Goal: Task Accomplishment & Management: Use online tool/utility

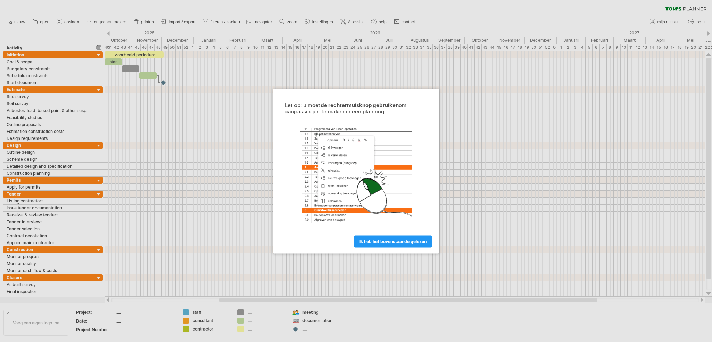
click at [89, 230] on div at bounding box center [356, 171] width 712 height 342
click at [381, 238] on span "ik heb het bovenstaande gelezen" at bounding box center [392, 240] width 67 height 5
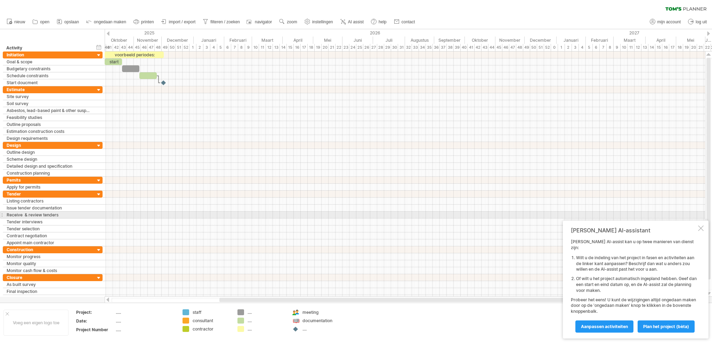
click at [159, 213] on div at bounding box center [405, 214] width 600 height 7
click at [71, 196] on div "**********" at bounding box center [53, 218] width 100 height 56
click at [99, 193] on div at bounding box center [99, 194] width 7 height 7
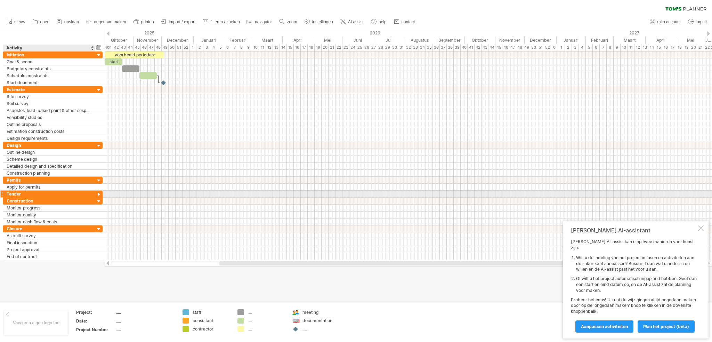
click at [99, 193] on div at bounding box center [99, 194] width 7 height 7
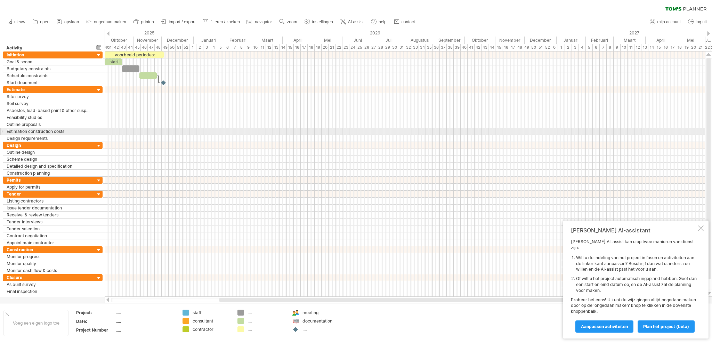
click at [129, 129] on div at bounding box center [405, 131] width 600 height 7
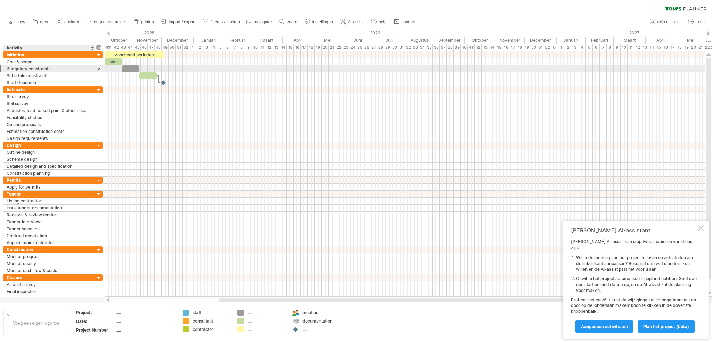
click at [63, 69] on div "Budgetary constraints" at bounding box center [49, 68] width 85 height 7
click at [97, 69] on div at bounding box center [99, 68] width 7 height 7
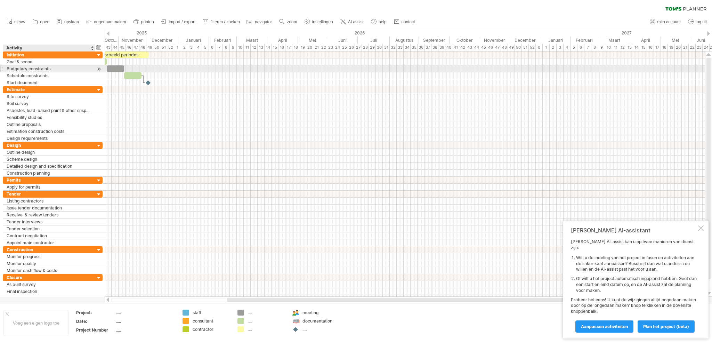
click at [98, 71] on div at bounding box center [99, 68] width 7 height 7
click at [101, 63] on div at bounding box center [99, 61] width 7 height 7
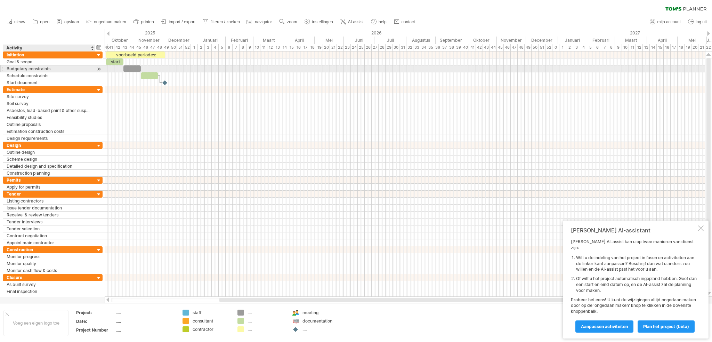
click at [98, 69] on div at bounding box center [99, 68] width 7 height 7
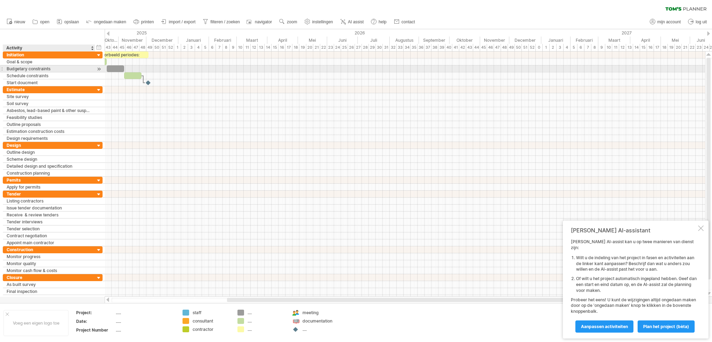
click at [98, 69] on div at bounding box center [99, 68] width 7 height 7
click at [97, 61] on div at bounding box center [99, 61] width 7 height 7
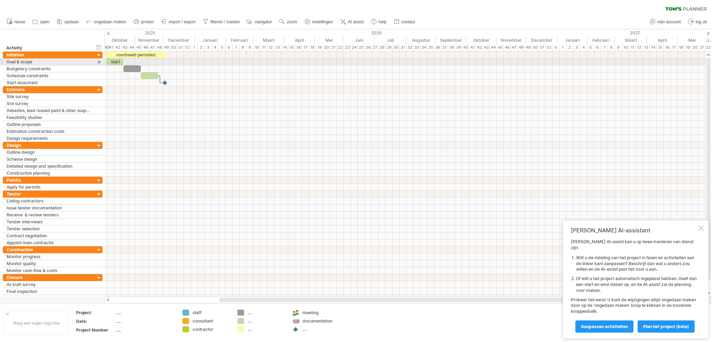
click at [115, 64] on div "start" at bounding box center [114, 61] width 17 height 7
click at [115, 61] on div "*****" at bounding box center [114, 61] width 17 height 7
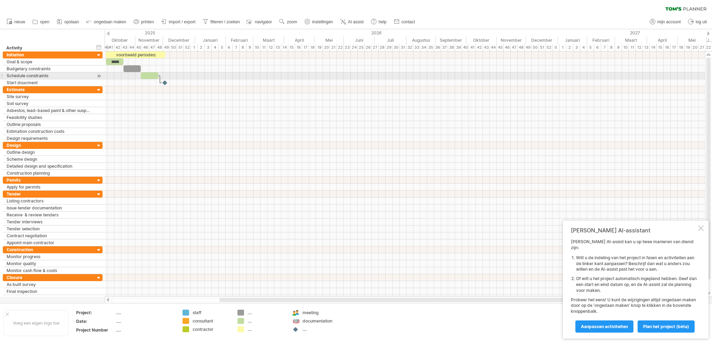
click at [105, 77] on div at bounding box center [405, 75] width 600 height 7
click at [164, 83] on div at bounding box center [165, 82] width 8 height 7
click at [99, 81] on div at bounding box center [99, 82] width 7 height 7
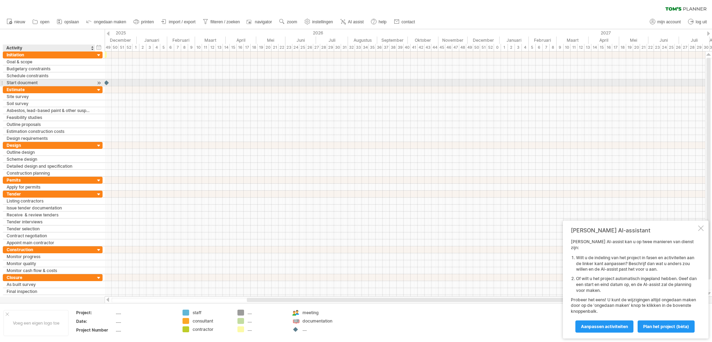
click at [99, 81] on div at bounding box center [99, 82] width 7 height 7
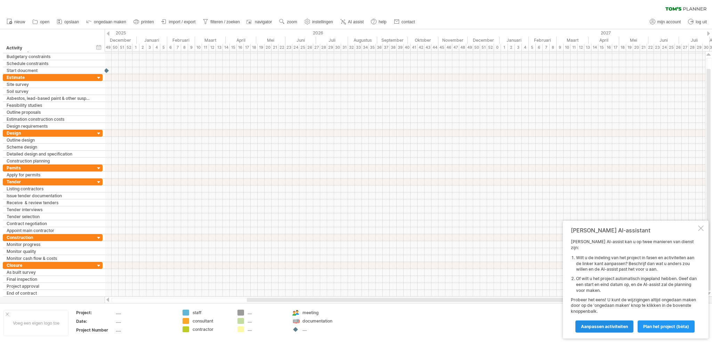
click at [599, 325] on span "Aanpassen activiteiten" at bounding box center [604, 325] width 47 height 5
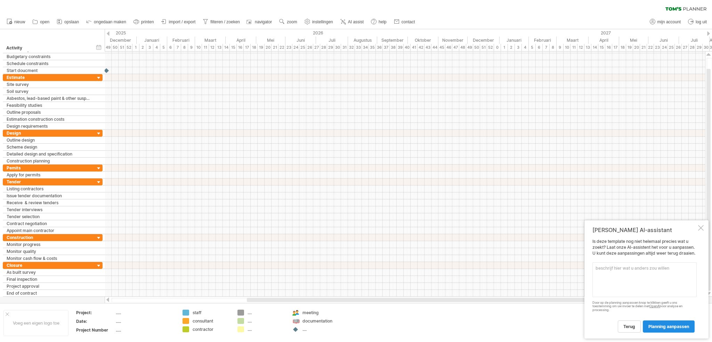
drag, startPoint x: 666, startPoint y: 323, endPoint x: 659, endPoint y: 321, distance: 6.7
click at [665, 323] on link "planning aanpassen" at bounding box center [668, 326] width 52 height 12
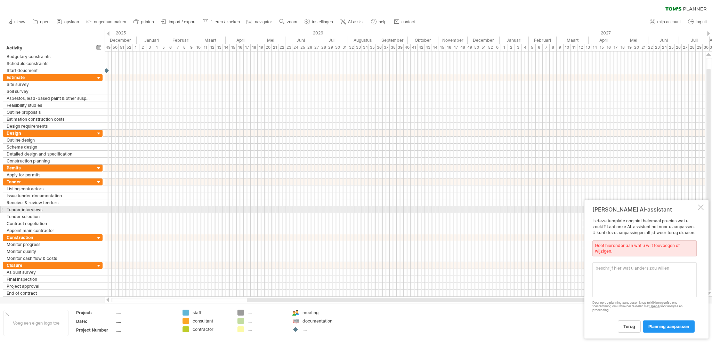
drag, startPoint x: 699, startPoint y: 208, endPoint x: 580, endPoint y: 208, distance: 119.9
click at [699, 208] on div at bounding box center [701, 207] width 6 height 6
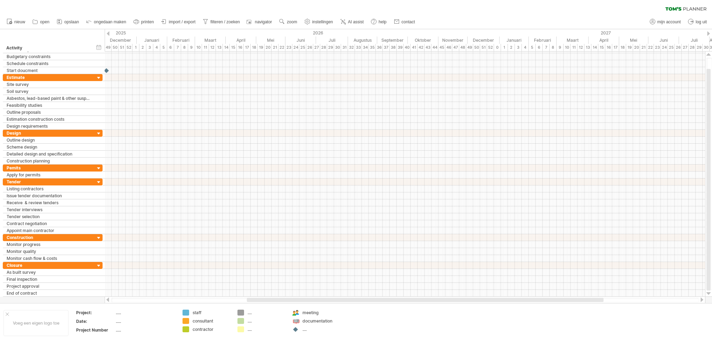
drag, startPoint x: 144, startPoint y: 300, endPoint x: 246, endPoint y: 302, distance: 101.8
click at [248, 302] on div at bounding box center [405, 299] width 600 height 7
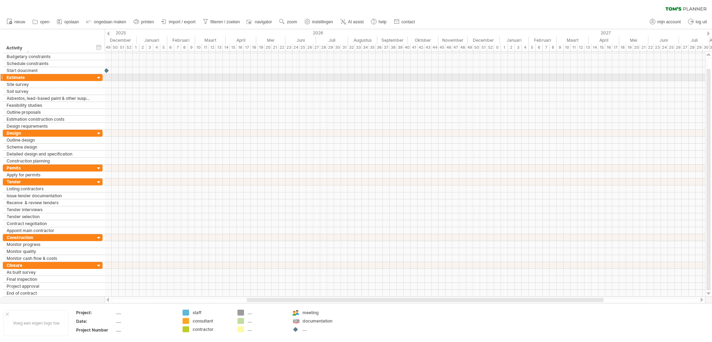
click at [317, 77] on div at bounding box center [405, 77] width 600 height 7
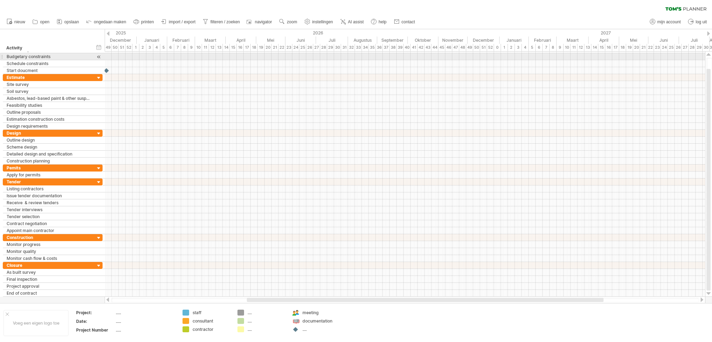
click at [269, 58] on div at bounding box center [405, 56] width 600 height 7
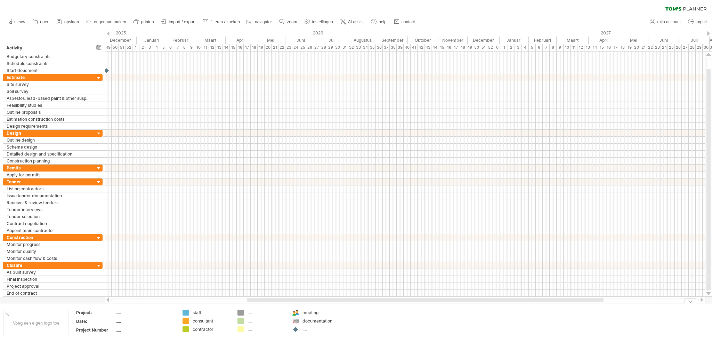
click at [303, 329] on div "...." at bounding box center [321, 329] width 38 height 6
click at [295, 329] on div "Probeert verbinding te maken met [DOMAIN_NAME] Opnieuw verbonden 0% wissen filt…" at bounding box center [356, 171] width 712 height 342
click at [197, 322] on div "consultant" at bounding box center [211, 321] width 38 height 6
click at [116, 313] on div "....." at bounding box center [145, 312] width 58 height 6
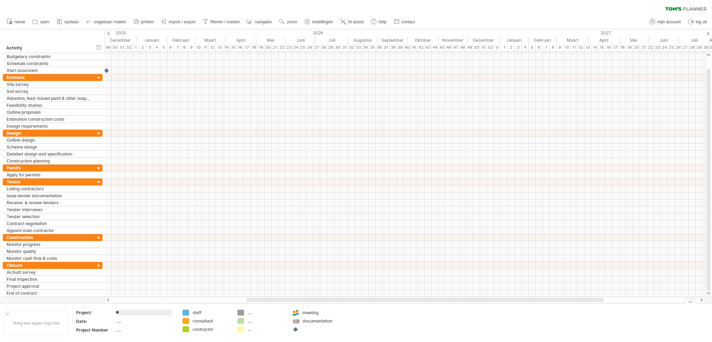
type input "*"
type input "*****"
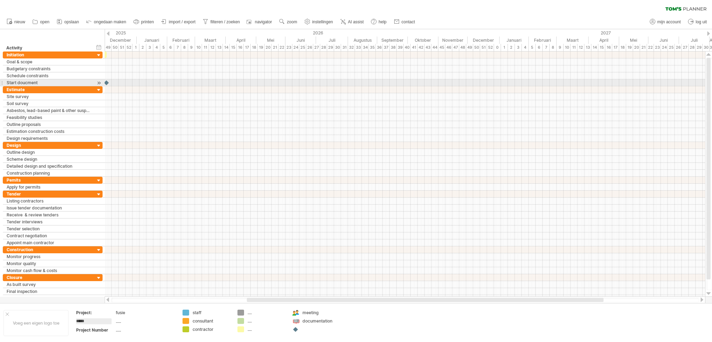
click at [105, 82] on div at bounding box center [106, 82] width 7 height 7
click at [105, 82] on div at bounding box center [107, 82] width 8 height 7
click at [105, 82] on div at bounding box center [106, 82] width 7 height 7
click at [92, 112] on div at bounding box center [93, 110] width 3 height 7
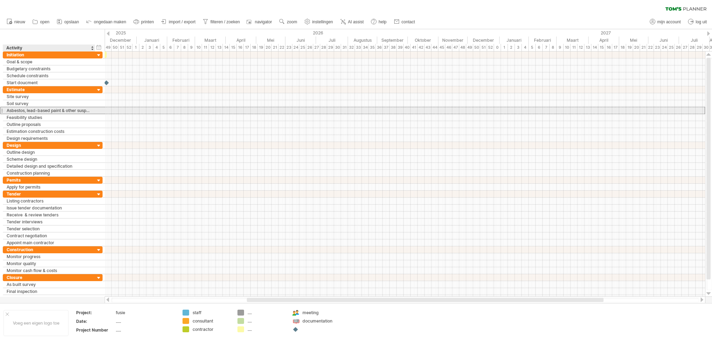
click at [96, 109] on div "**********" at bounding box center [53, 110] width 100 height 7
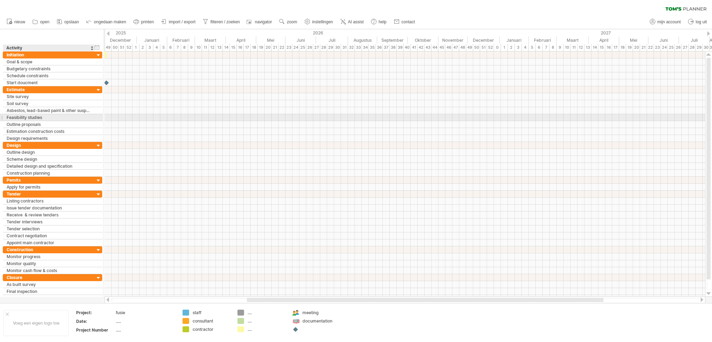
click at [92, 119] on div "**********" at bounding box center [49, 117] width 92 height 7
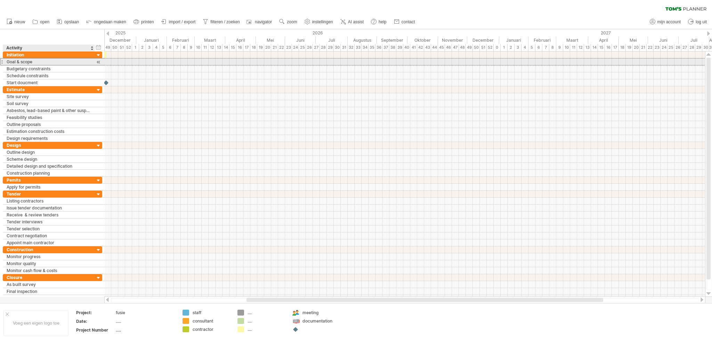
click at [40, 60] on div "Goal & scope" at bounding box center [49, 61] width 84 height 7
click at [96, 61] on div at bounding box center [98, 61] width 7 height 7
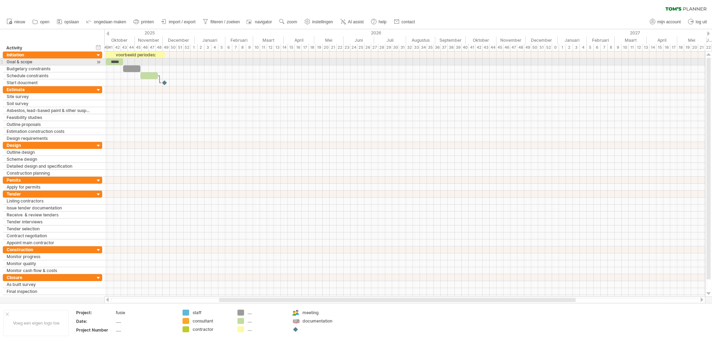
click at [113, 61] on div "*****" at bounding box center [114, 61] width 17 height 7
click at [135, 54] on div "voorbeeld periodes:" at bounding box center [135, 54] width 59 height 7
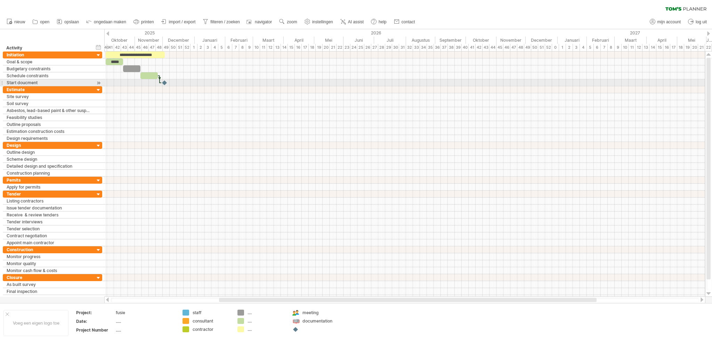
click at [159, 80] on div at bounding box center [159, 79] width 2 height 8
click at [163, 81] on div at bounding box center [164, 82] width 7 height 7
click at [100, 82] on div at bounding box center [98, 82] width 7 height 7
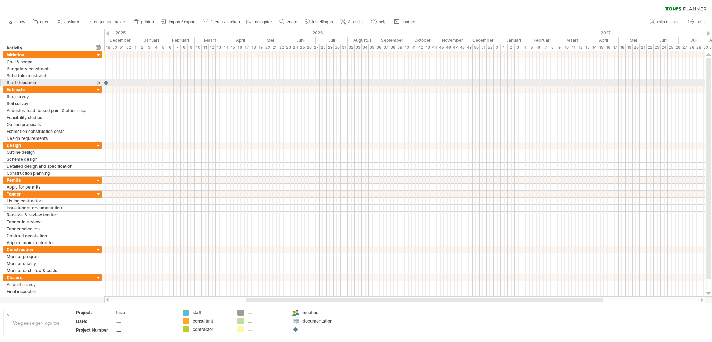
click at [128, 81] on div at bounding box center [404, 82] width 600 height 7
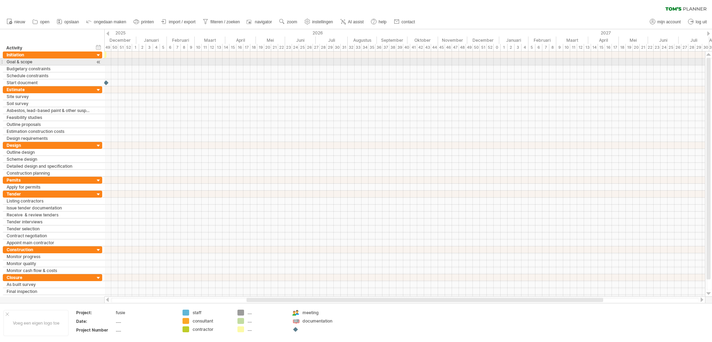
click at [98, 61] on div at bounding box center [98, 61] width 7 height 7
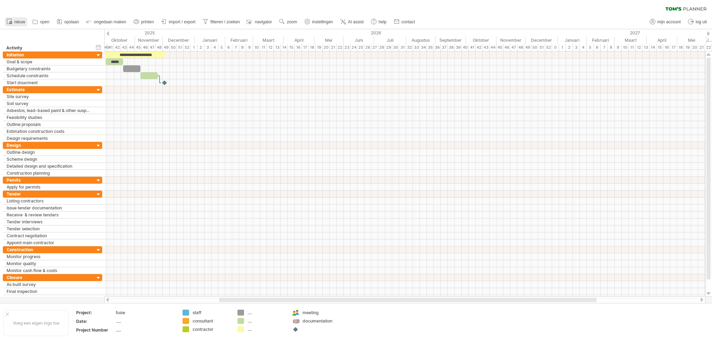
click at [15, 20] on span "nieuw" at bounding box center [19, 21] width 11 height 5
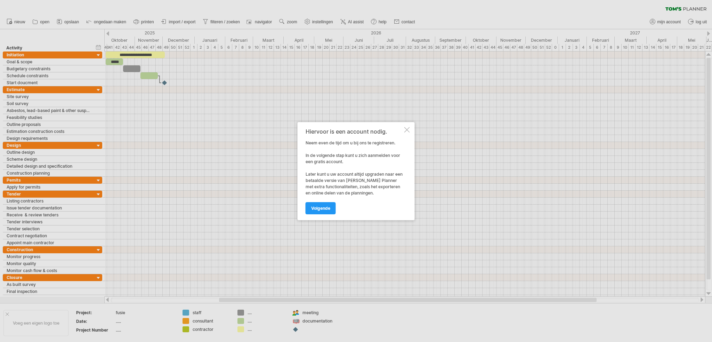
click at [410, 130] on div "Hiervoor is een account nodig. Neem even de tijd om u bij ons te registreren. I…" at bounding box center [355, 171] width 117 height 98
click at [409, 130] on div at bounding box center [407, 130] width 6 height 6
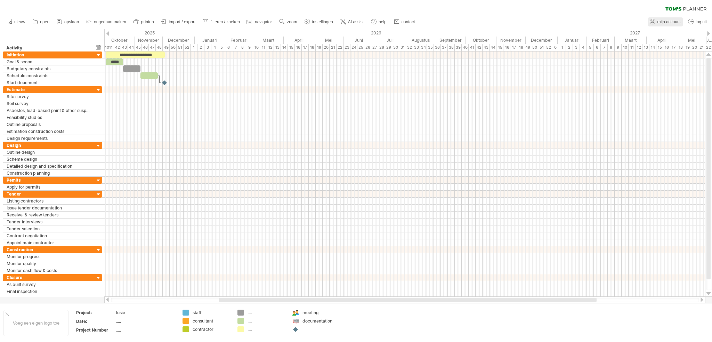
click at [666, 23] on span "mijn account" at bounding box center [668, 21] width 23 height 5
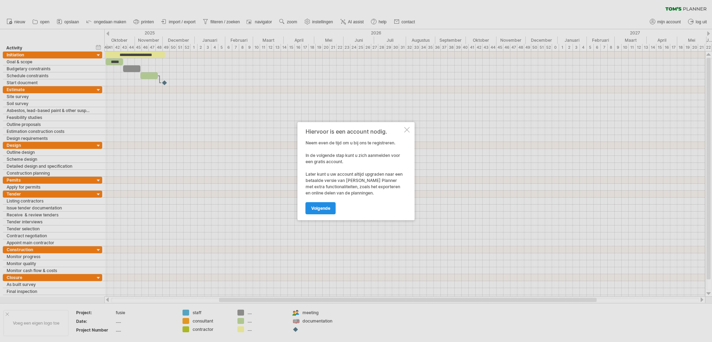
click at [327, 210] on span "volgende" at bounding box center [320, 207] width 19 height 5
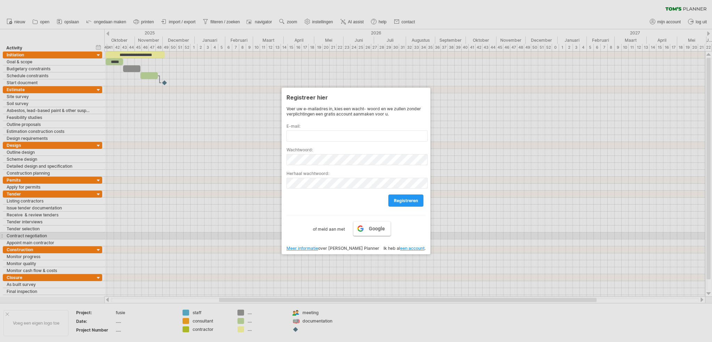
click at [372, 233] on link "Google" at bounding box center [372, 228] width 38 height 15
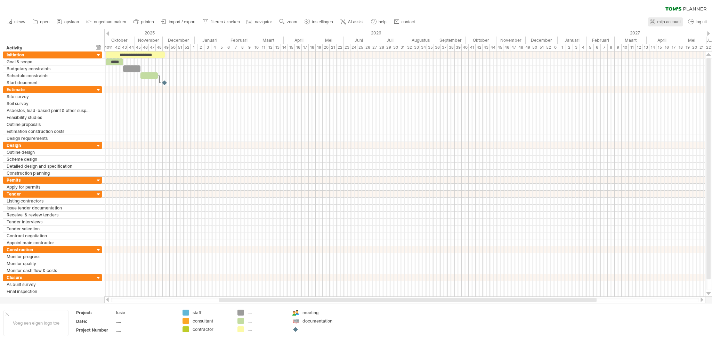
click at [670, 22] on span "mijn account" at bounding box center [668, 21] width 23 height 5
type input "**********"
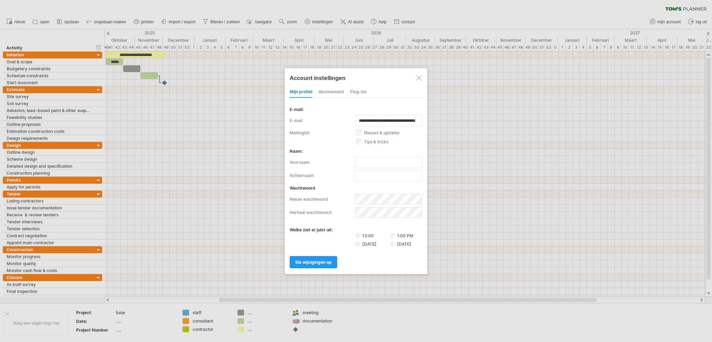
click at [333, 88] on div "abonnement" at bounding box center [330, 92] width 25 height 11
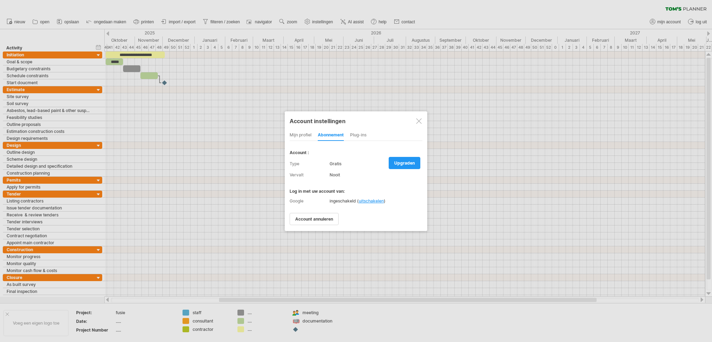
click at [351, 132] on div "Plug-ins" at bounding box center [358, 135] width 16 height 11
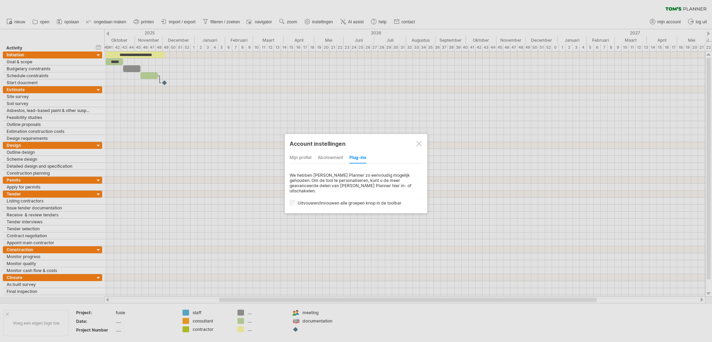
drag, startPoint x: 420, startPoint y: 142, endPoint x: 416, endPoint y: 142, distance: 4.2
click at [420, 142] on div at bounding box center [419, 144] width 6 height 6
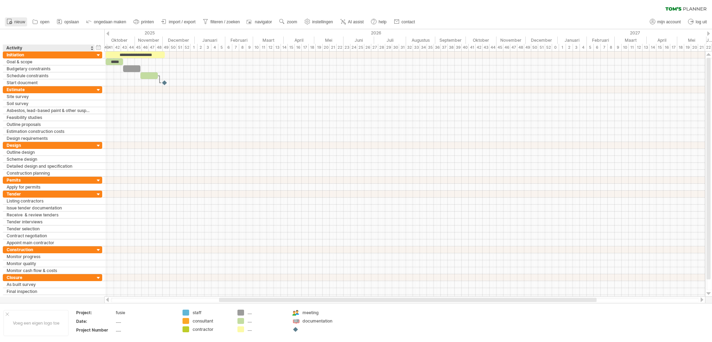
click at [15, 25] on link "nieuw" at bounding box center [16, 21] width 22 height 9
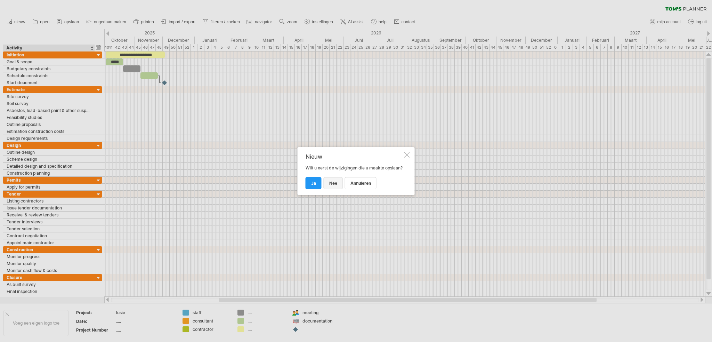
click at [333, 186] on span "nee" at bounding box center [333, 182] width 8 height 5
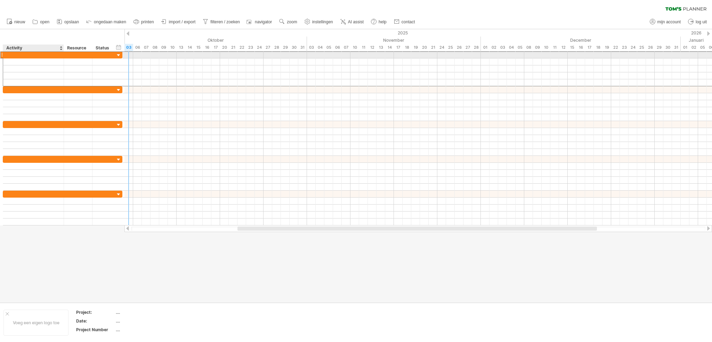
click at [44, 55] on div at bounding box center [34, 54] width 54 height 7
click at [117, 55] on div at bounding box center [118, 55] width 7 height 7
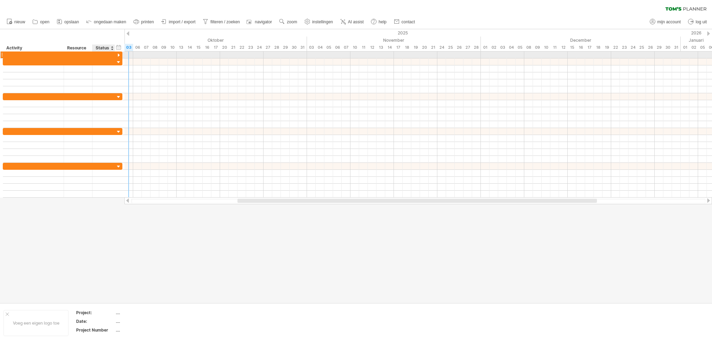
click at [117, 55] on div at bounding box center [118, 55] width 7 height 7
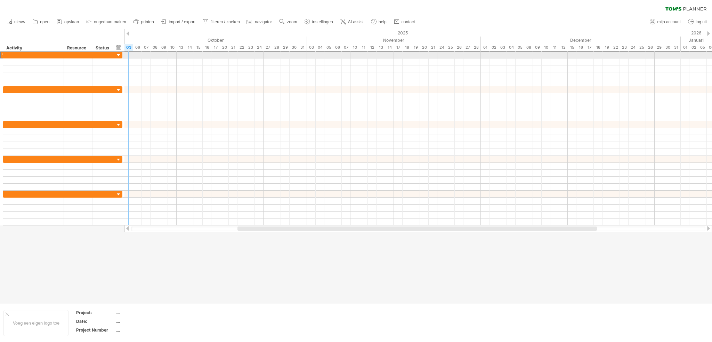
click at [2, 54] on div at bounding box center [1, 54] width 3 height 7
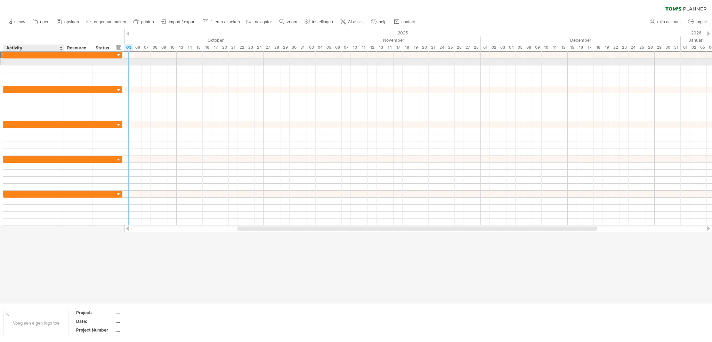
click at [7, 60] on div at bounding box center [34, 61] width 54 height 7
type input "********"
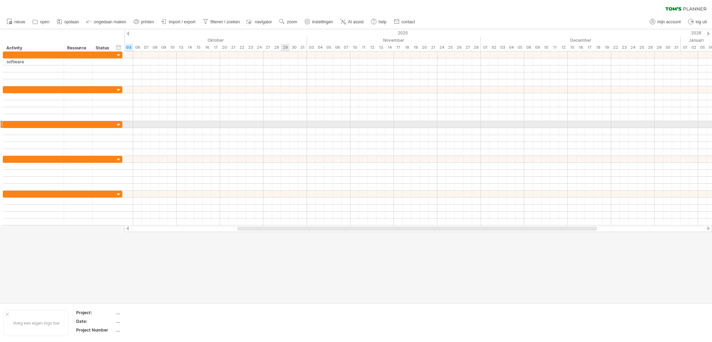
drag, startPoint x: 289, startPoint y: 123, endPoint x: 276, endPoint y: 124, distance: 12.9
click at [285, 124] on div at bounding box center [417, 124] width 587 height 7
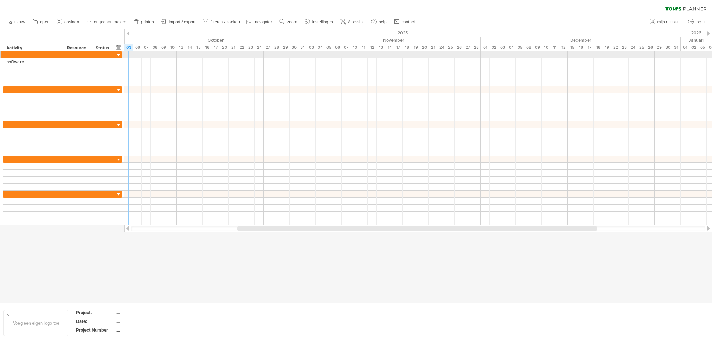
click at [118, 55] on div at bounding box center [118, 55] width 7 height 7
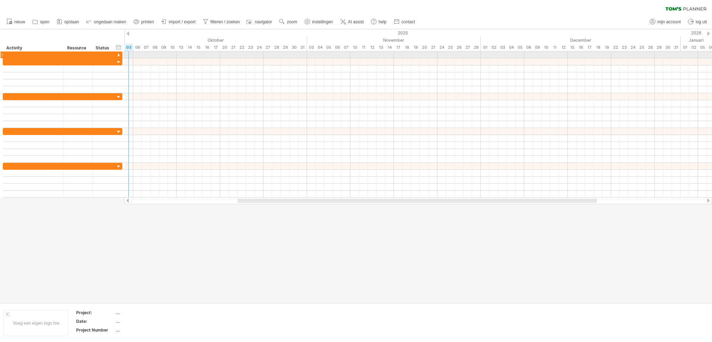
click at [118, 55] on div at bounding box center [118, 55] width 7 height 7
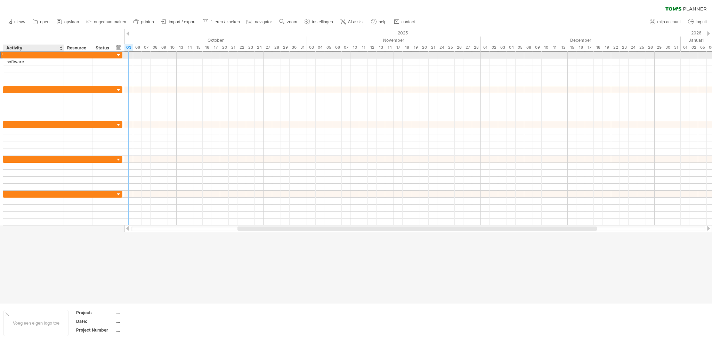
click at [56, 54] on div at bounding box center [34, 54] width 54 height 7
click at [31, 55] on input "text" at bounding box center [34, 54] width 54 height 7
click at [1, 54] on div at bounding box center [1, 54] width 3 height 7
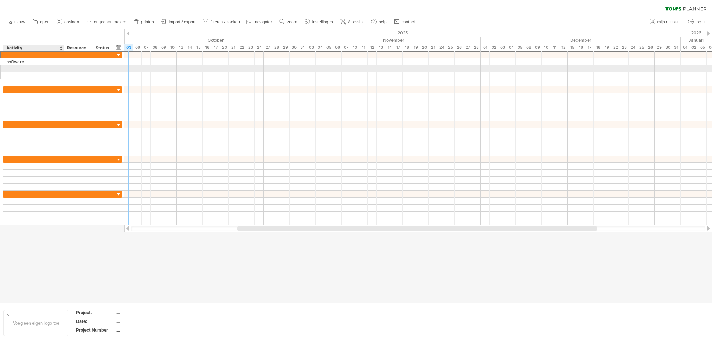
click at [25, 72] on div at bounding box center [34, 75] width 54 height 7
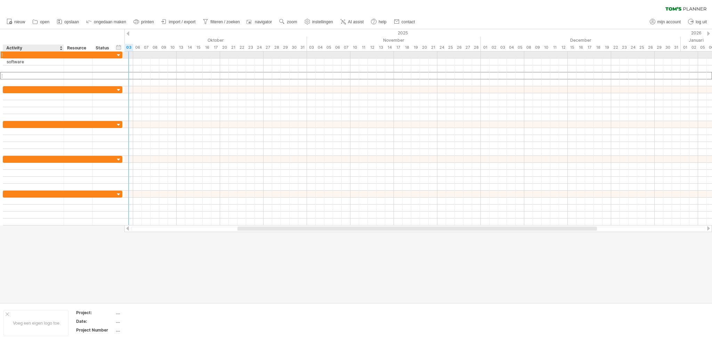
click at [32, 55] on div at bounding box center [34, 54] width 54 height 7
click at [33, 55] on input "text" at bounding box center [34, 54] width 54 height 7
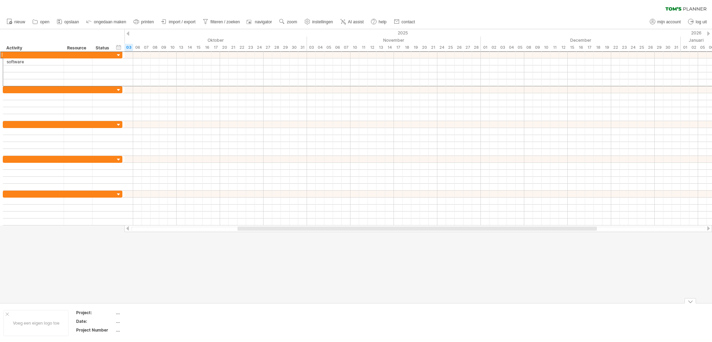
click at [118, 311] on div "...." at bounding box center [145, 312] width 58 height 6
type input "**********"
click at [176, 271] on div at bounding box center [356, 165] width 712 height 273
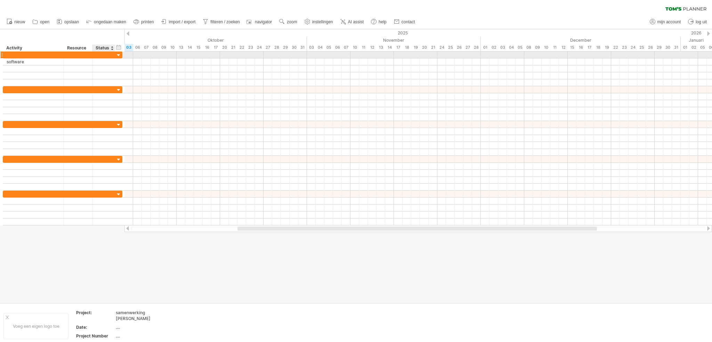
click at [117, 54] on div at bounding box center [118, 55] width 7 height 7
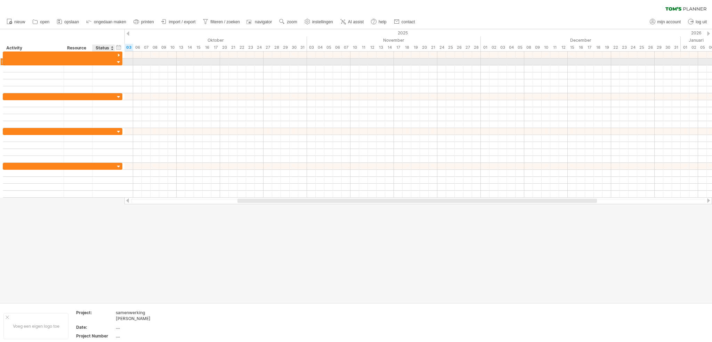
click at [98, 63] on div at bounding box center [103, 61] width 15 height 7
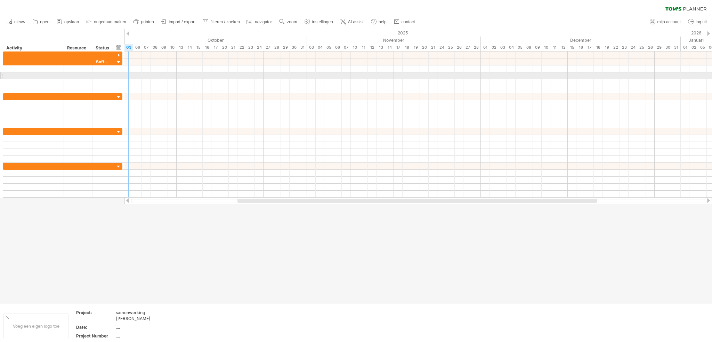
click at [128, 76] on div at bounding box center [417, 75] width 587 height 7
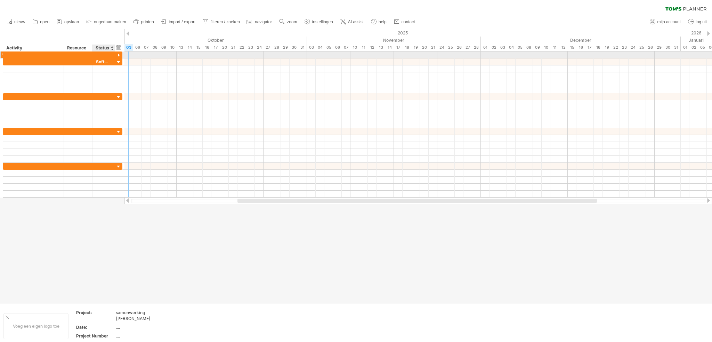
click at [117, 54] on div at bounding box center [118, 55] width 7 height 7
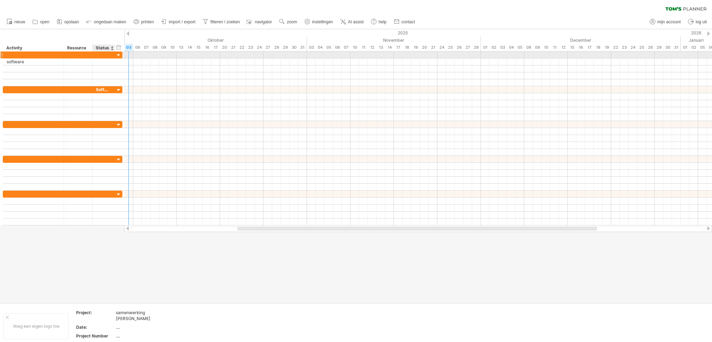
click at [118, 55] on div at bounding box center [118, 55] width 7 height 7
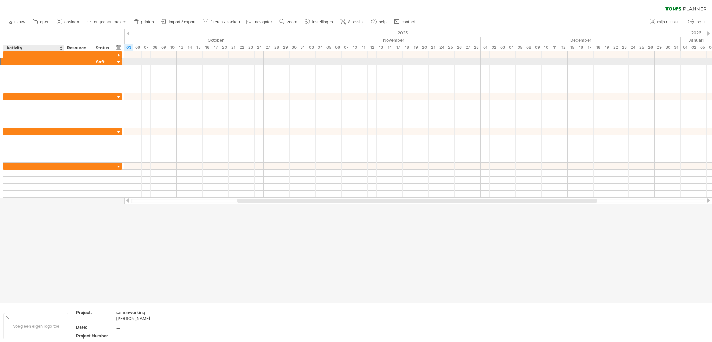
click at [8, 62] on div at bounding box center [34, 61] width 54 height 7
click at [100, 62] on div "Software" at bounding box center [103, 61] width 15 height 7
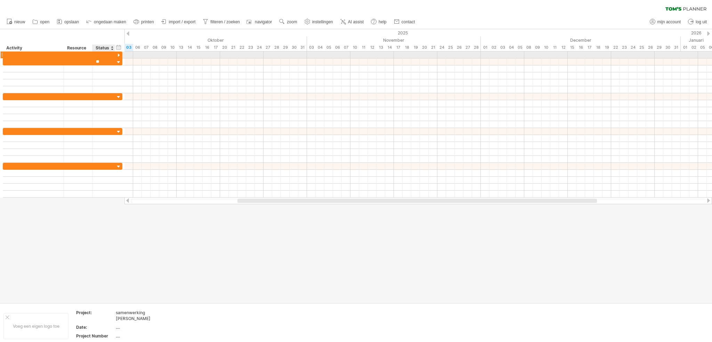
type input "*"
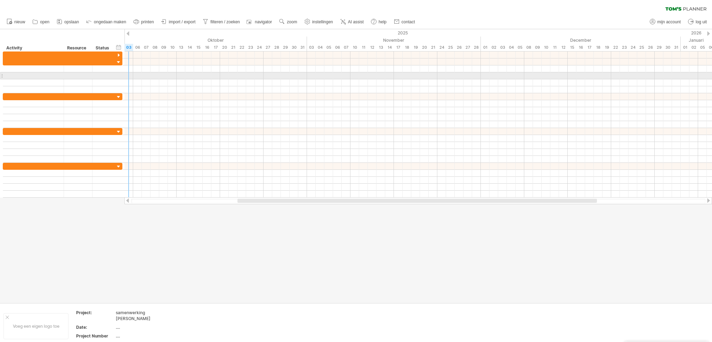
click at [135, 84] on div at bounding box center [417, 82] width 587 height 7
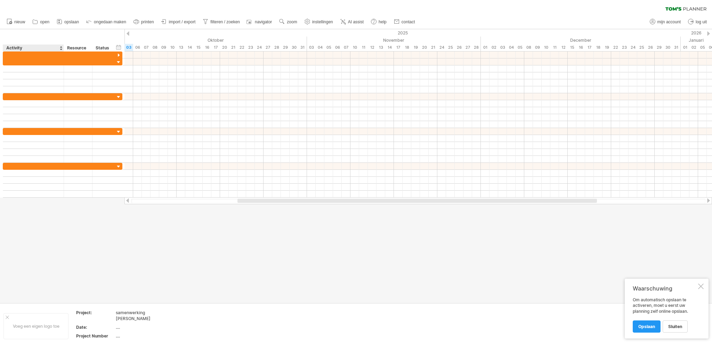
click at [27, 49] on div "Activity" at bounding box center [33, 47] width 54 height 7
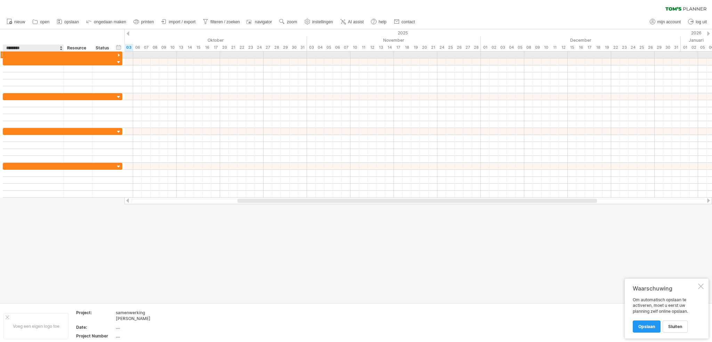
click at [19, 52] on div at bounding box center [34, 54] width 54 height 7
type input "*"
type input "********"
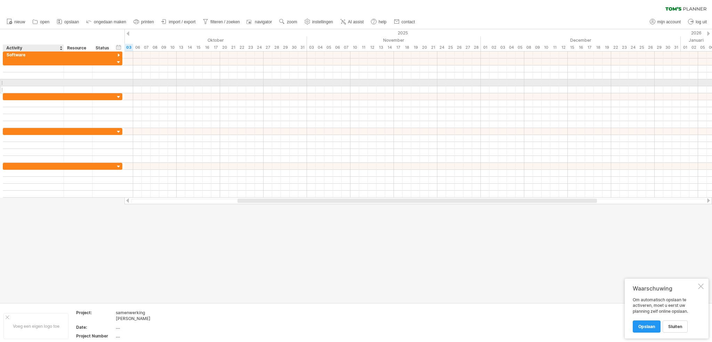
click at [50, 86] on div at bounding box center [34, 89] width 54 height 7
click at [150, 85] on div at bounding box center [417, 82] width 587 height 7
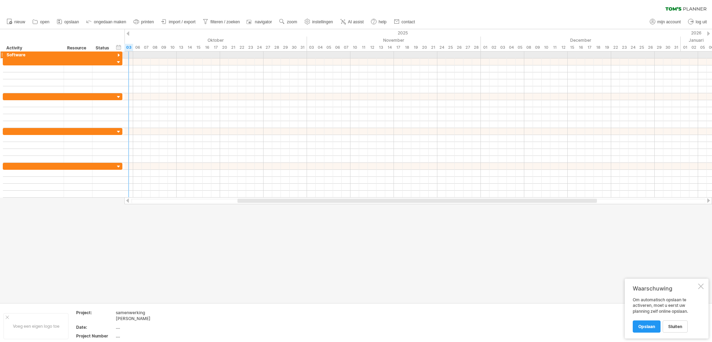
click at [117, 55] on div at bounding box center [118, 55] width 7 height 7
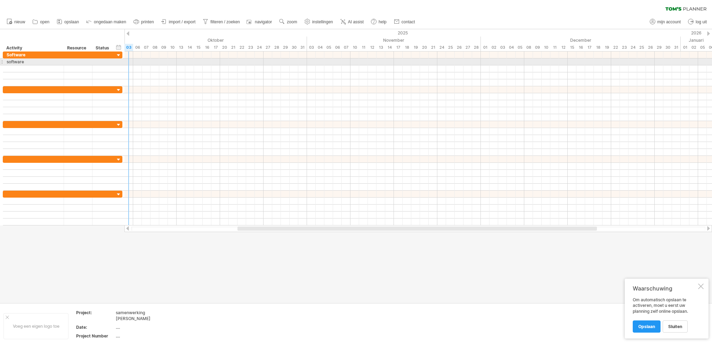
click at [1, 62] on div at bounding box center [1, 61] width 3 height 7
click at [10, 62] on div "software" at bounding box center [34, 61] width 54 height 7
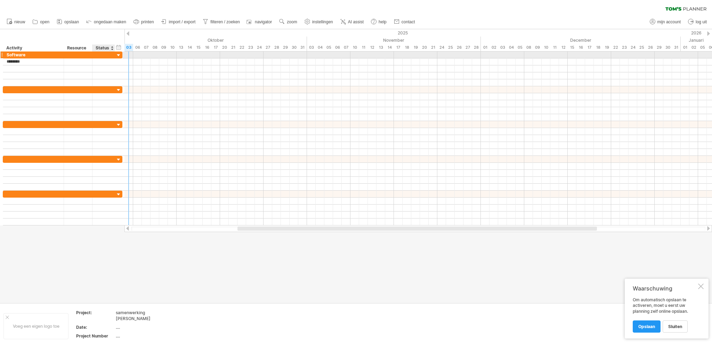
click at [120, 56] on div at bounding box center [118, 55] width 7 height 7
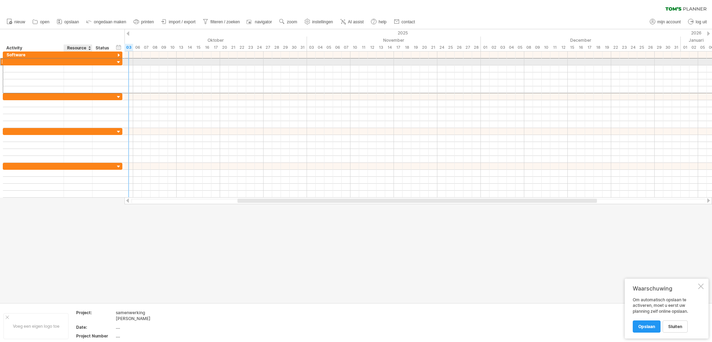
click at [75, 63] on div at bounding box center [77, 61] width 21 height 7
click at [117, 61] on div at bounding box center [118, 62] width 7 height 7
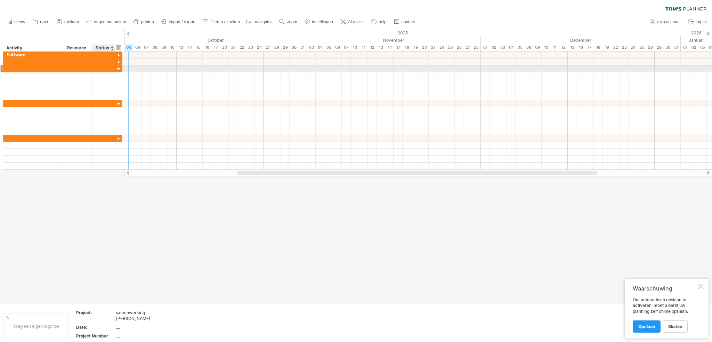
click at [118, 68] on div at bounding box center [118, 69] width 7 height 7
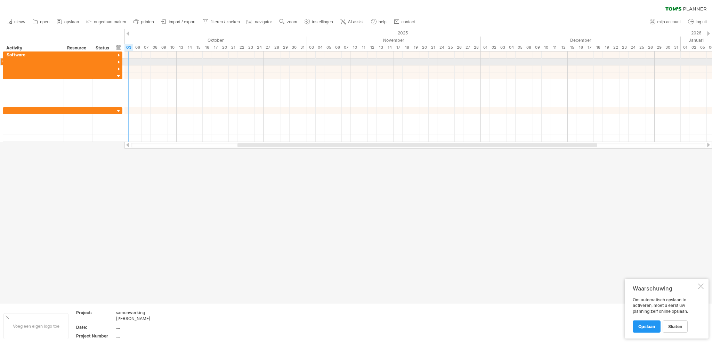
click at [1, 62] on div at bounding box center [1, 61] width 3 height 7
click at [118, 61] on div at bounding box center [118, 62] width 7 height 7
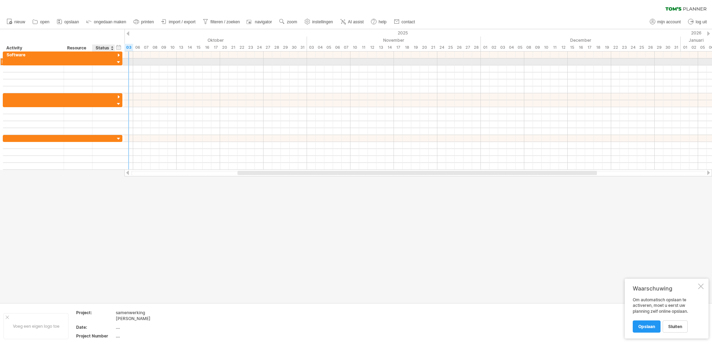
click at [118, 61] on div at bounding box center [118, 62] width 7 height 7
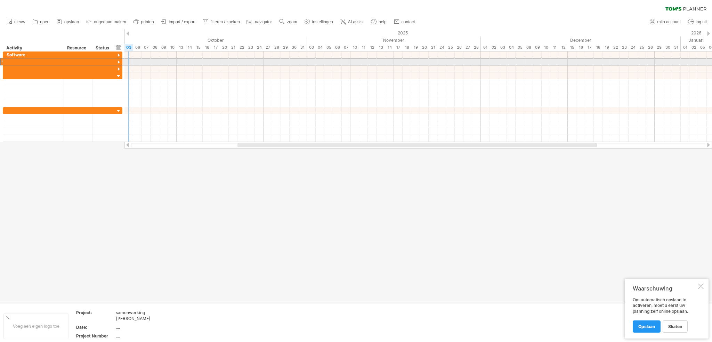
click at [1, 59] on div at bounding box center [1, 61] width 3 height 7
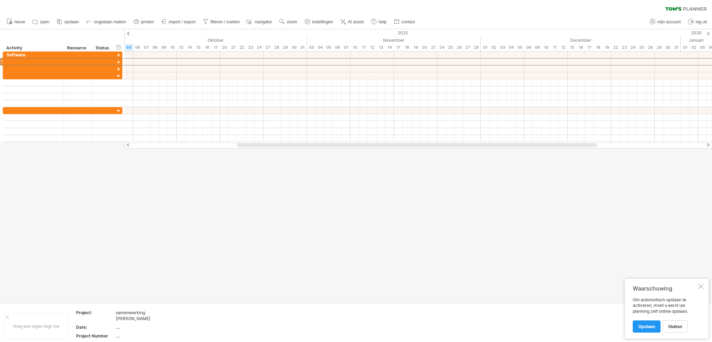
click at [702, 287] on div at bounding box center [701, 286] width 6 height 6
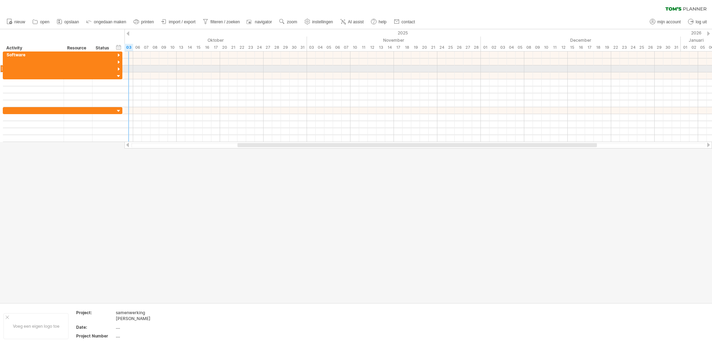
click at [118, 69] on div at bounding box center [118, 69] width 7 height 7
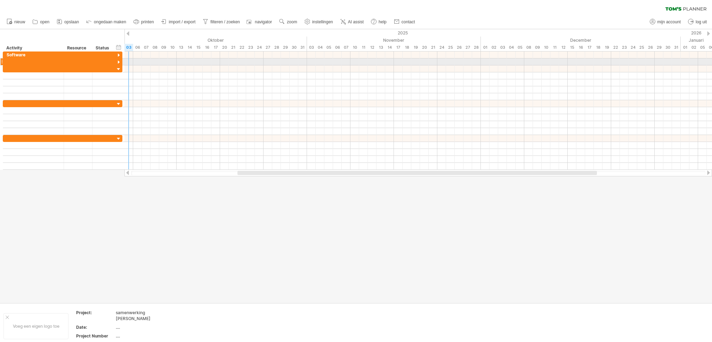
click at [119, 60] on div at bounding box center [118, 62] width 7 height 7
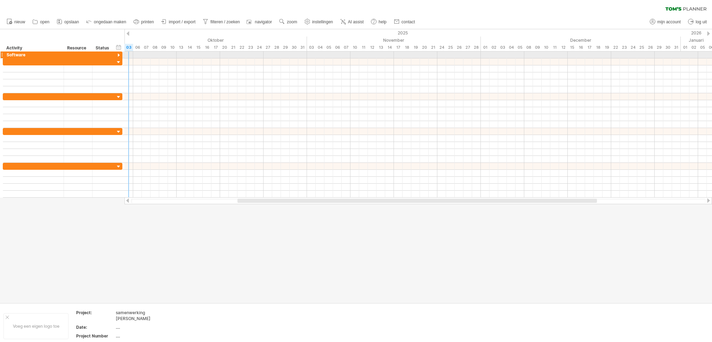
click at [118, 55] on div at bounding box center [118, 55] width 7 height 7
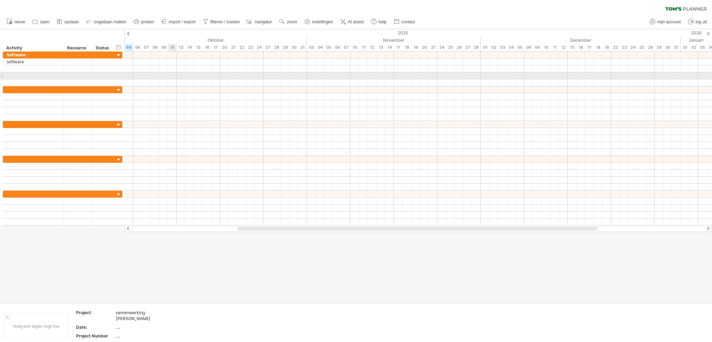
drag, startPoint x: 173, startPoint y: 74, endPoint x: 195, endPoint y: 114, distance: 45.7
click at [174, 75] on div at bounding box center [417, 75] width 587 height 7
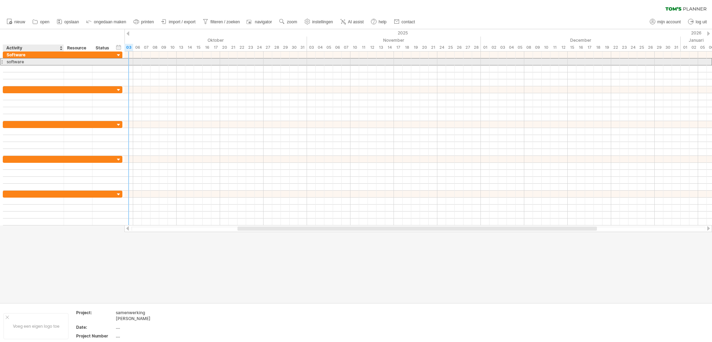
click at [26, 62] on div "software" at bounding box center [34, 61] width 54 height 7
type input "*"
type input "*******"
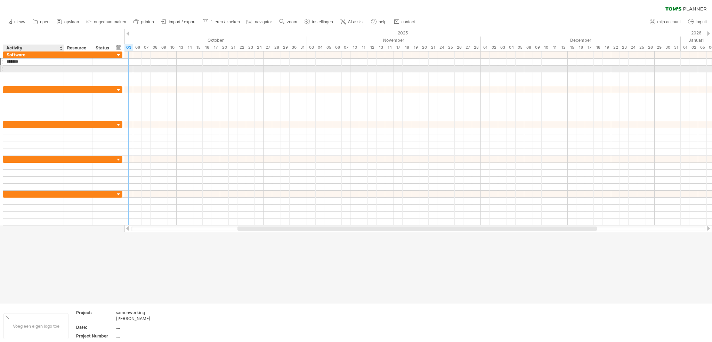
click at [28, 66] on div at bounding box center [34, 68] width 54 height 7
type input "**********"
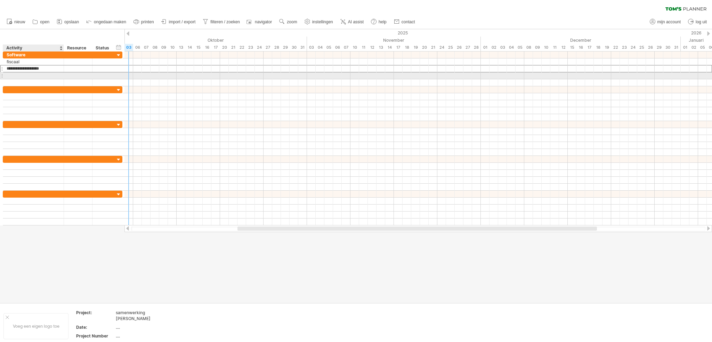
click at [32, 74] on div at bounding box center [34, 75] width 54 height 7
type input "**********"
click at [33, 88] on div at bounding box center [34, 89] width 54 height 7
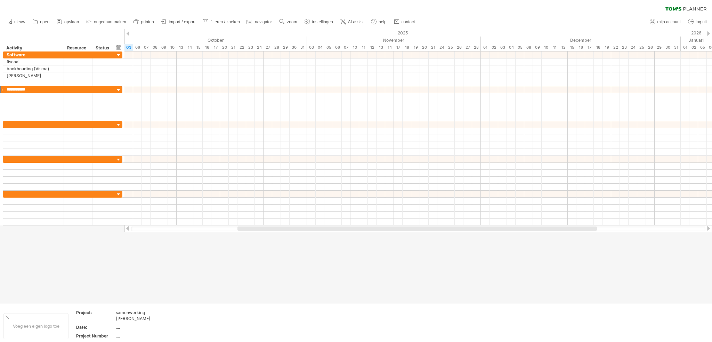
type input "**********"
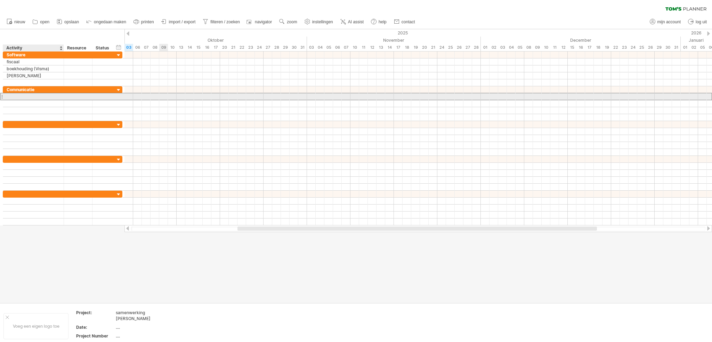
click at [20, 98] on div at bounding box center [34, 96] width 54 height 7
type input "**********"
click at [20, 103] on div at bounding box center [34, 103] width 54 height 7
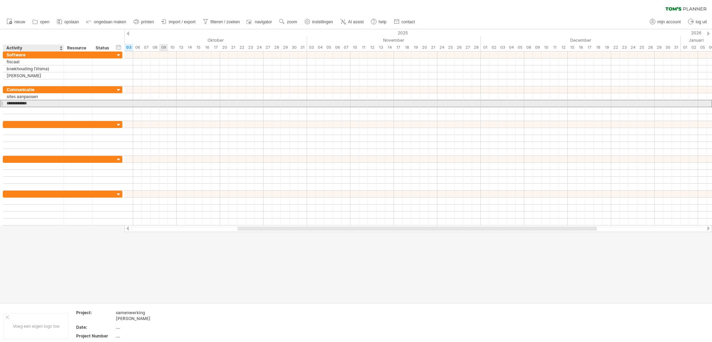
type input "**********"
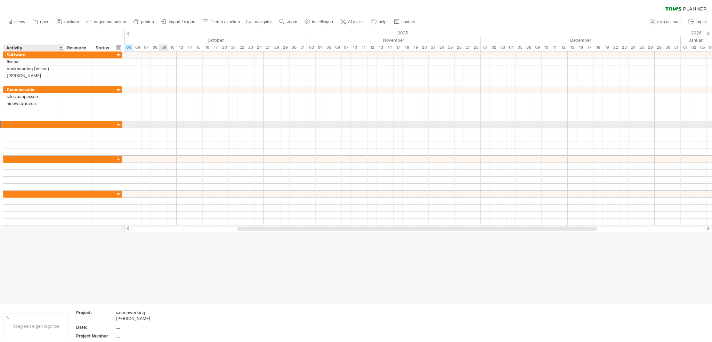
click at [24, 122] on div at bounding box center [34, 124] width 54 height 7
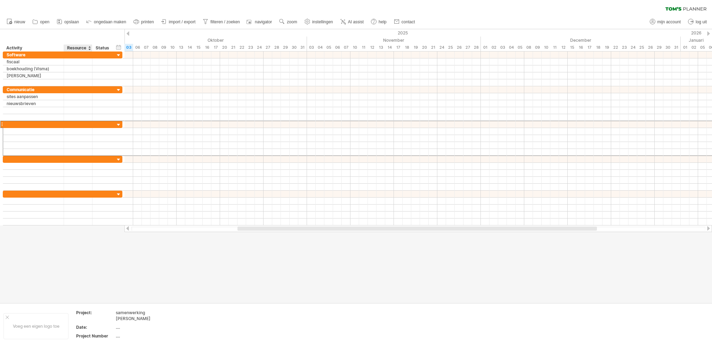
click at [88, 47] on div "Resource" at bounding box center [77, 47] width 21 height 7
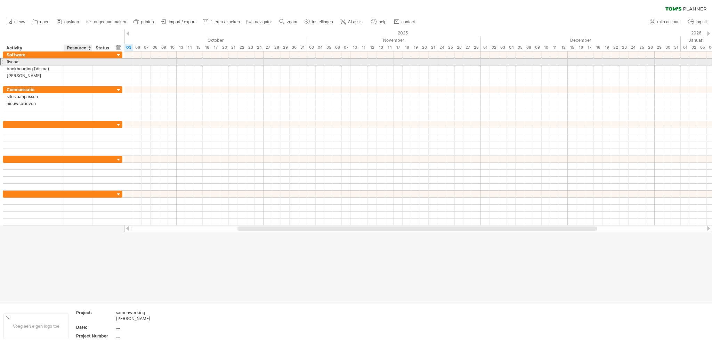
click at [84, 59] on div at bounding box center [77, 61] width 21 height 7
click at [86, 61] on input "text" at bounding box center [77, 61] width 21 height 7
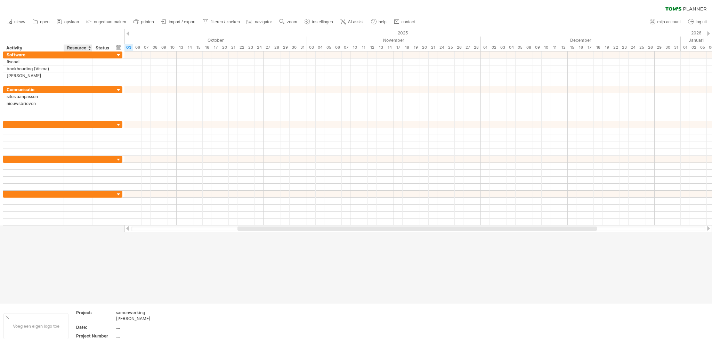
click at [88, 49] on div at bounding box center [89, 47] width 3 height 7
click at [89, 47] on div at bounding box center [89, 47] width 3 height 7
click at [88, 50] on div "Resource" at bounding box center [77, 47] width 21 height 7
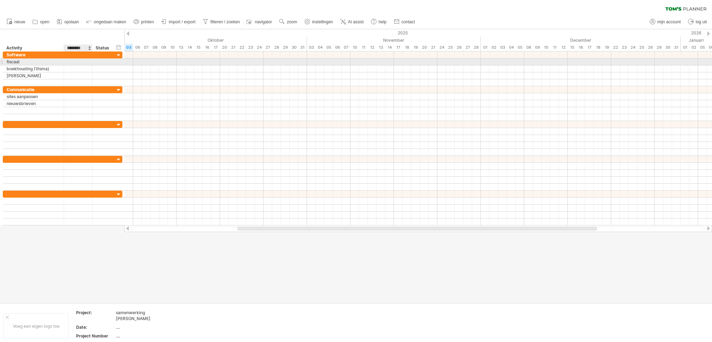
click at [81, 61] on div at bounding box center [77, 61] width 21 height 7
click at [98, 48] on div "Status" at bounding box center [103, 47] width 15 height 7
click at [106, 62] on div at bounding box center [103, 61] width 15 height 7
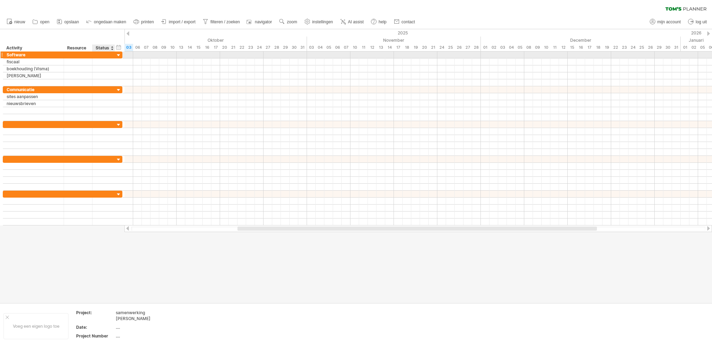
click at [118, 56] on div at bounding box center [118, 55] width 7 height 7
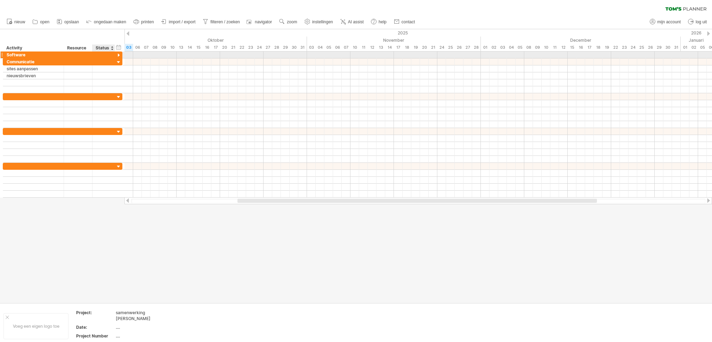
click at [118, 56] on div at bounding box center [118, 55] width 7 height 7
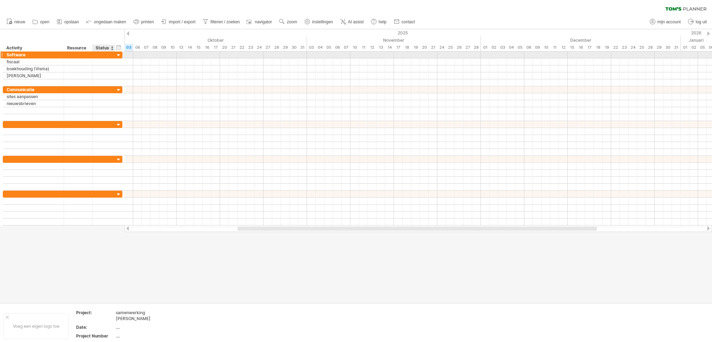
click at [118, 56] on div at bounding box center [118, 55] width 7 height 7
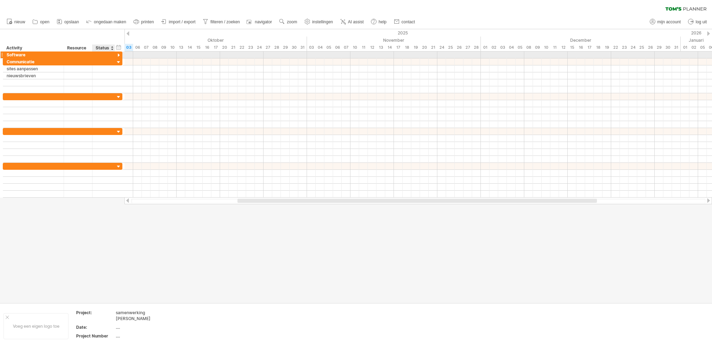
click at [118, 54] on div at bounding box center [118, 55] width 7 height 7
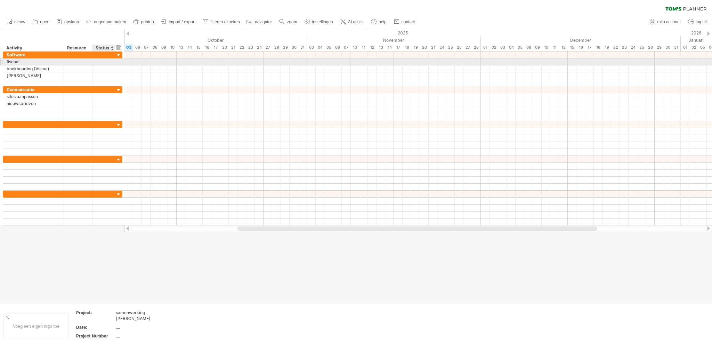
click at [113, 62] on div at bounding box center [113, 61] width 3 height 7
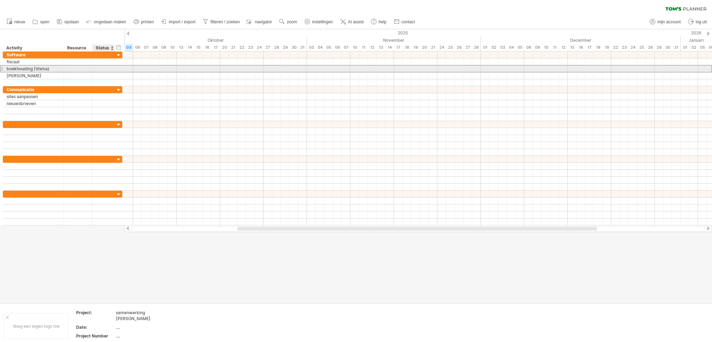
click at [110, 66] on div at bounding box center [103, 68] width 15 height 7
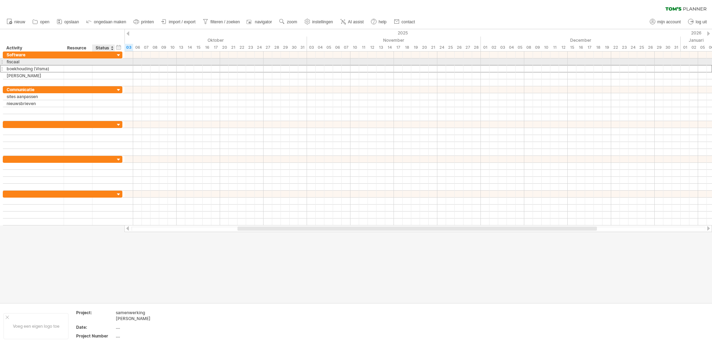
click at [109, 62] on div at bounding box center [103, 61] width 15 height 7
type input "********"
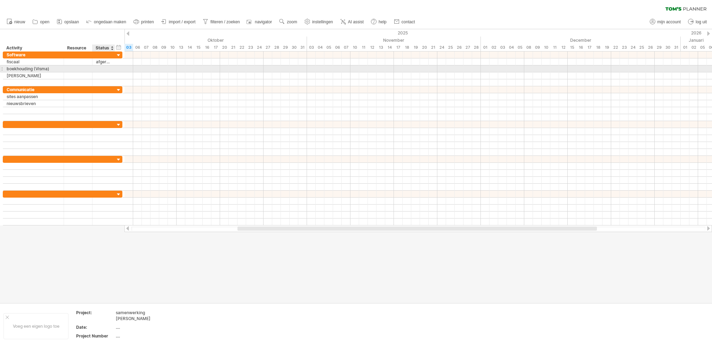
click at [110, 71] on input "text" at bounding box center [103, 68] width 15 height 7
type input "*****"
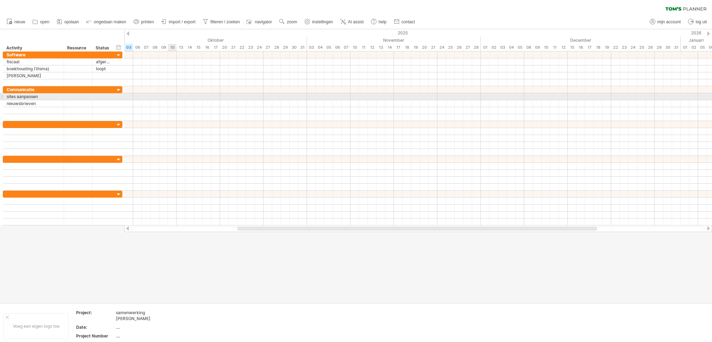
click at [172, 98] on div at bounding box center [417, 96] width 587 height 7
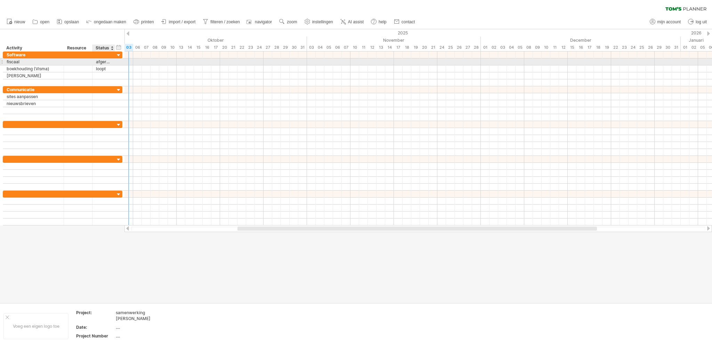
click at [102, 64] on div "afgerond" at bounding box center [103, 61] width 15 height 7
click at [110, 61] on input "********" at bounding box center [103, 61] width 15 height 7
drag, startPoint x: 121, startPoint y: 62, endPoint x: 132, endPoint y: 63, distance: 11.1
click at [132, 63] on div at bounding box center [133, 61] width 2 height 7
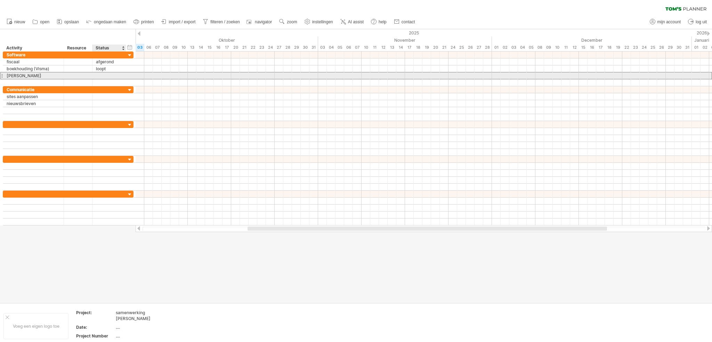
click at [116, 74] on div at bounding box center [109, 75] width 26 height 7
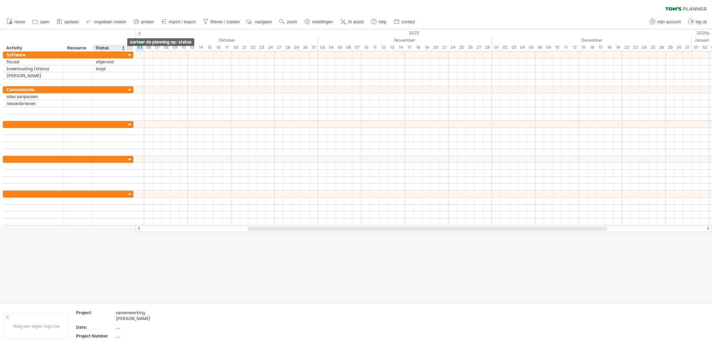
click at [122, 46] on div at bounding box center [123, 47] width 3 height 7
click at [324, 23] on span "instellingen" at bounding box center [322, 21] width 21 height 5
select select "*"
select select "**"
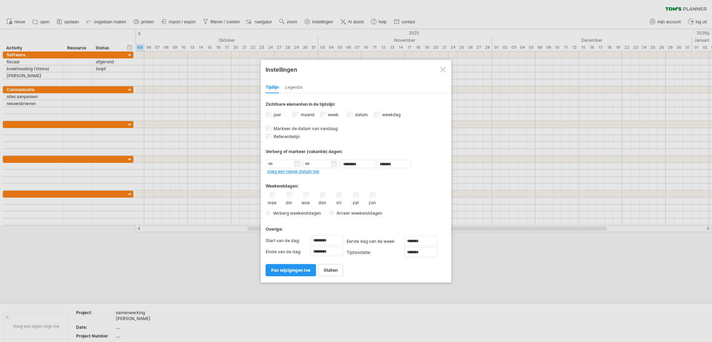
click at [292, 84] on div "Legenda" at bounding box center [293, 87] width 17 height 11
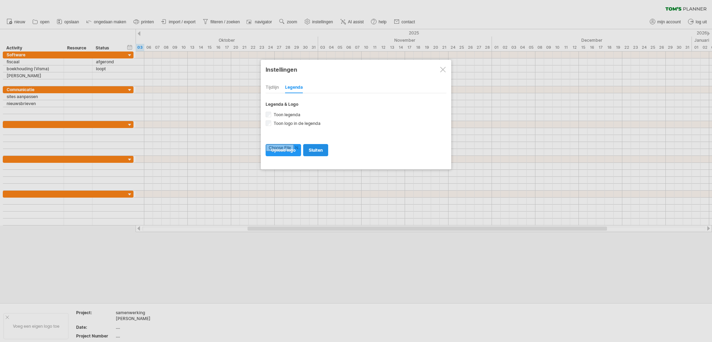
click at [317, 148] on span "sluiten" at bounding box center [316, 149] width 14 height 5
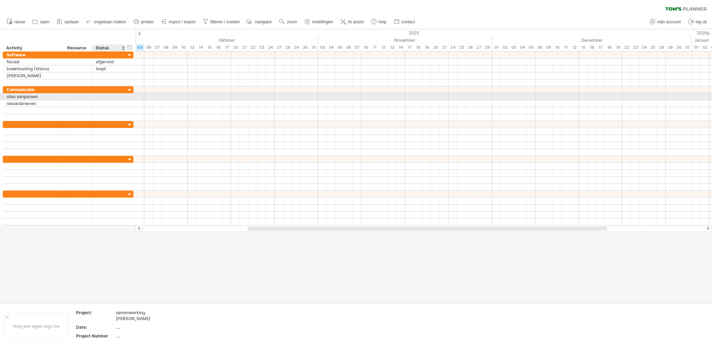
click at [105, 99] on div at bounding box center [109, 96] width 26 height 7
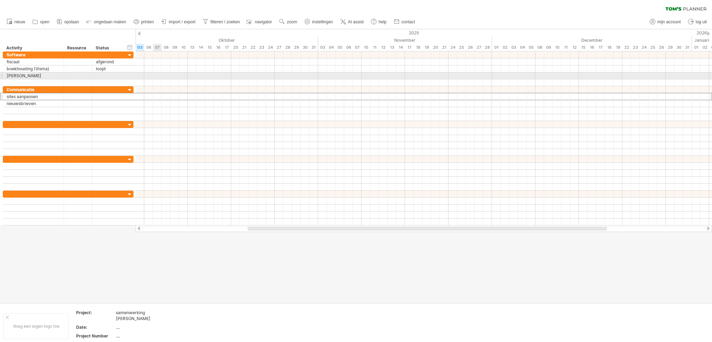
click at [159, 73] on div at bounding box center [424, 75] width 576 height 7
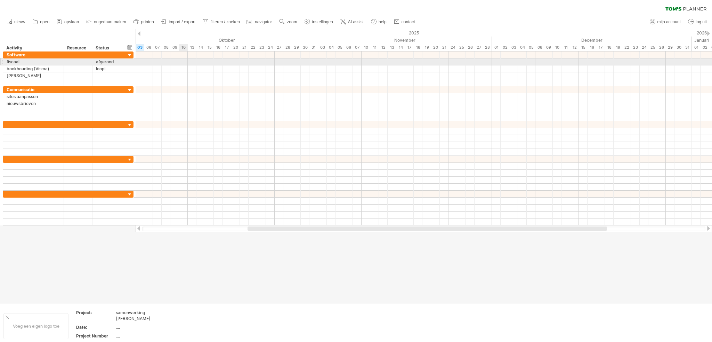
click at [180, 62] on div at bounding box center [424, 61] width 576 height 7
click at [182, 62] on div at bounding box center [424, 61] width 576 height 7
click at [52, 64] on div "fiscaal" at bounding box center [34, 61] width 54 height 7
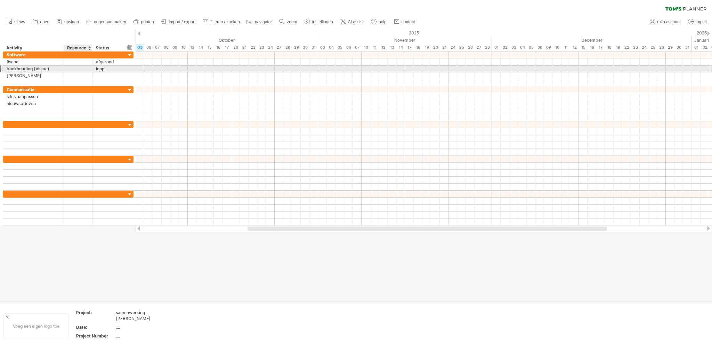
click at [75, 66] on div at bounding box center [77, 68] width 21 height 7
click at [208, 68] on div at bounding box center [424, 68] width 576 height 7
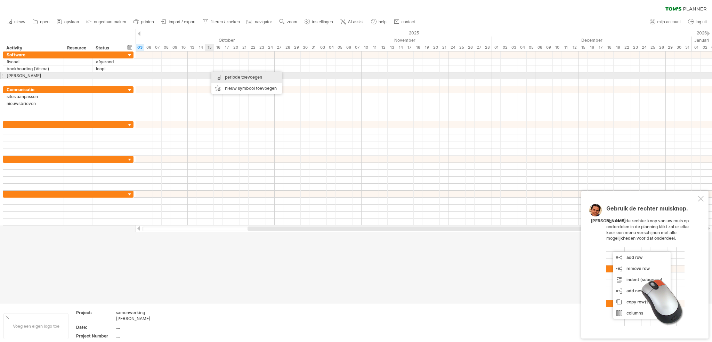
click at [219, 76] on div "periode toevoegen" at bounding box center [246, 77] width 71 height 11
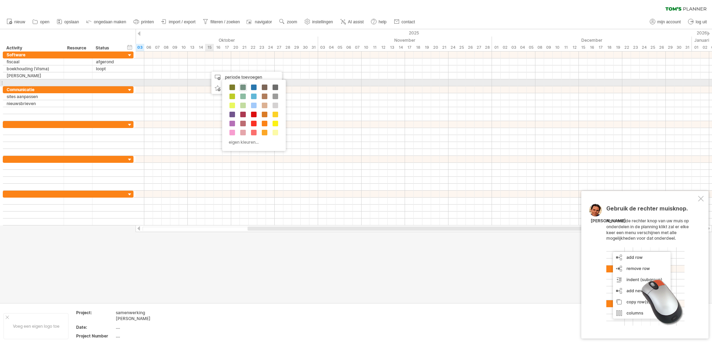
click at [240, 84] on span at bounding box center [243, 87] width 6 height 6
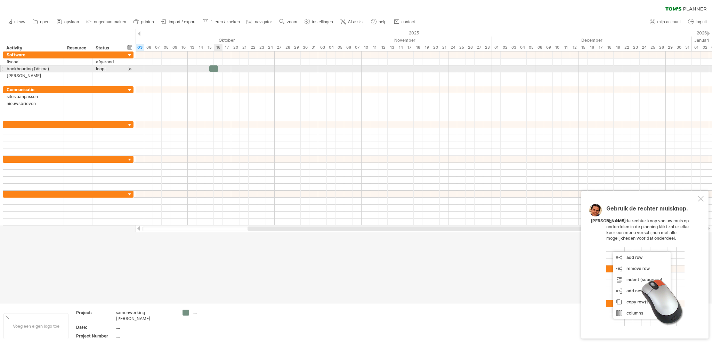
click at [215, 69] on div at bounding box center [213, 68] width 9 height 7
drag, startPoint x: 218, startPoint y: 69, endPoint x: 246, endPoint y: 71, distance: 28.2
click at [246, 71] on div "[DATE] - 4.0 dagen [DATE]" at bounding box center [424, 138] width 576 height 174
drag, startPoint x: 239, startPoint y: 69, endPoint x: 216, endPoint y: 68, distance: 22.6
click at [216, 68] on div at bounding box center [205, 68] width 35 height 7
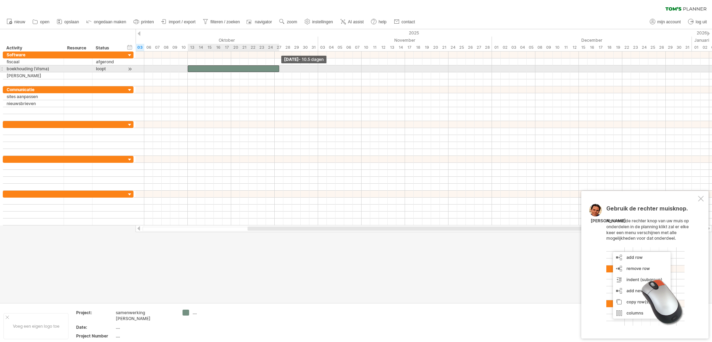
drag, startPoint x: 221, startPoint y: 67, endPoint x: 278, endPoint y: 71, distance: 57.1
click at [278, 71] on span at bounding box center [279, 68] width 3 height 7
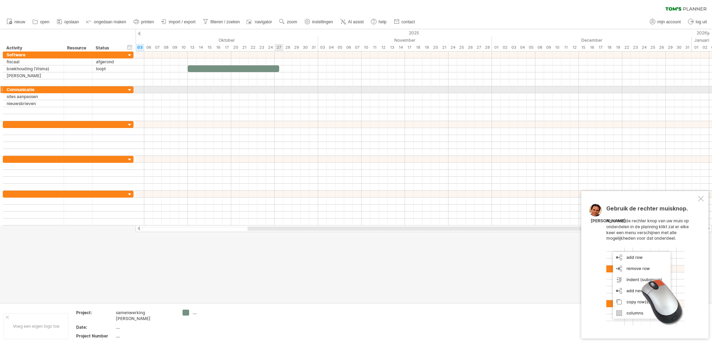
drag, startPoint x: 279, startPoint y: 91, endPoint x: 263, endPoint y: 100, distance: 18.4
click at [277, 93] on div at bounding box center [424, 103] width 576 height 35
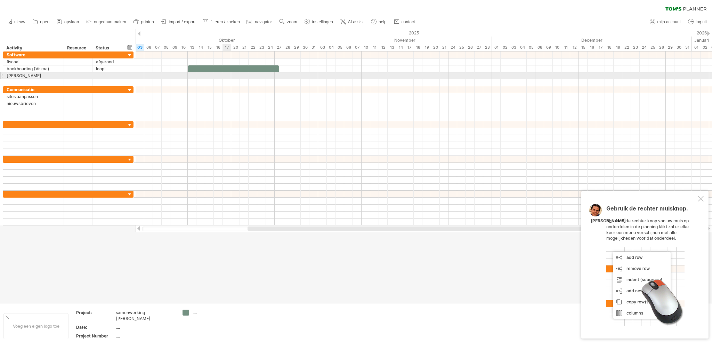
click at [224, 76] on div at bounding box center [424, 75] width 576 height 7
click at [185, 77] on div at bounding box center [424, 75] width 576 height 7
click at [188, 77] on div at bounding box center [424, 75] width 576 height 7
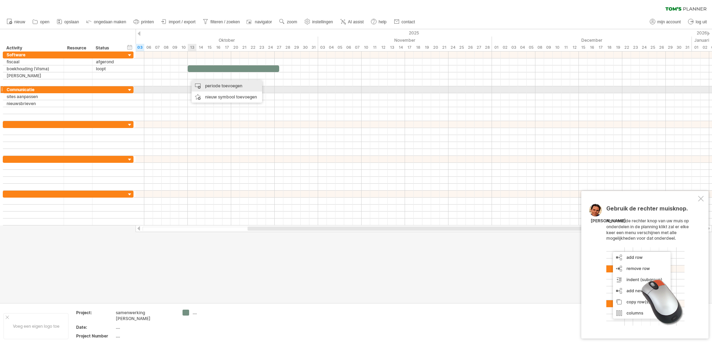
click at [206, 87] on div "periode toevoegen" at bounding box center [226, 85] width 71 height 11
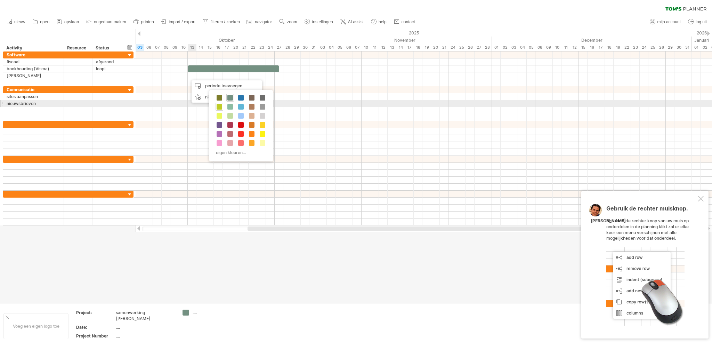
click at [219, 105] on span at bounding box center [219, 107] width 6 height 6
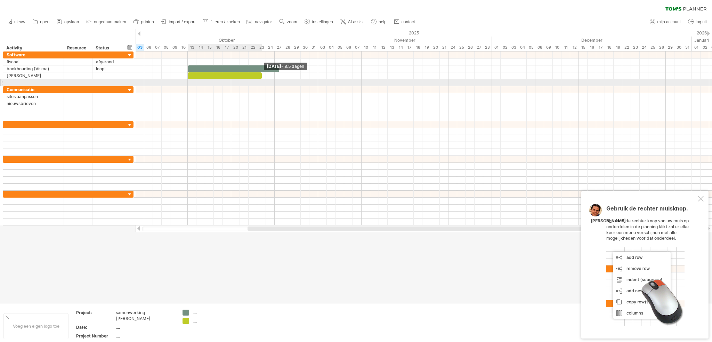
drag, startPoint x: 196, startPoint y: 77, endPoint x: 261, endPoint y: 80, distance: 64.3
click at [261, 80] on div "[DATE] - 8.5 dagen [DATE]" at bounding box center [424, 138] width 576 height 174
drag, startPoint x: 260, startPoint y: 76, endPoint x: 335, endPoint y: 82, distance: 74.9
click at [335, 82] on div "[DATE] - 17.0 dagen [DATE]" at bounding box center [424, 138] width 576 height 174
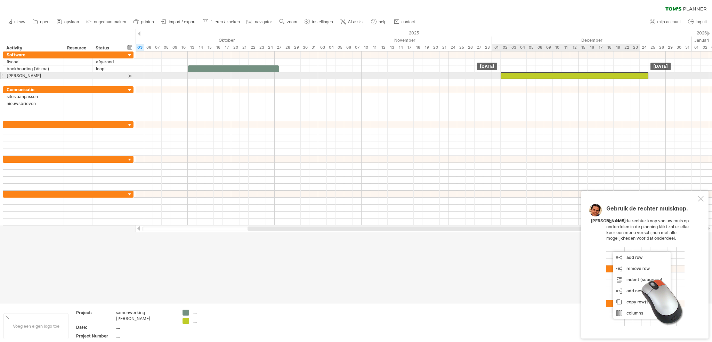
drag, startPoint x: 256, startPoint y: 75, endPoint x: 566, endPoint y: 75, distance: 309.6
click at [566, 75] on div at bounding box center [574, 75] width 148 height 7
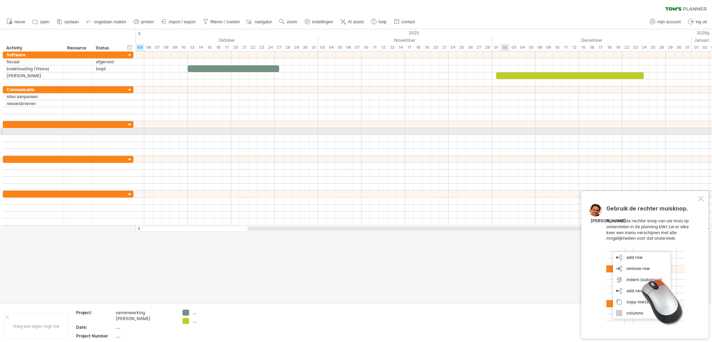
click at [503, 128] on div at bounding box center [424, 131] width 576 height 7
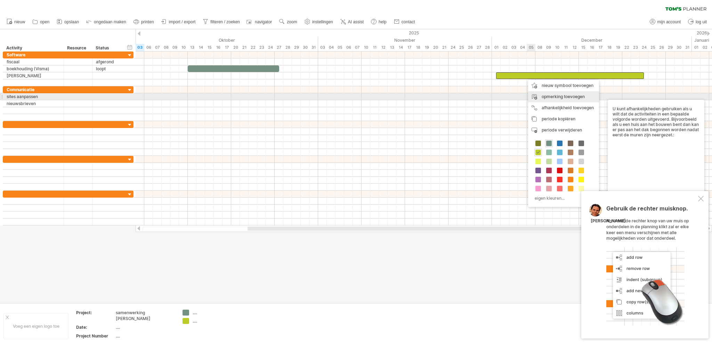
click at [538, 98] on div "opmerking toevoegen" at bounding box center [563, 96] width 71 height 11
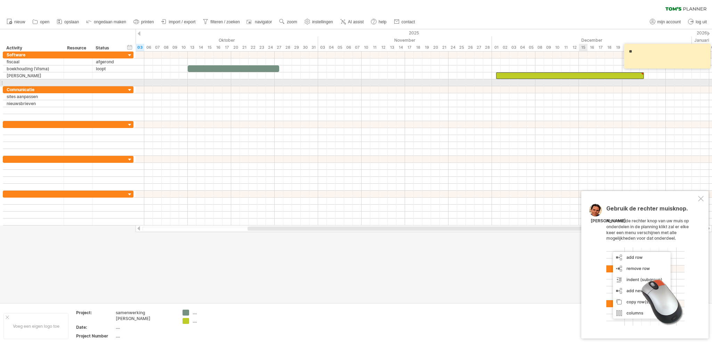
type textarea "*"
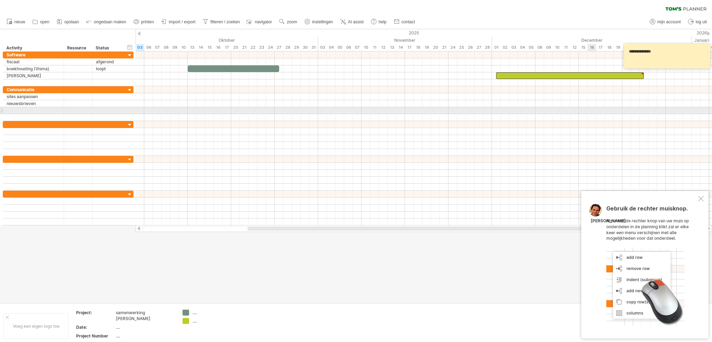
type textarea "**********"
click at [592, 112] on div at bounding box center [424, 110] width 576 height 7
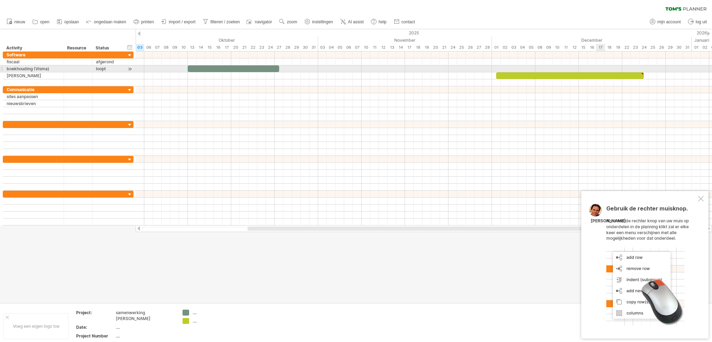
click at [602, 71] on div at bounding box center [424, 68] width 576 height 7
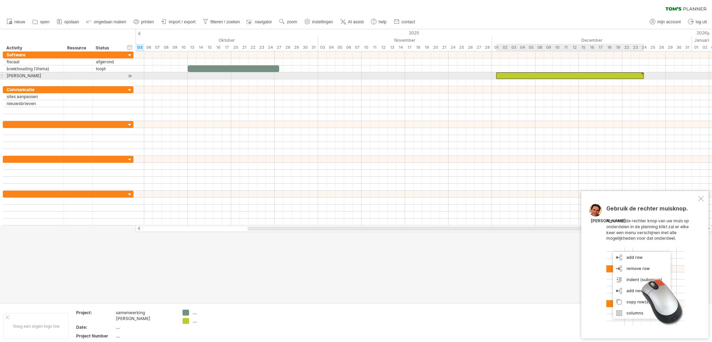
click at [602, 76] on div at bounding box center [570, 75] width 148 height 7
click at [642, 73] on div at bounding box center [641, 73] width 3 height 3
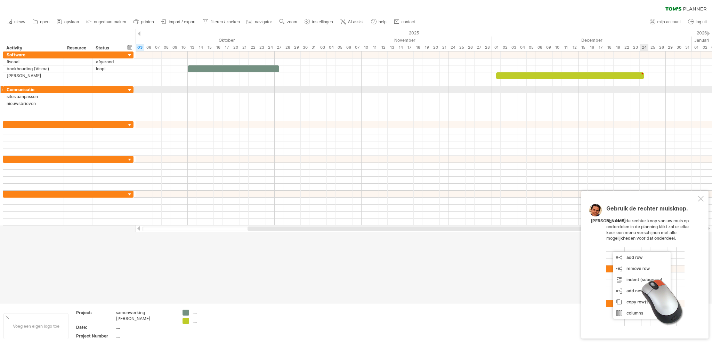
click at [640, 91] on div at bounding box center [424, 89] width 576 height 7
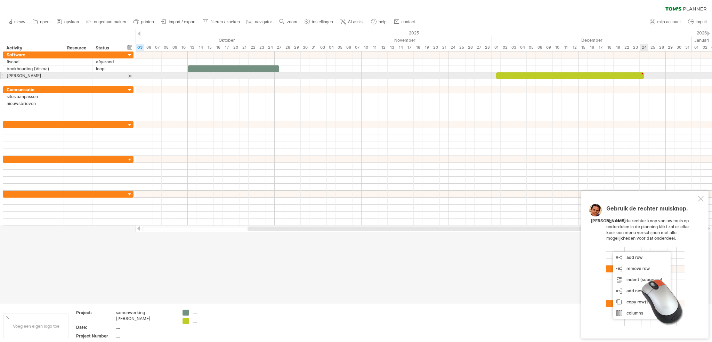
click at [640, 75] on div at bounding box center [641, 73] width 3 height 3
click at [632, 76] on div at bounding box center [570, 75] width 148 height 7
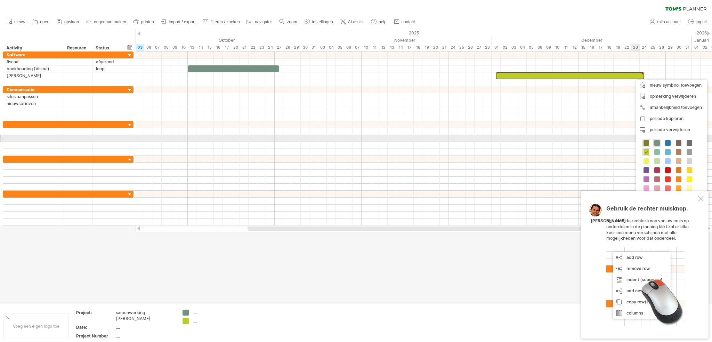
click at [643, 141] on span at bounding box center [646, 143] width 6 height 6
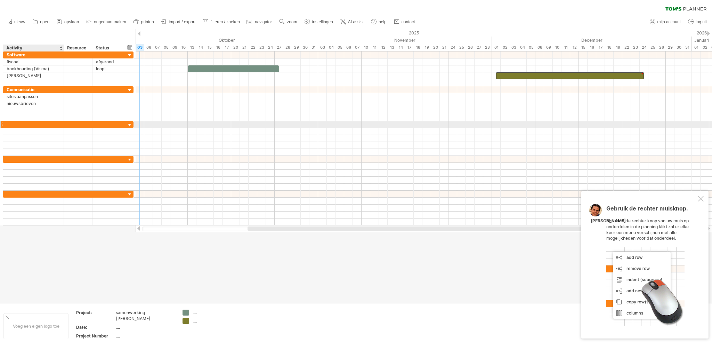
click at [18, 124] on div at bounding box center [34, 124] width 54 height 7
type input "**********"
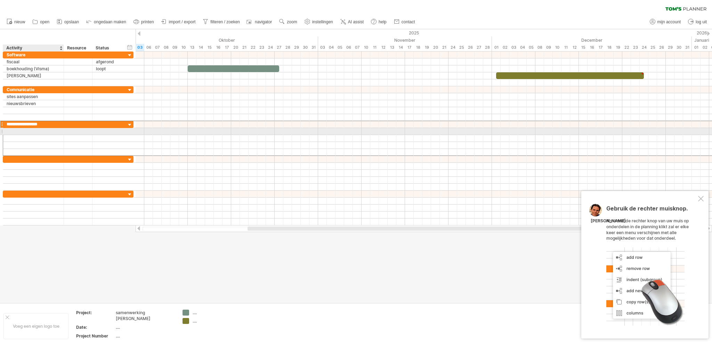
click at [17, 130] on div at bounding box center [34, 131] width 54 height 7
type input "**********"
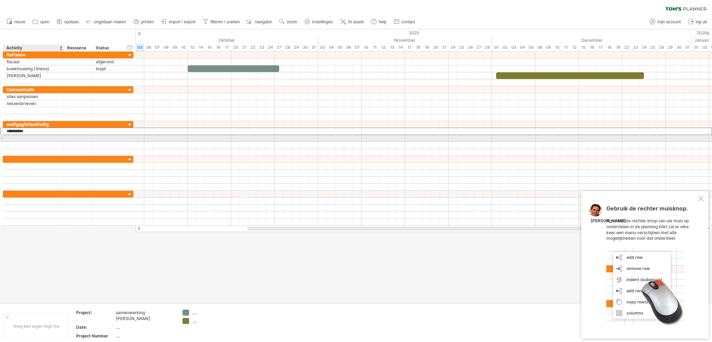
click at [20, 137] on div at bounding box center [34, 138] width 54 height 7
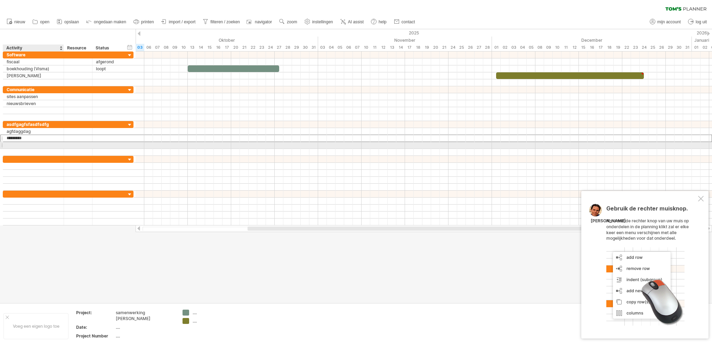
type input "*********"
click at [25, 144] on div at bounding box center [34, 145] width 54 height 7
type input "*********"
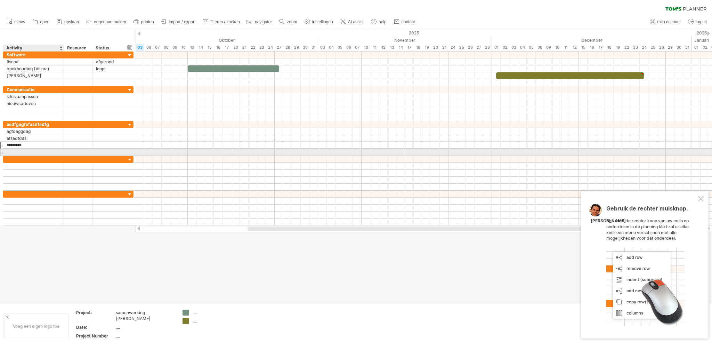
click at [25, 150] on div at bounding box center [34, 152] width 54 height 7
type input "*********"
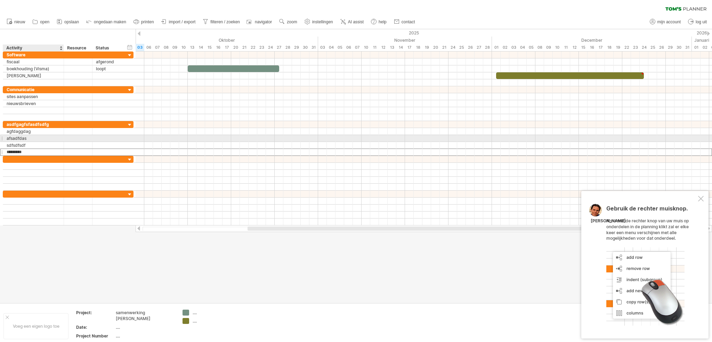
click at [49, 137] on div "afsadfdas" at bounding box center [34, 138] width 54 height 7
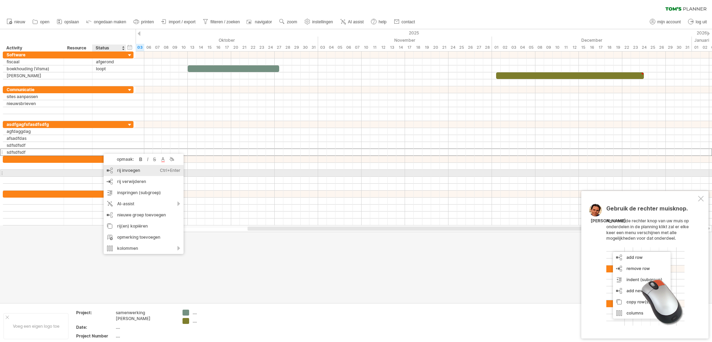
click at [128, 171] on div "rij invoegen Ctrl+Enter Cmd+Enter" at bounding box center [144, 170] width 80 height 11
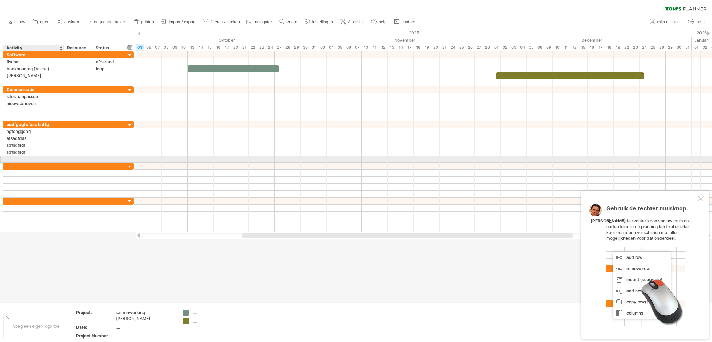
click at [42, 157] on input "text" at bounding box center [34, 159] width 54 height 7
type input "**********"
click at [75, 160] on div at bounding box center [77, 159] width 21 height 7
type input "**********"
click at [108, 159] on div at bounding box center [109, 159] width 26 height 7
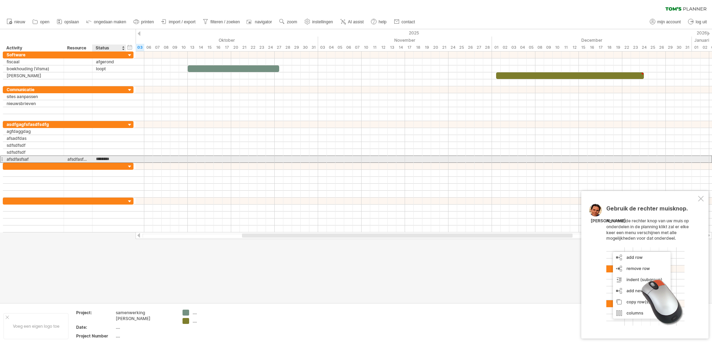
type input "*********"
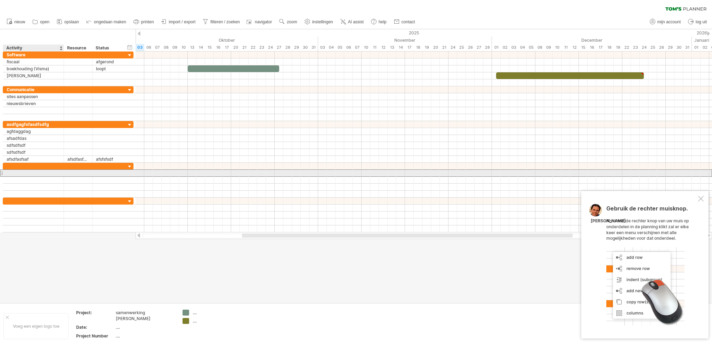
click at [47, 171] on div at bounding box center [34, 173] width 54 height 7
click at [46, 172] on input "text" at bounding box center [34, 173] width 54 height 7
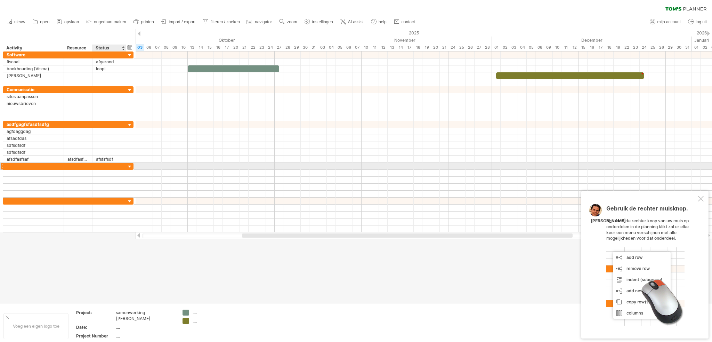
click at [131, 166] on div at bounding box center [129, 166] width 7 height 7
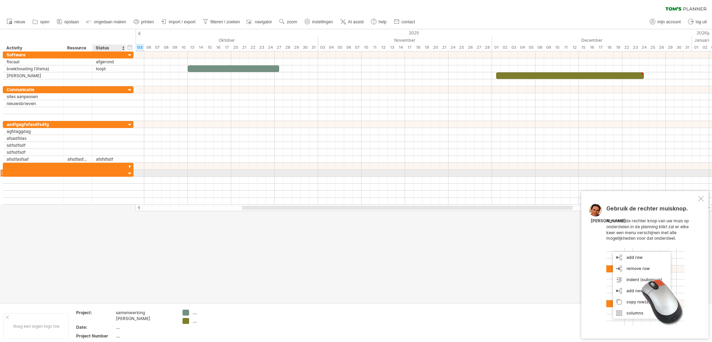
click at [128, 172] on div at bounding box center [129, 173] width 7 height 7
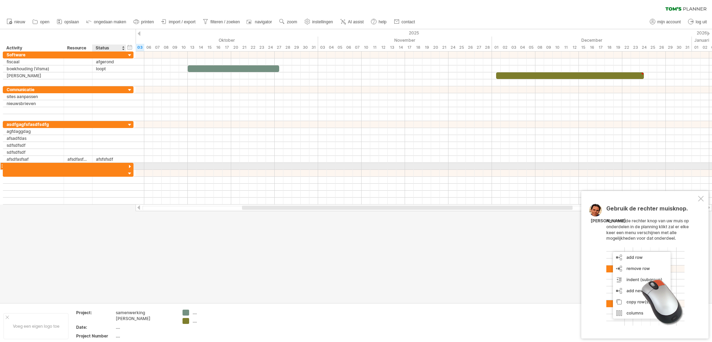
click at [129, 166] on div at bounding box center [129, 166] width 7 height 7
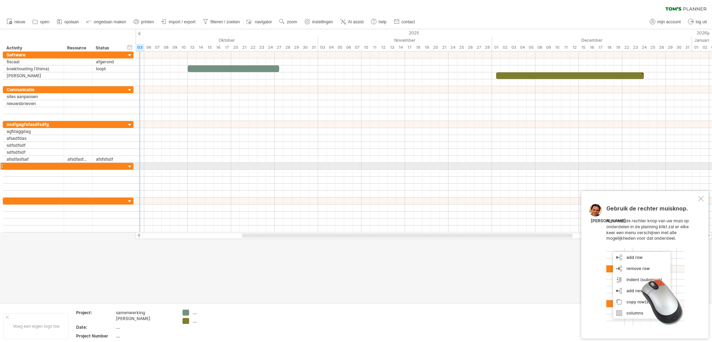
click at [130, 165] on div at bounding box center [129, 166] width 7 height 7
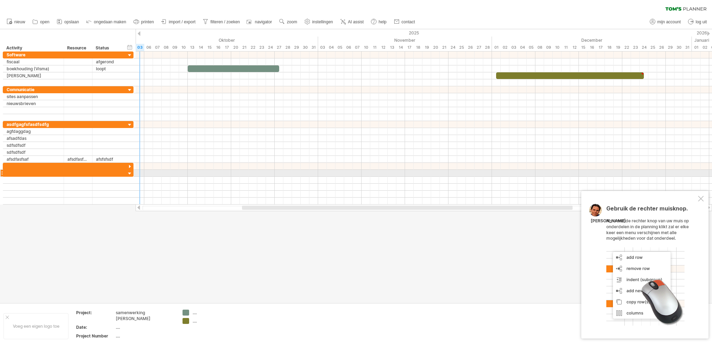
click at [129, 171] on div at bounding box center [129, 173] width 7 height 7
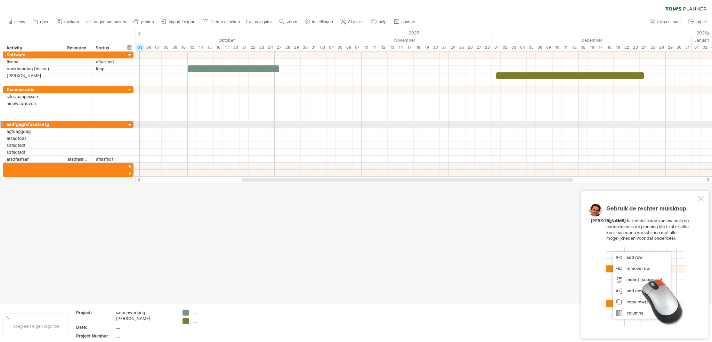
click at [131, 125] on div at bounding box center [129, 125] width 7 height 7
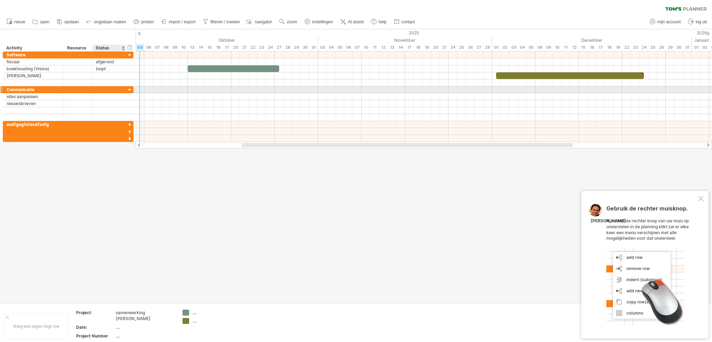
click at [130, 87] on div at bounding box center [129, 90] width 7 height 7
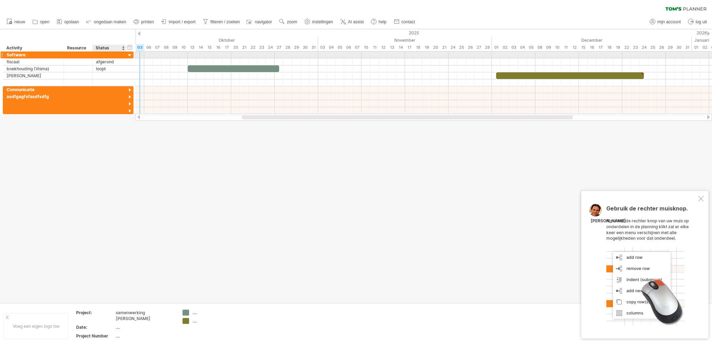
click at [132, 56] on div at bounding box center [129, 55] width 7 height 7
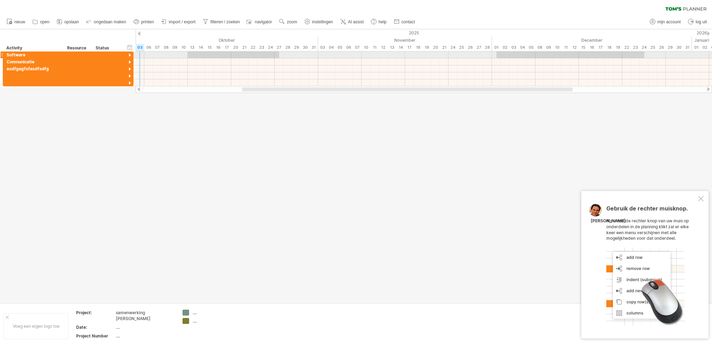
click at [130, 55] on div at bounding box center [129, 55] width 7 height 7
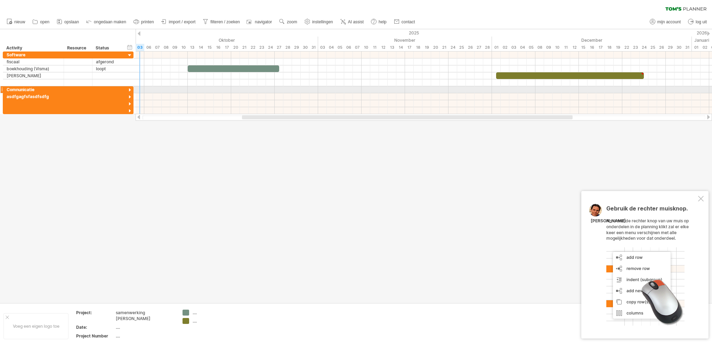
click at [128, 88] on div at bounding box center [129, 90] width 7 height 7
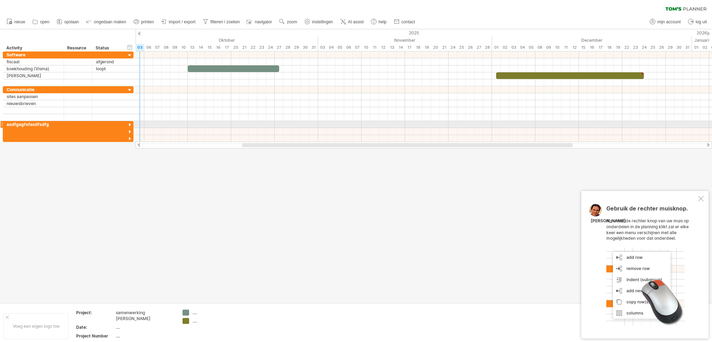
click at [129, 123] on div at bounding box center [129, 125] width 7 height 7
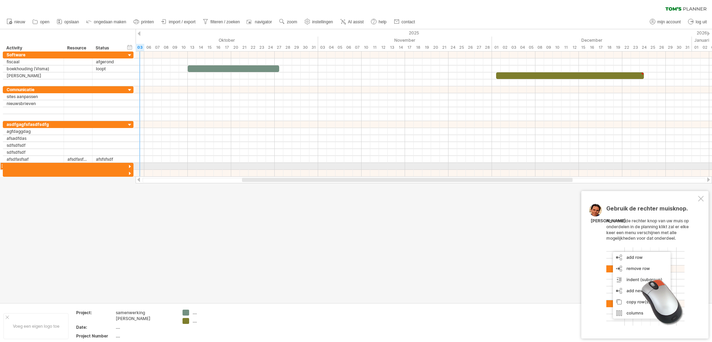
click at [129, 164] on div at bounding box center [129, 166] width 7 height 7
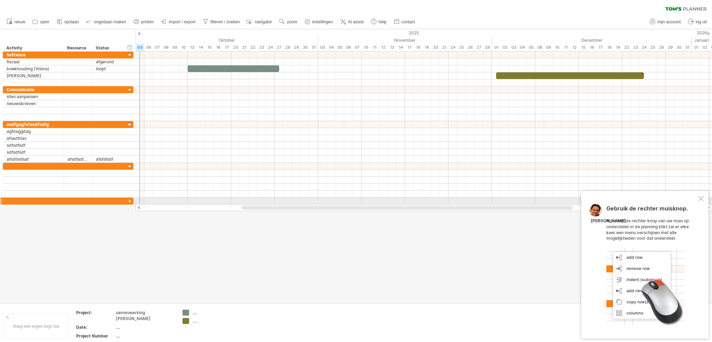
click at [129, 201] on div at bounding box center [129, 201] width 7 height 7
click at [191, 193] on div at bounding box center [424, 193] width 576 height 7
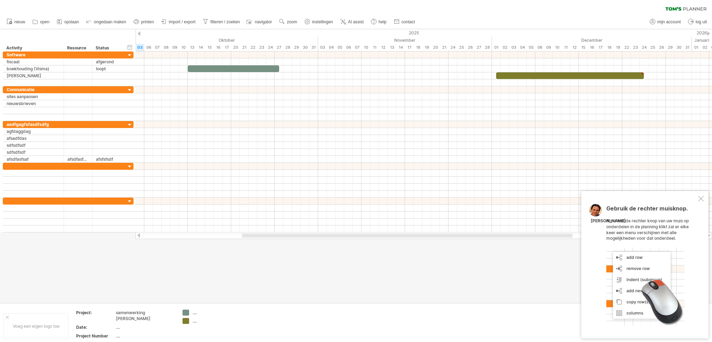
click at [707, 33] on div at bounding box center [708, 33] width 3 height 5
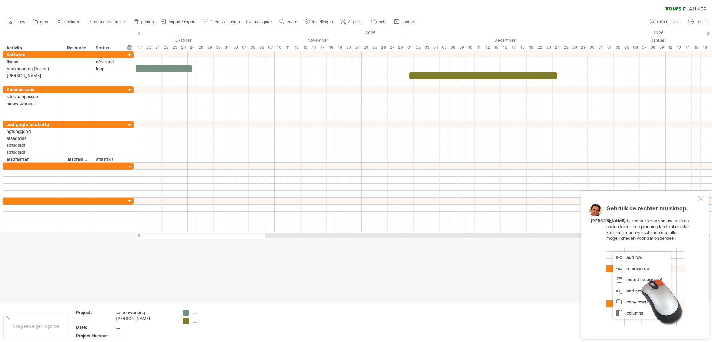
click at [707, 33] on div at bounding box center [708, 33] width 3 height 5
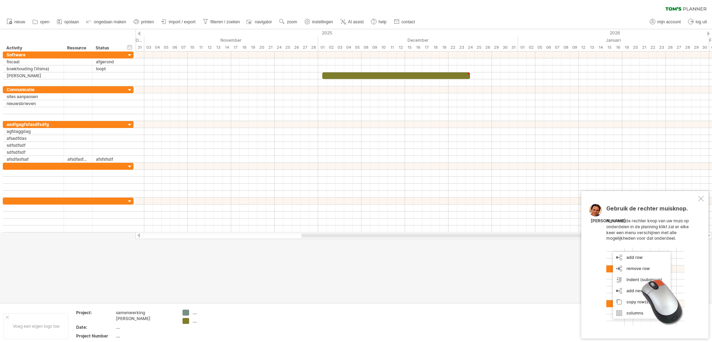
click at [707, 33] on div at bounding box center [708, 33] width 3 height 5
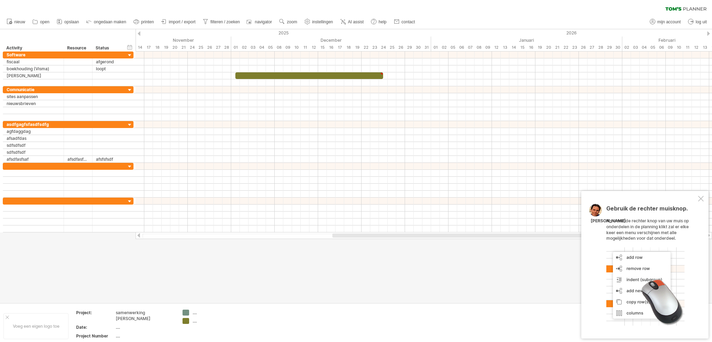
click at [707, 33] on div at bounding box center [708, 33] width 3 height 5
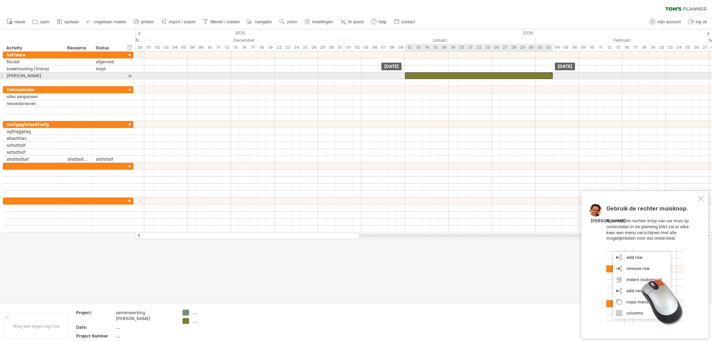
drag, startPoint x: 274, startPoint y: 75, endPoint x: 530, endPoint y: 74, distance: 255.4
click at [530, 74] on div at bounding box center [479, 75] width 148 height 7
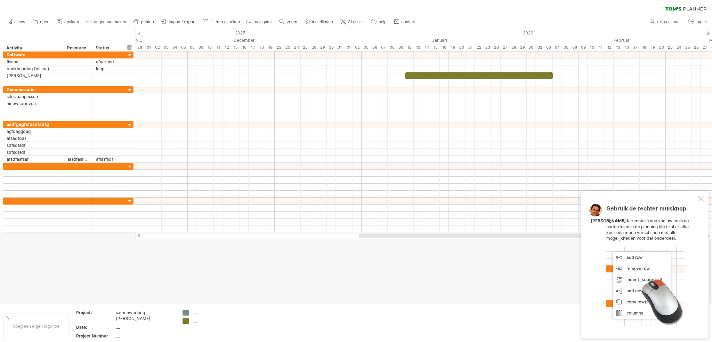
click at [709, 32] on div at bounding box center [708, 33] width 3 height 5
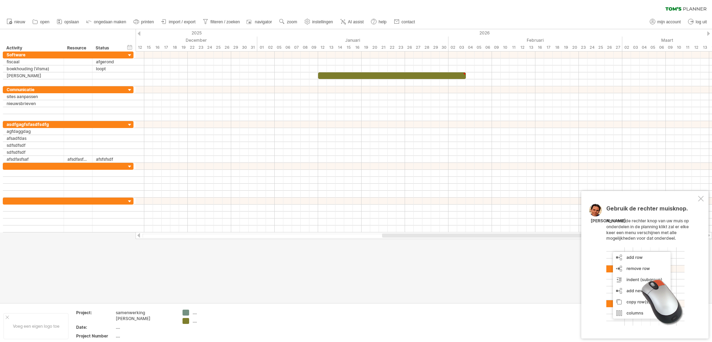
click at [709, 32] on div at bounding box center [708, 33] width 3 height 5
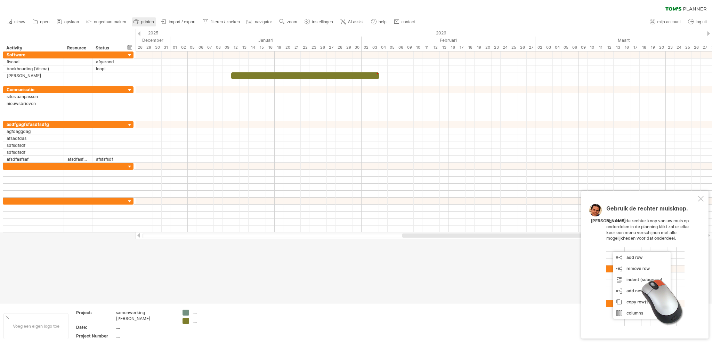
click at [141, 22] on span "printen" at bounding box center [147, 21] width 13 height 5
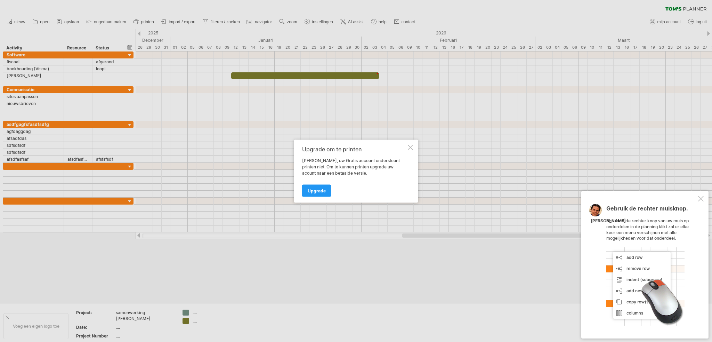
click at [409, 146] on div at bounding box center [411, 147] width 6 height 6
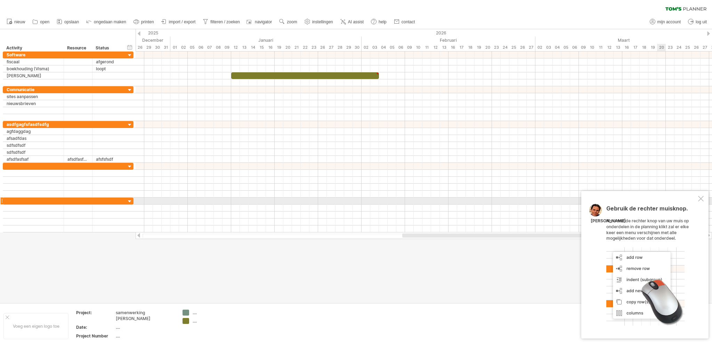
click at [699, 198] on div at bounding box center [701, 199] width 6 height 6
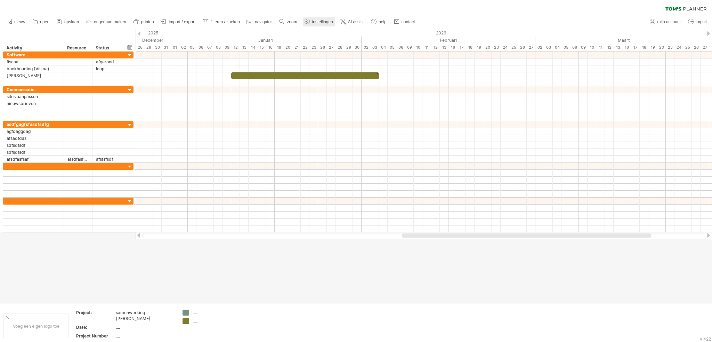
click at [326, 22] on span "instellingen" at bounding box center [322, 21] width 21 height 5
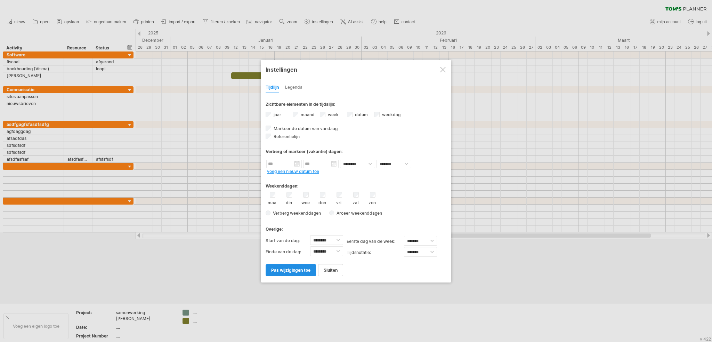
click at [274, 269] on span "pas wijzigingen toe" at bounding box center [290, 269] width 39 height 5
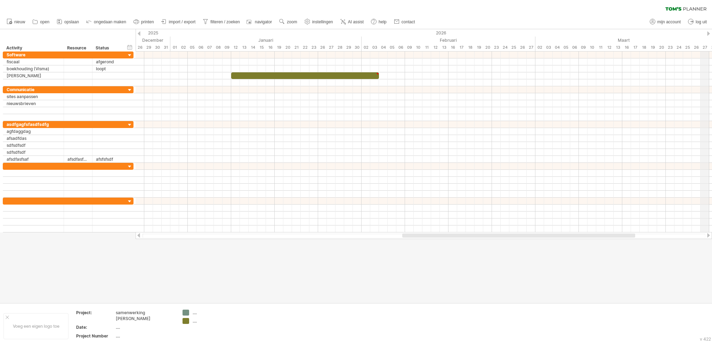
click at [707, 33] on div at bounding box center [708, 33] width 3 height 5
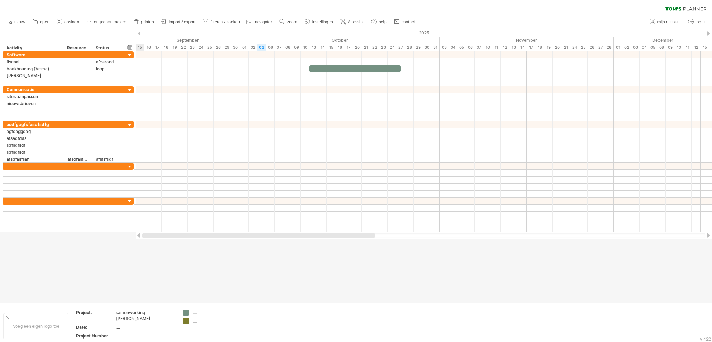
drag, startPoint x: 637, startPoint y: 236, endPoint x: 330, endPoint y: 235, distance: 306.5
click at [330, 235] on div at bounding box center [258, 235] width 233 height 4
click at [709, 33] on div "2025" at bounding box center [153, 32] width 1320 height 7
click at [707, 33] on div at bounding box center [708, 33] width 3 height 5
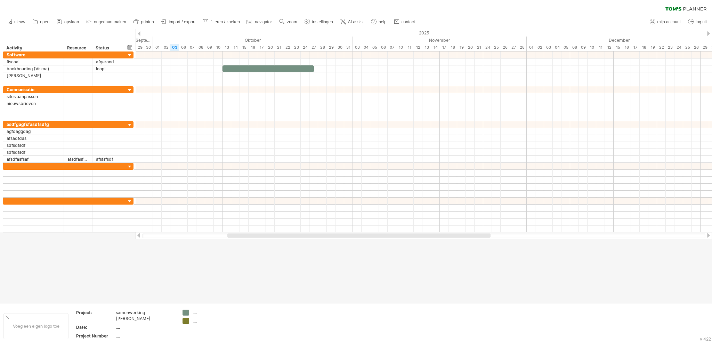
click at [707, 33] on div at bounding box center [708, 33] width 3 height 5
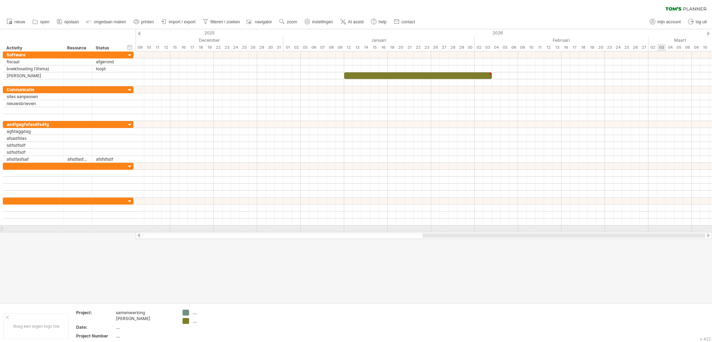
drag, startPoint x: 404, startPoint y: 235, endPoint x: 662, endPoint y: 230, distance: 257.2
click at [662, 230] on div "Probeert verbinding te maken met [DOMAIN_NAME] Opnieuw verbonden 0% wissen filt…" at bounding box center [356, 171] width 712 height 342
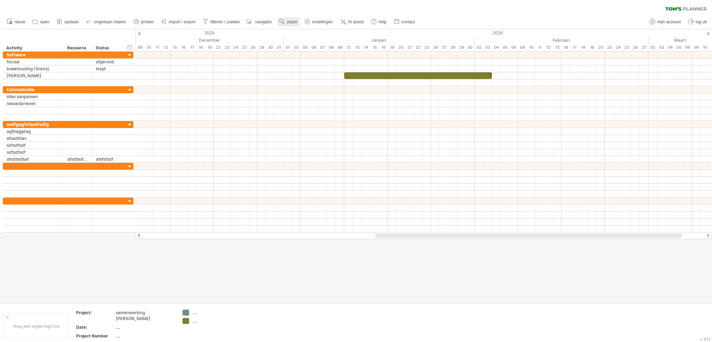
click at [284, 20] on use at bounding box center [281, 21] width 7 height 7
click at [296, 39] on div "Week" at bounding box center [306, 40] width 39 height 11
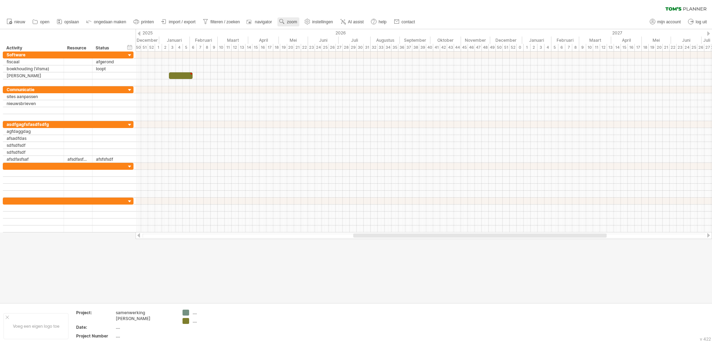
click at [294, 23] on span "zoom" at bounding box center [292, 21] width 10 height 5
click at [304, 33] on div "Maand" at bounding box center [316, 32] width 39 height 11
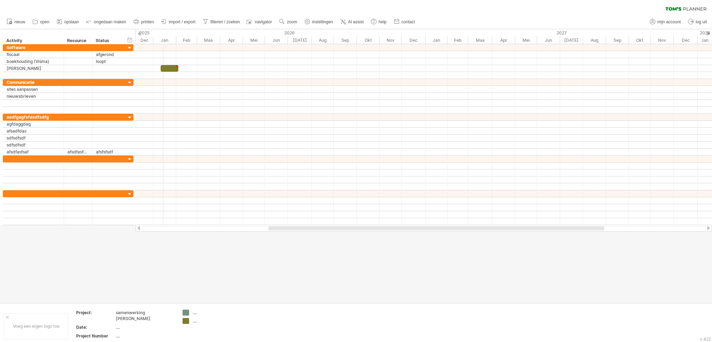
click at [163, 41] on div "Jan" at bounding box center [164, 39] width 23 height 7
click at [293, 23] on span "zoom" at bounding box center [292, 21] width 10 height 5
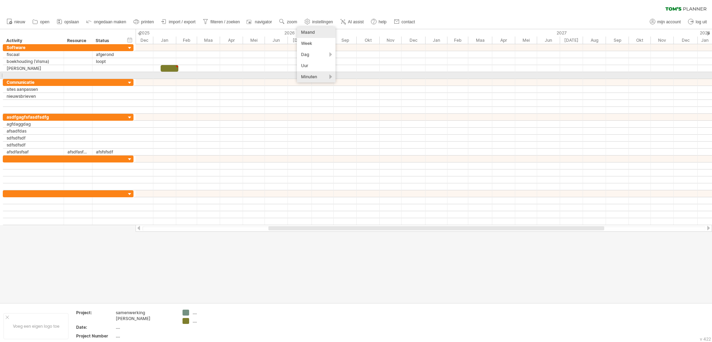
click at [309, 75] on div "Minuten" at bounding box center [316, 76] width 39 height 11
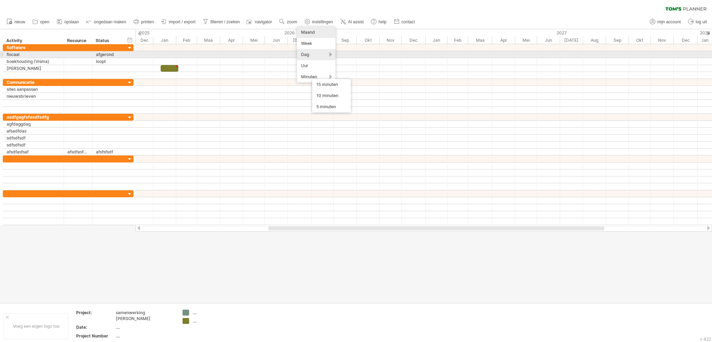
click at [306, 55] on div "Dag" at bounding box center [316, 54] width 39 height 11
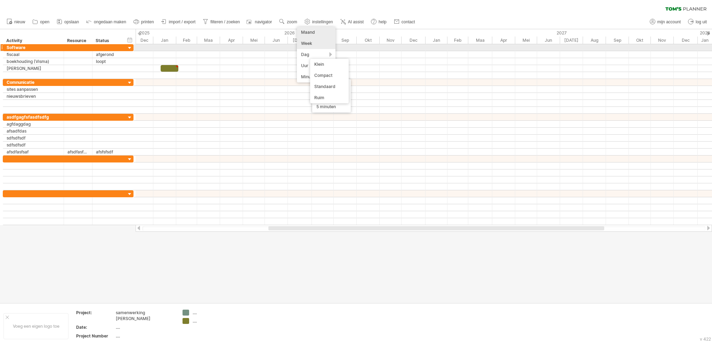
click at [305, 47] on div "Week" at bounding box center [316, 43] width 39 height 11
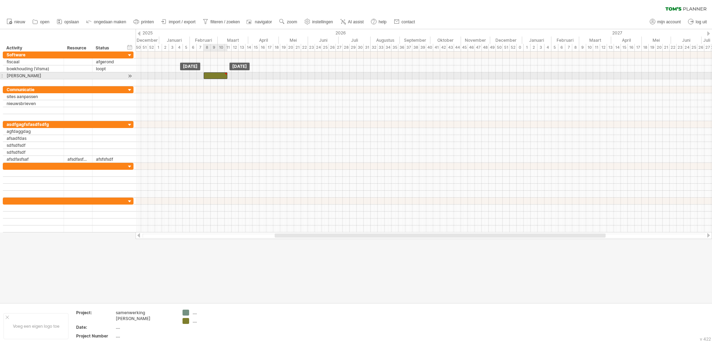
drag, startPoint x: 185, startPoint y: 74, endPoint x: 219, endPoint y: 75, distance: 34.4
click at [219, 75] on div at bounding box center [216, 75] width 24 height 7
click at [127, 76] on div at bounding box center [129, 75] width 7 height 7
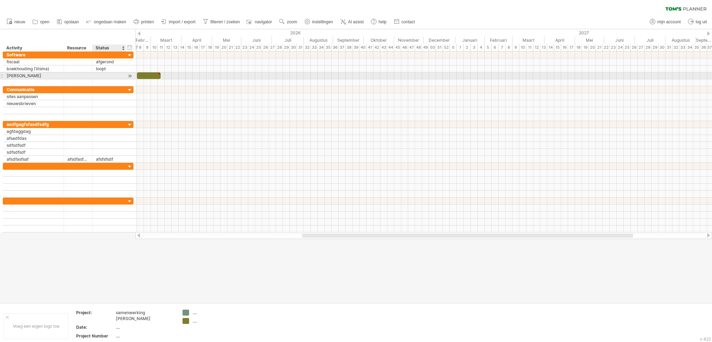
click at [128, 76] on div at bounding box center [129, 75] width 7 height 7
click at [121, 81] on div at bounding box center [109, 82] width 26 height 7
click at [76, 73] on div at bounding box center [77, 75] width 21 height 7
click at [75, 74] on input "text" at bounding box center [77, 75] width 21 height 7
click at [78, 67] on div at bounding box center [77, 68] width 21 height 7
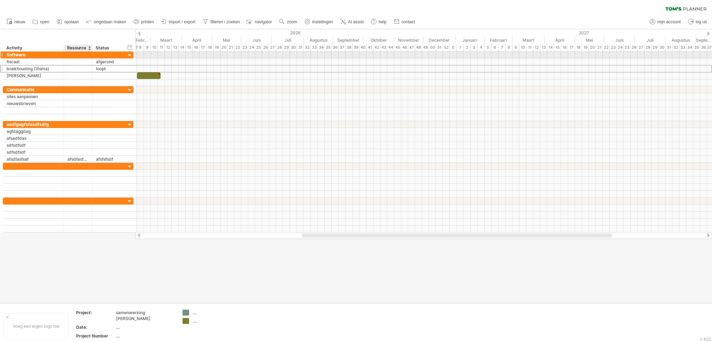
click at [83, 57] on div at bounding box center [77, 54] width 21 height 7
click at [90, 48] on div at bounding box center [89, 47] width 3 height 7
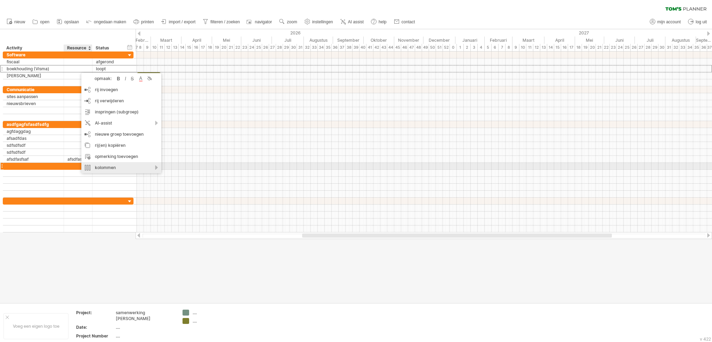
click at [104, 166] on div "kolommen" at bounding box center [121, 167] width 80 height 11
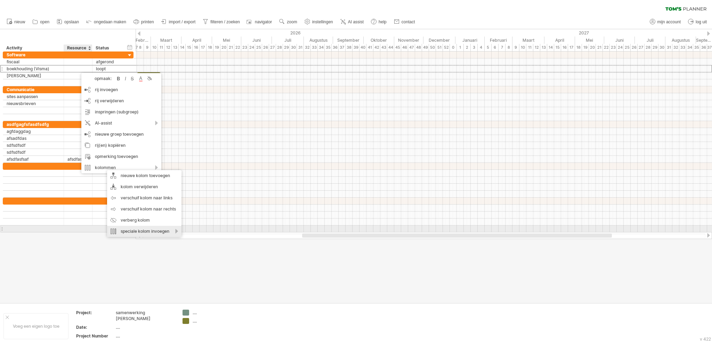
click at [135, 230] on div "speciale kolom invoegen" at bounding box center [144, 230] width 74 height 11
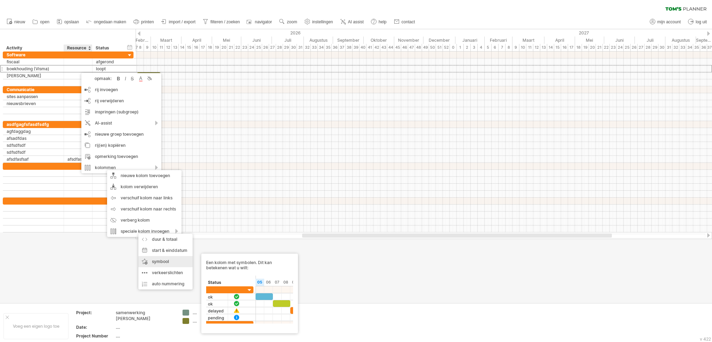
click at [154, 259] on div "symbool Een kolom met symbolen. Dit kan betekenen wat u wilt:" at bounding box center [165, 261] width 54 height 11
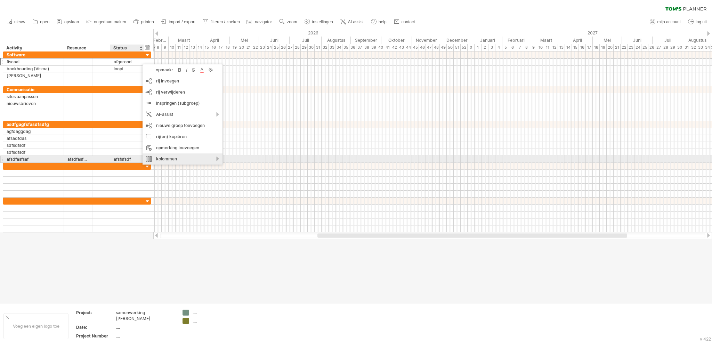
click at [205, 161] on div "kolommen" at bounding box center [182, 158] width 80 height 11
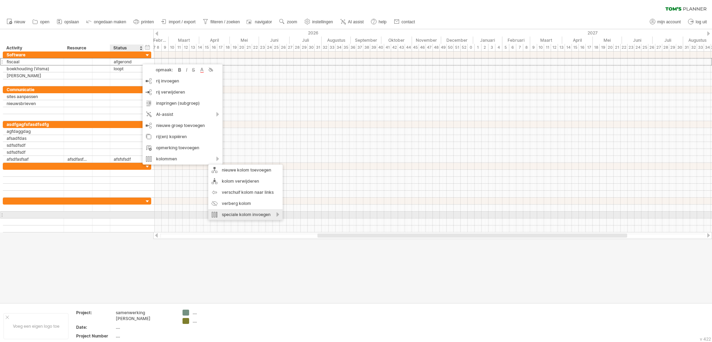
click at [236, 212] on div "speciale kolom invoegen" at bounding box center [245, 214] width 74 height 11
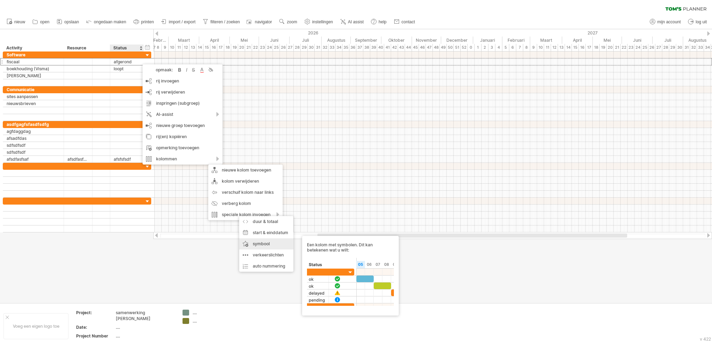
click at [265, 243] on div "symbool Een kolom met symbolen. Dit kan betekenen wat u wilt:" at bounding box center [266, 243] width 54 height 11
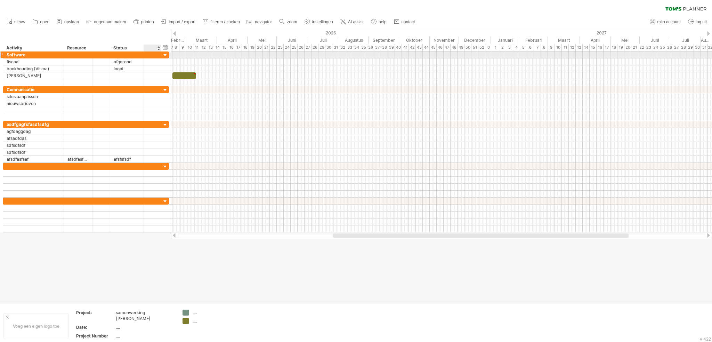
click at [166, 56] on div at bounding box center [165, 55] width 7 height 7
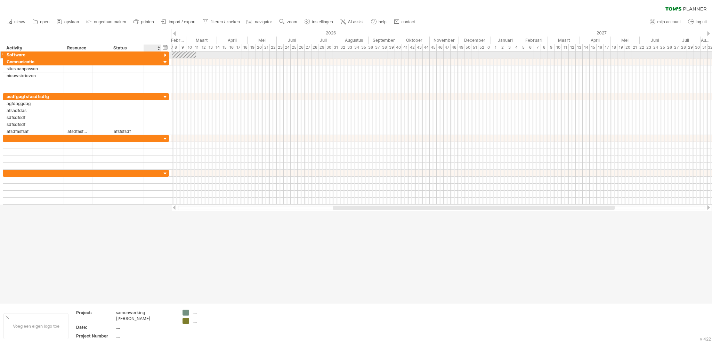
click at [166, 56] on div at bounding box center [165, 55] width 7 height 7
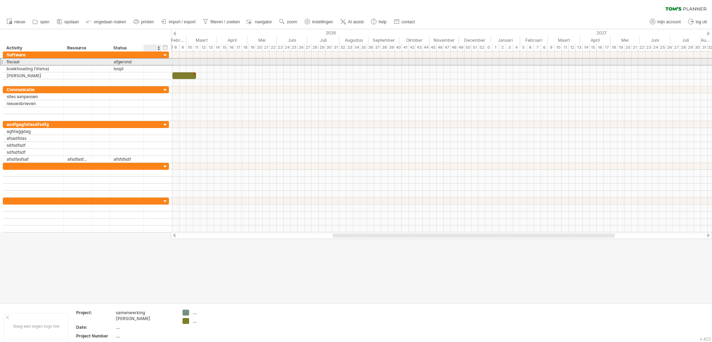
click at [164, 64] on div "******* fiscaal ******** afgerond" at bounding box center [86, 61] width 166 height 7
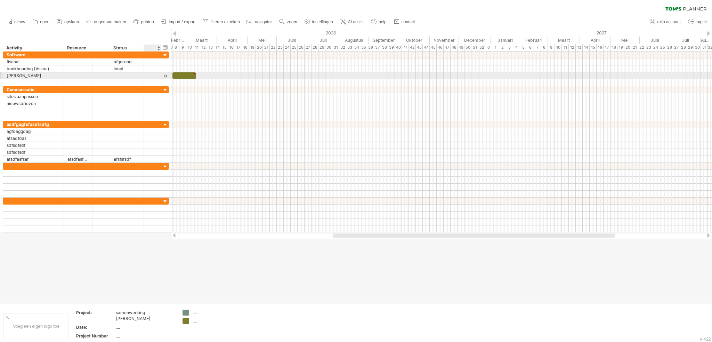
click at [163, 74] on div at bounding box center [165, 75] width 7 height 7
click at [158, 47] on div at bounding box center [158, 47] width 3 height 7
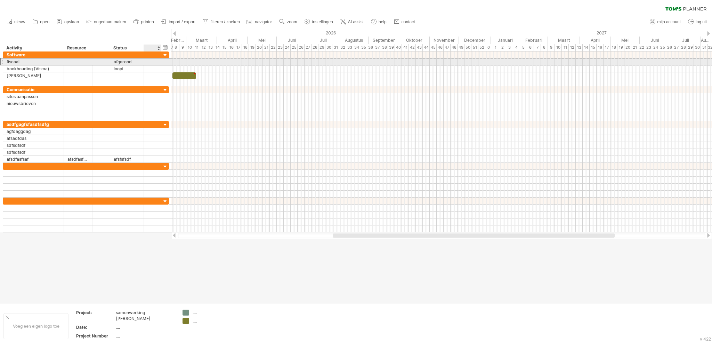
click at [154, 62] on div at bounding box center [152, 62] width 7 height 6
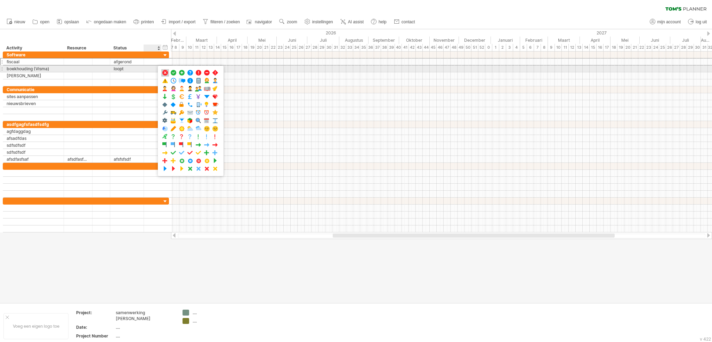
click at [164, 71] on span at bounding box center [165, 72] width 7 height 7
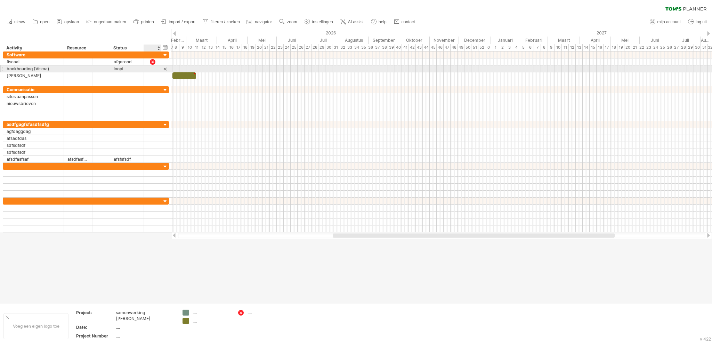
click at [150, 68] on div at bounding box center [152, 69] width 7 height 6
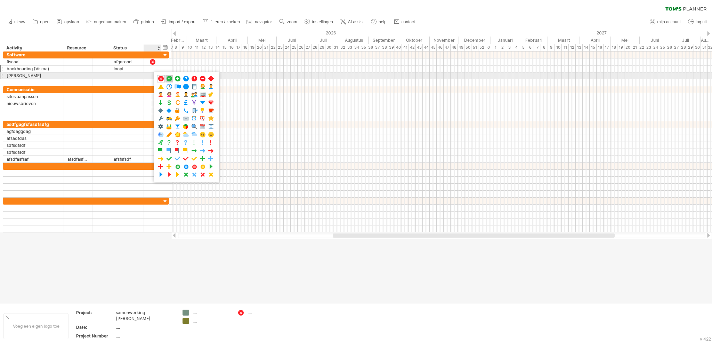
click at [168, 79] on span at bounding box center [169, 78] width 7 height 7
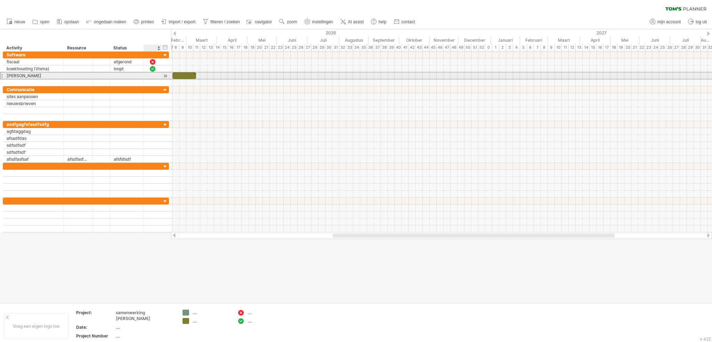
click at [151, 77] on div at bounding box center [152, 76] width 7 height 6
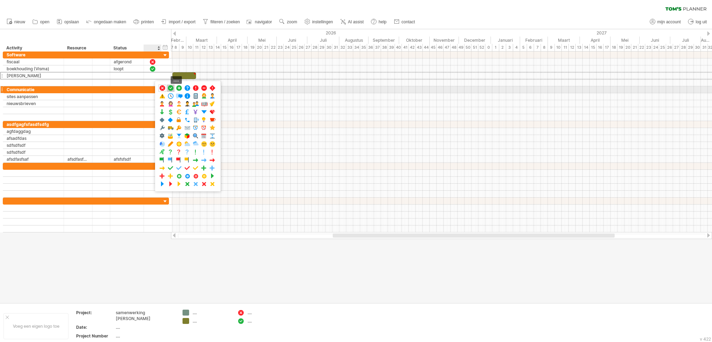
click at [171, 89] on span at bounding box center [170, 88] width 7 height 7
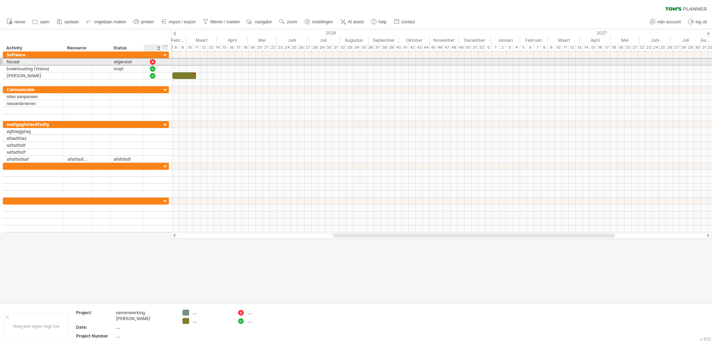
click at [151, 60] on div at bounding box center [152, 62] width 7 height 6
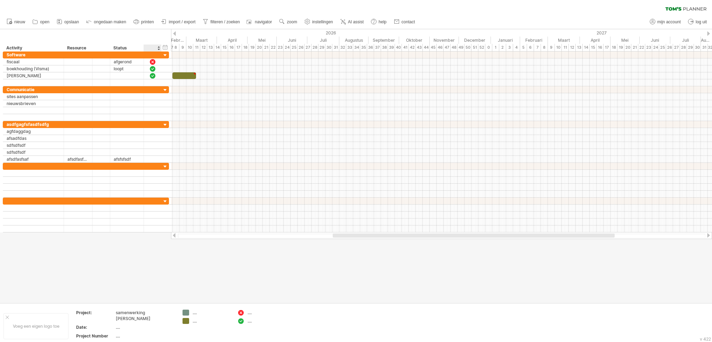
click at [153, 49] on div at bounding box center [152, 47] width 10 height 7
type input "******"
click at [126, 48] on div "Status" at bounding box center [126, 47] width 26 height 7
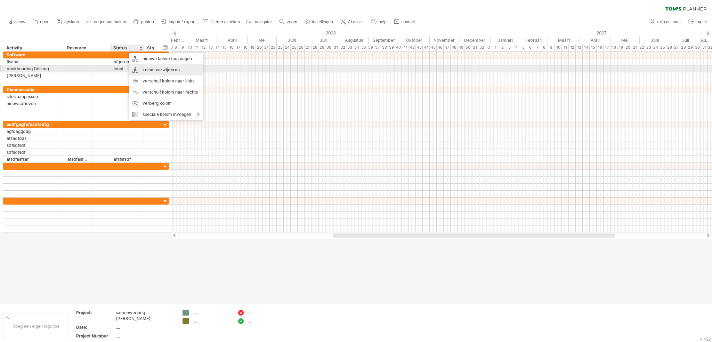
click at [133, 68] on div "kolom verwijderen" at bounding box center [166, 69] width 74 height 11
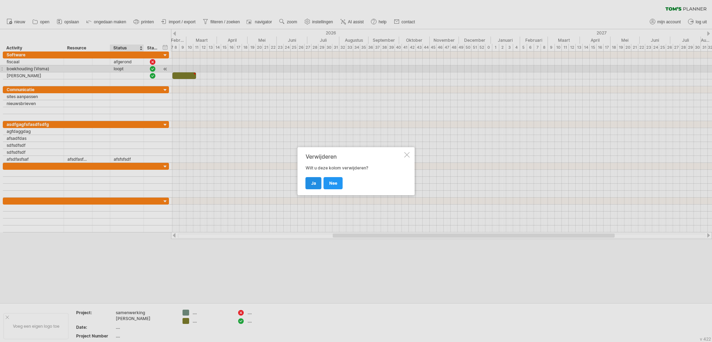
click at [309, 182] on link "ja" at bounding box center [313, 183] width 16 height 12
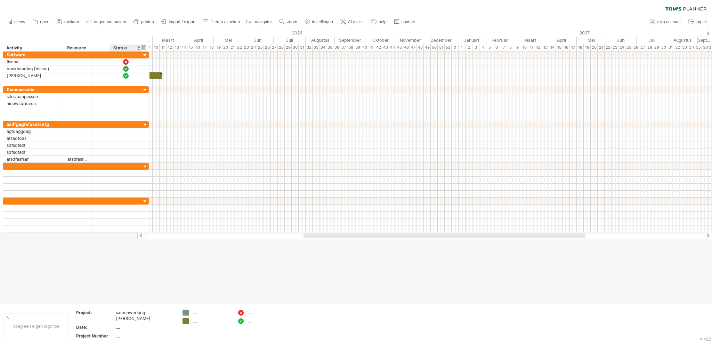
drag, startPoint x: 126, startPoint y: 47, endPoint x: 140, endPoint y: 48, distance: 13.9
click at [140, 48] on div at bounding box center [141, 47] width 2 height 7
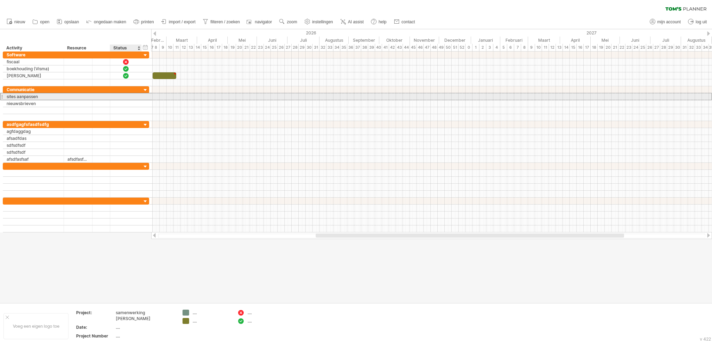
click at [124, 95] on div at bounding box center [125, 96] width 7 height 6
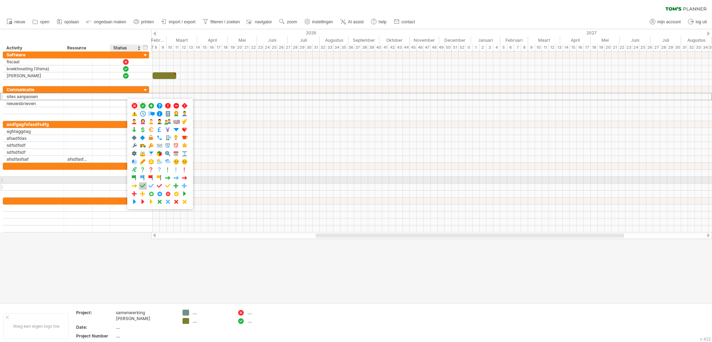
click at [141, 182] on span at bounding box center [142, 185] width 7 height 7
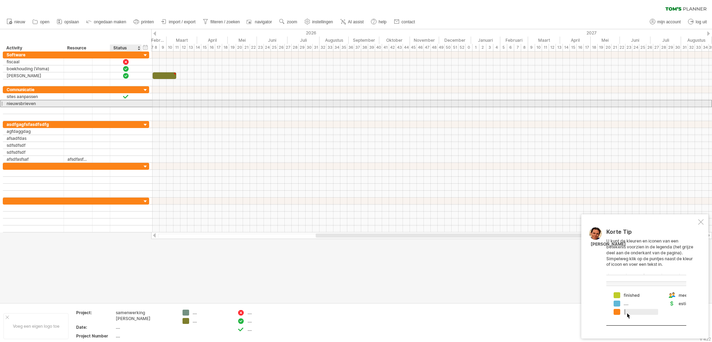
click at [125, 105] on div at bounding box center [125, 103] width 7 height 6
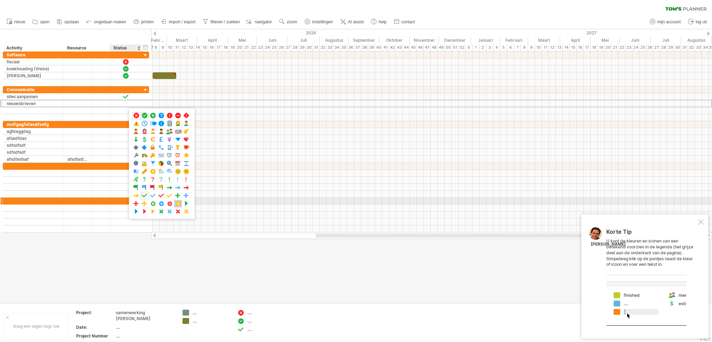
click at [176, 200] on span at bounding box center [177, 203] width 7 height 7
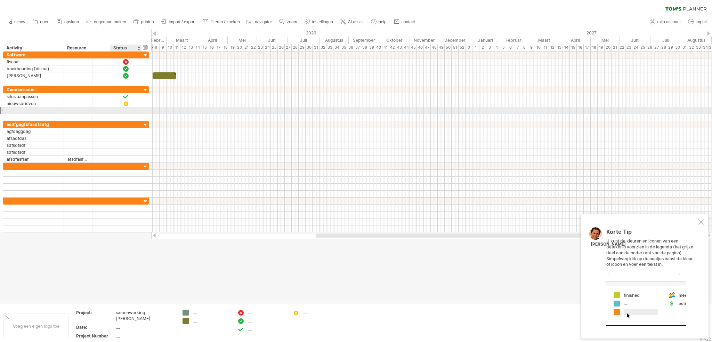
click at [126, 110] on div at bounding box center [125, 110] width 7 height 6
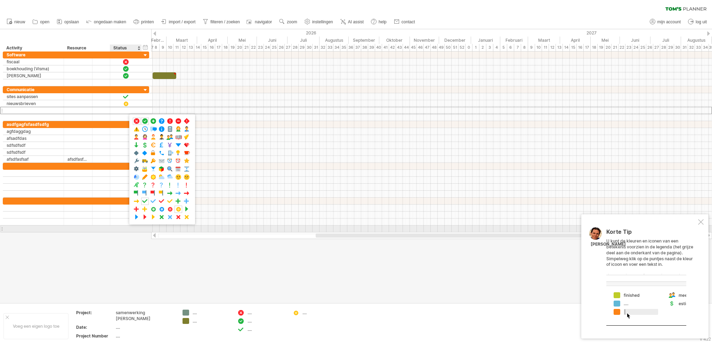
click at [272, 205] on div at bounding box center [431, 207] width 560 height 7
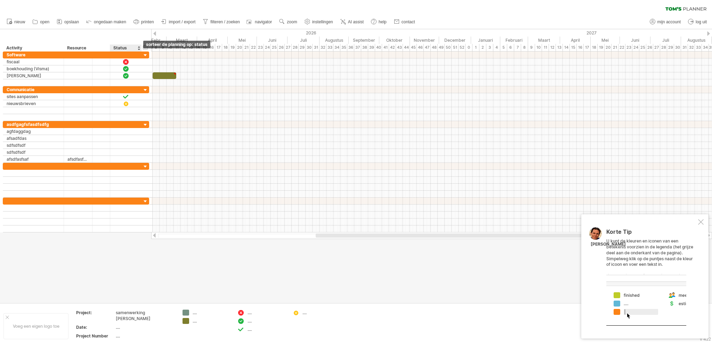
click at [138, 48] on div at bounding box center [138, 47] width 3 height 7
click at [149, 54] on div "sorteer deze kolom" at bounding box center [169, 56] width 57 height 11
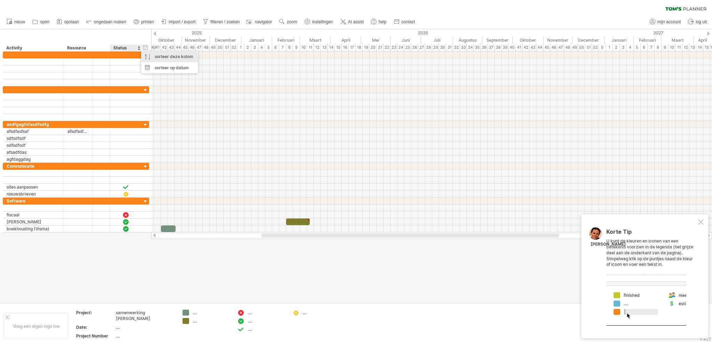
click at [149, 54] on div "sorteer deze kolom" at bounding box center [169, 56] width 57 height 11
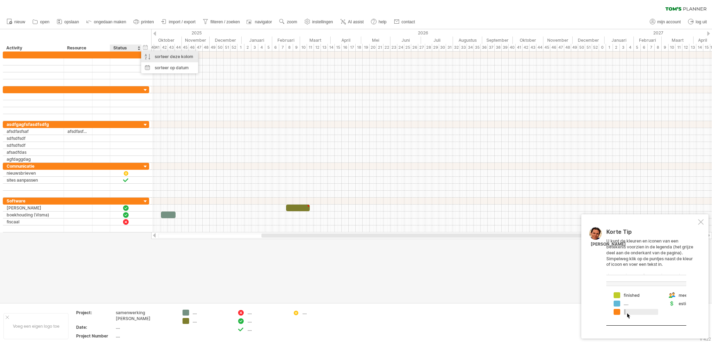
click at [149, 54] on div "sorteer deze kolom" at bounding box center [169, 56] width 57 height 11
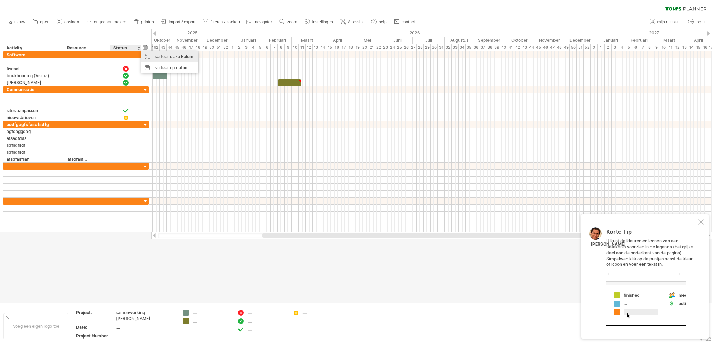
click at [149, 54] on div "sorteer deze kolom" at bounding box center [169, 56] width 57 height 11
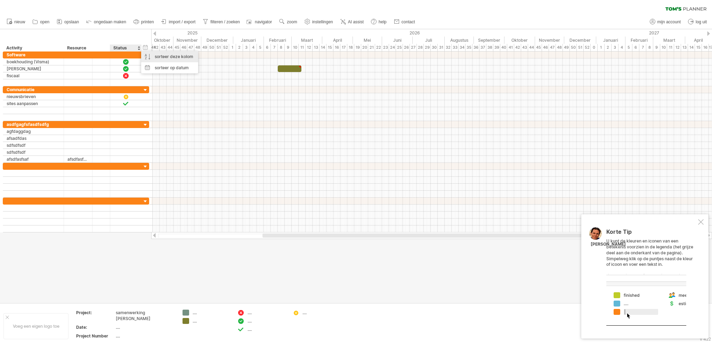
click at [149, 54] on div "sorteer deze kolom" at bounding box center [169, 56] width 57 height 11
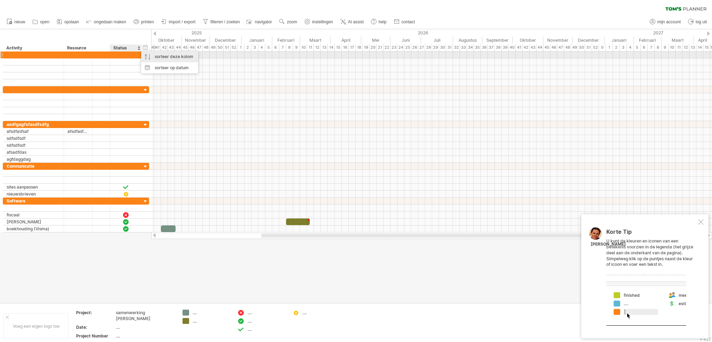
click at [158, 57] on div "sorteer deze kolom" at bounding box center [169, 56] width 57 height 11
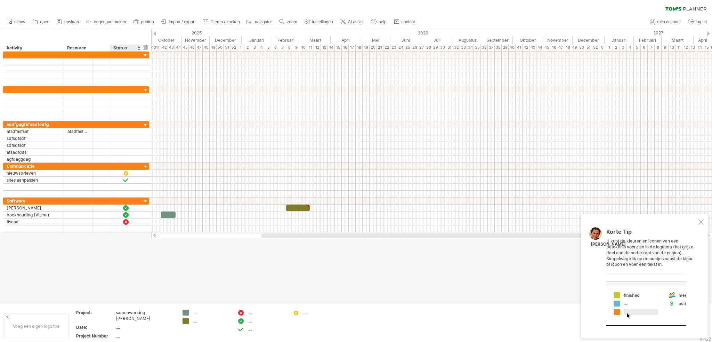
click at [138, 48] on div at bounding box center [138, 47] width 3 height 7
click at [128, 48] on div "Status" at bounding box center [125, 47] width 24 height 7
click at [139, 47] on div at bounding box center [138, 47] width 3 height 7
click at [46, 48] on div "Activity" at bounding box center [33, 47] width 54 height 7
click at [132, 46] on div "Status" at bounding box center [125, 47] width 24 height 7
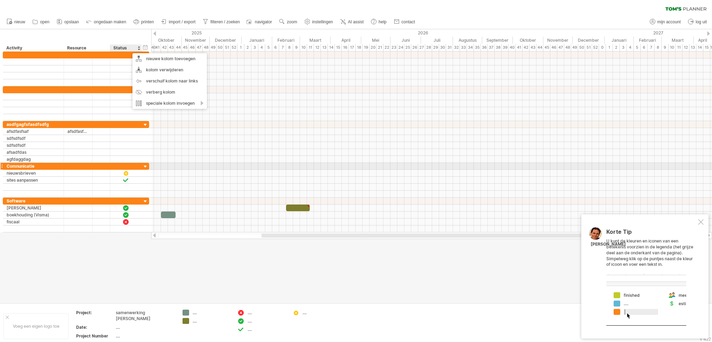
click at [133, 163] on div at bounding box center [126, 166] width 32 height 7
click at [231, 22] on span "filteren / zoeken" at bounding box center [225, 21] width 30 height 5
type input "**********"
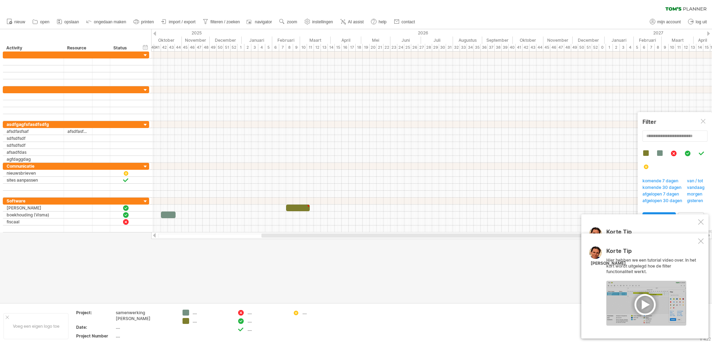
click at [701, 240] on div at bounding box center [701, 241] width 6 height 6
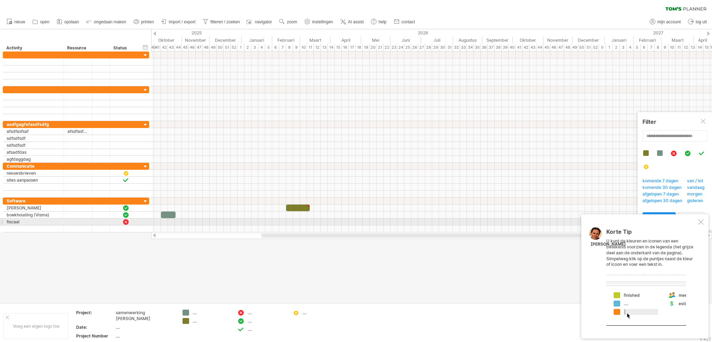
click at [702, 223] on div at bounding box center [701, 222] width 6 height 6
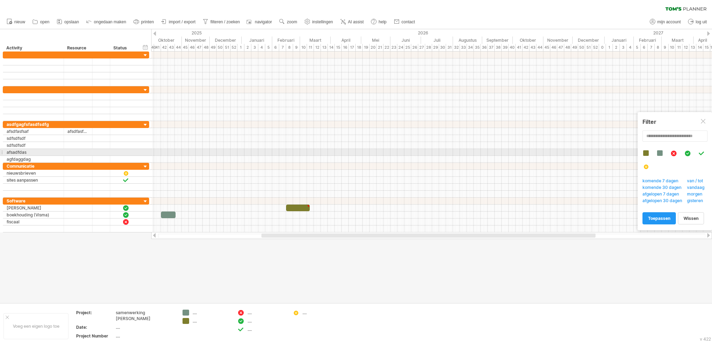
click at [688, 153] on div at bounding box center [687, 153] width 7 height 6
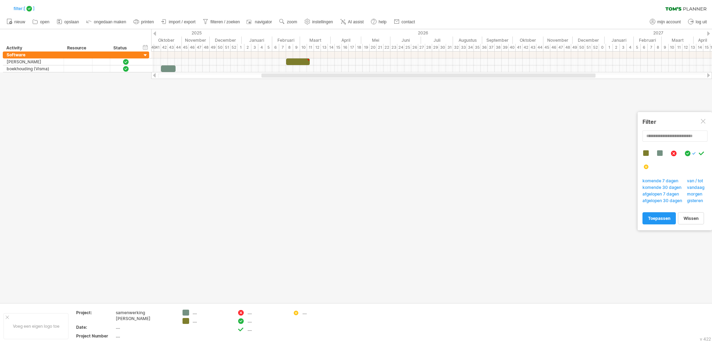
click at [659, 186] on span "komende 30 dagen" at bounding box center [663, 187] width 45 height 7
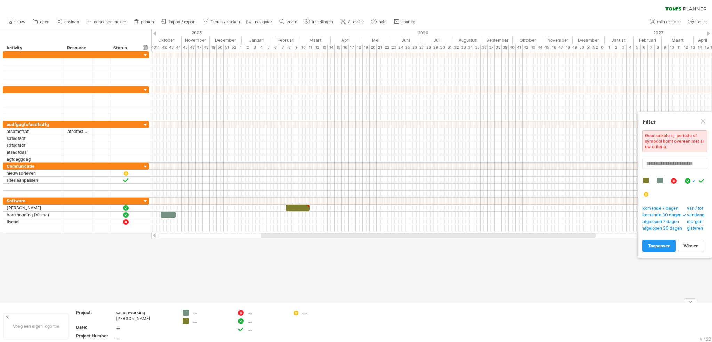
click at [251, 313] on div "...." at bounding box center [266, 312] width 38 height 6
type input "********"
click at [250, 329] on div "...." at bounding box center [266, 329] width 38 height 6
type input "*********"
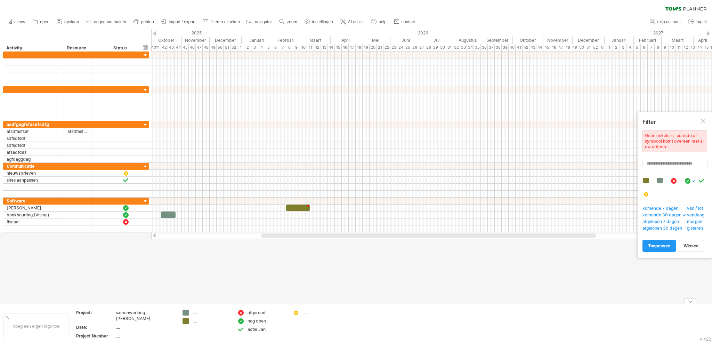
click at [297, 329] on td "...." at bounding box center [316, 325] width 55 height 33
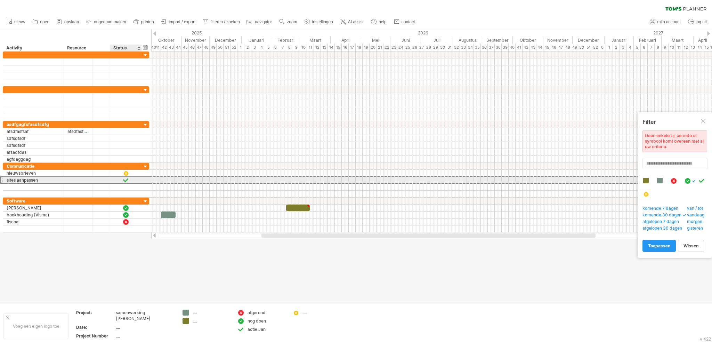
click at [131, 178] on div at bounding box center [126, 180] width 32 height 7
click at [133, 178] on div at bounding box center [126, 180] width 32 height 7
click at [133, 180] on div at bounding box center [126, 180] width 32 height 7
click at [131, 186] on div at bounding box center [126, 186] width 32 height 7
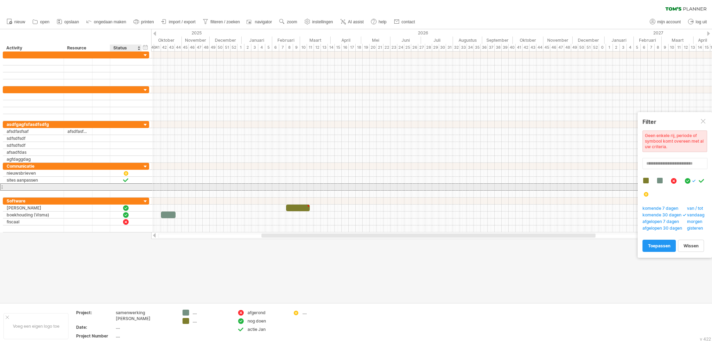
click at [131, 186] on div at bounding box center [126, 186] width 32 height 7
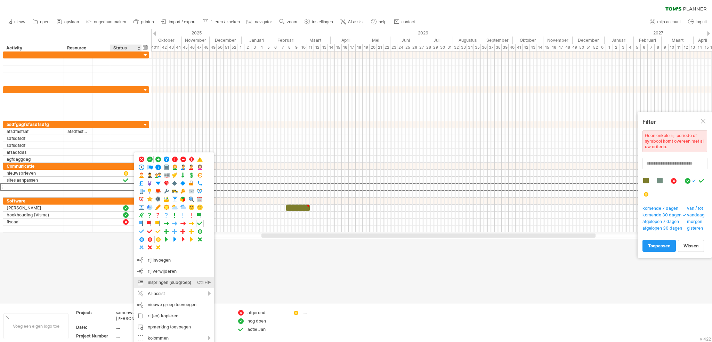
click at [159, 278] on div "inspringen (subgroep) Ctrl+► Cmd+►" at bounding box center [174, 282] width 80 height 11
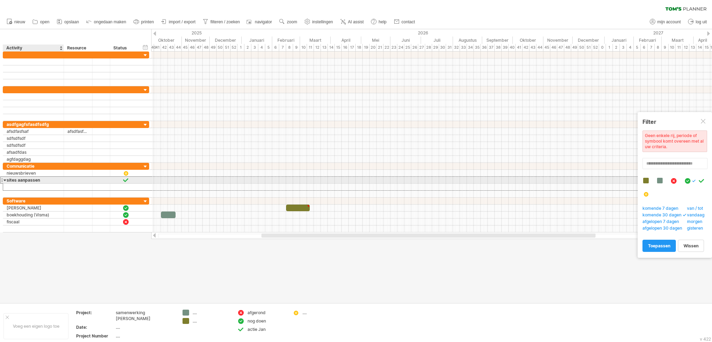
click at [24, 177] on div "sites aanpassen" at bounding box center [34, 180] width 54 height 7
click at [21, 187] on div at bounding box center [34, 186] width 54 height 7
type input "********"
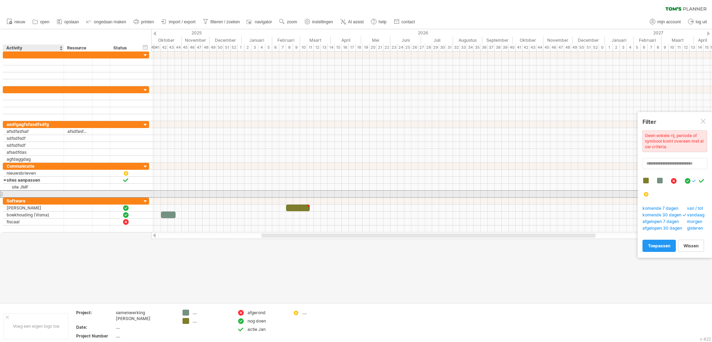
click at [35, 194] on div at bounding box center [34, 193] width 54 height 7
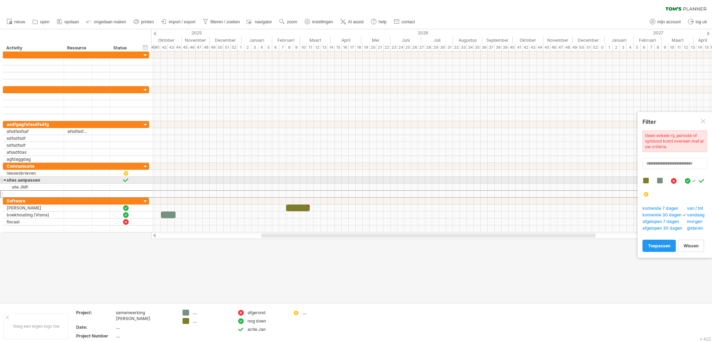
click at [182, 183] on div at bounding box center [431, 186] width 560 height 7
click at [65, 177] on div at bounding box center [78, 180] width 28 height 7
click at [51, 178] on div "sites aanpassen" at bounding box center [34, 180] width 54 height 7
click at [41, 186] on div "site JMF" at bounding box center [34, 186] width 54 height 7
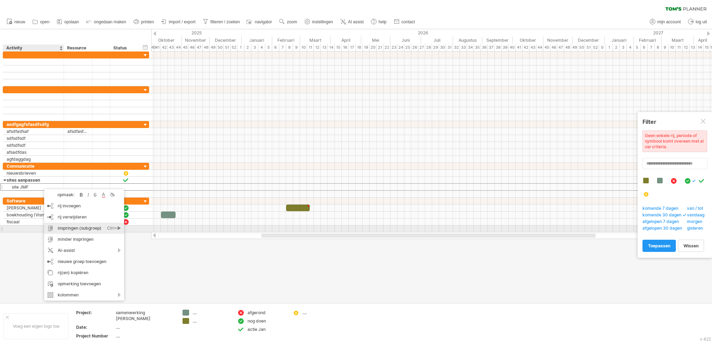
click at [57, 227] on div "inspringen (subgroep) Ctrl+► Cmd+►" at bounding box center [84, 227] width 80 height 11
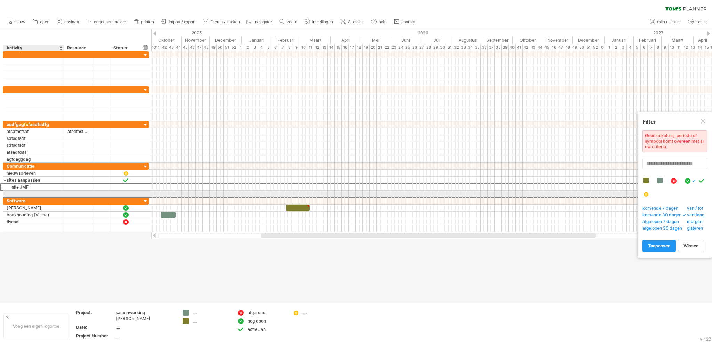
click at [36, 193] on div at bounding box center [34, 193] width 54 height 7
type input "*******"
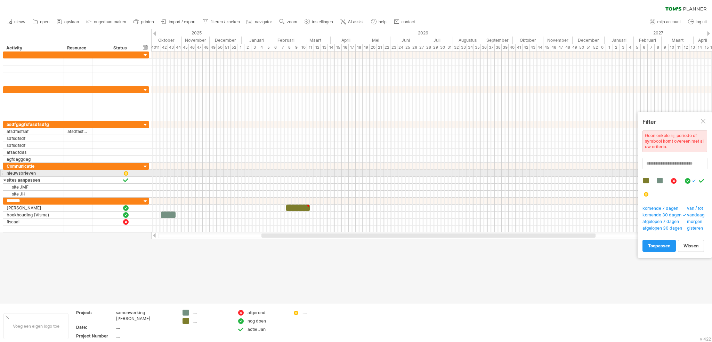
drag, startPoint x: 201, startPoint y: 170, endPoint x: 211, endPoint y: 164, distance: 11.1
click at [203, 170] on div at bounding box center [431, 173] width 560 height 7
click at [6, 179] on div at bounding box center [4, 180] width 3 height 7
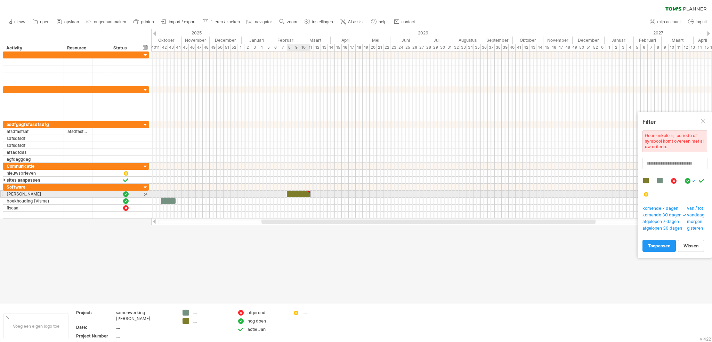
click at [308, 191] on div at bounding box center [308, 191] width 3 height 3
drag, startPoint x: 309, startPoint y: 192, endPoint x: 281, endPoint y: 194, distance: 27.2
click at [281, 194] on div at bounding box center [272, 193] width 24 height 7
drag, startPoint x: 171, startPoint y: 199, endPoint x: 315, endPoint y: 201, distance: 144.5
click at [315, 201] on div at bounding box center [311, 200] width 15 height 7
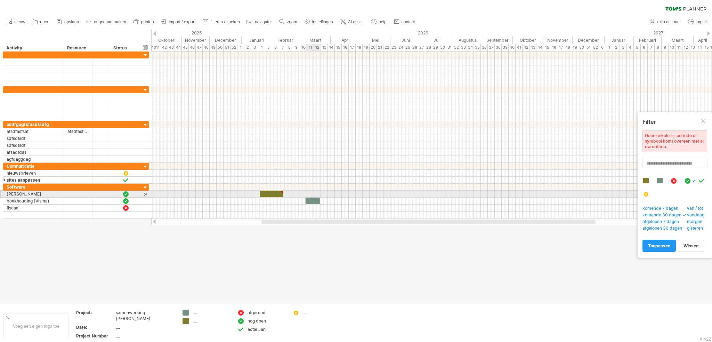
click at [310, 197] on div at bounding box center [312, 200] width 15 height 7
click at [273, 189] on div at bounding box center [431, 186] width 560 height 7
click at [270, 191] on div at bounding box center [272, 193] width 24 height 7
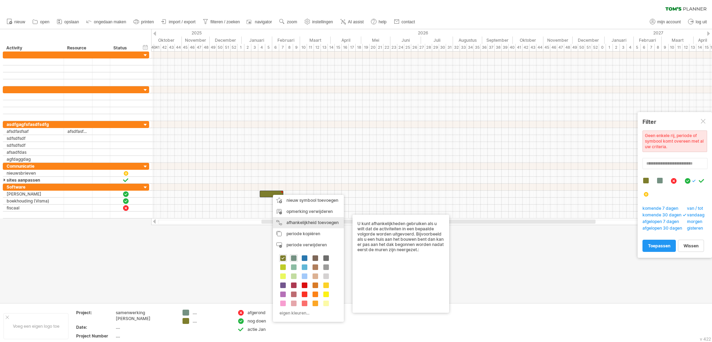
click at [290, 222] on div "afhankelijkheid toevoegen U kunt afhankelijkheden gebruiken als u wilt dat de a…" at bounding box center [308, 222] width 71 height 11
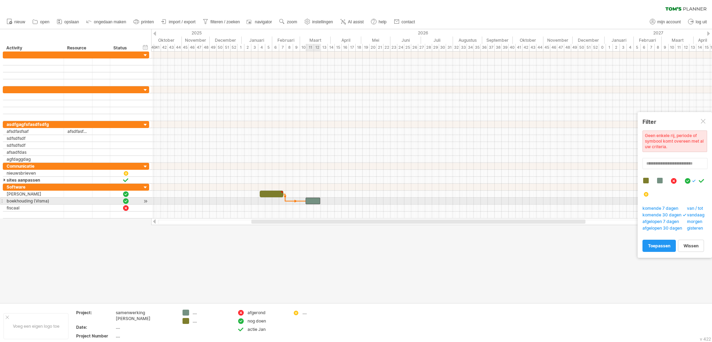
click at [307, 199] on div at bounding box center [312, 200] width 15 height 7
drag, startPoint x: 271, startPoint y: 191, endPoint x: 282, endPoint y: 191, distance: 11.1
click at [282, 191] on div at bounding box center [283, 193] width 24 height 7
drag, startPoint x: 282, startPoint y: 191, endPoint x: 272, endPoint y: 191, distance: 10.1
click at [272, 191] on div at bounding box center [273, 193] width 24 height 7
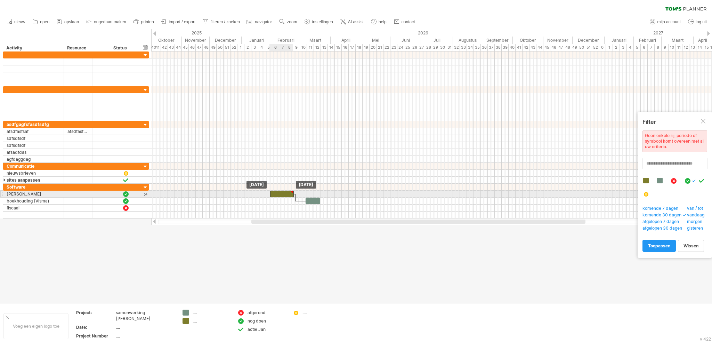
drag, startPoint x: 272, startPoint y: 191, endPoint x: 281, endPoint y: 191, distance: 8.7
click at [281, 191] on div at bounding box center [282, 193] width 24 height 7
drag, startPoint x: 281, startPoint y: 191, endPoint x: 271, endPoint y: 191, distance: 9.4
click at [271, 191] on div at bounding box center [273, 193] width 24 height 7
click at [314, 199] on div at bounding box center [316, 200] width 15 height 7
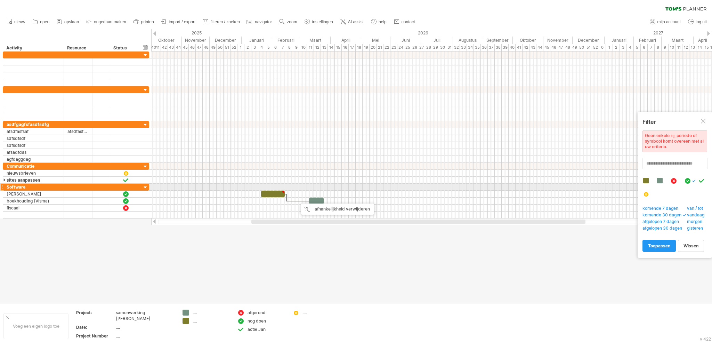
click at [300, 190] on div at bounding box center [431, 193] width 560 height 7
drag, startPoint x: 273, startPoint y: 189, endPoint x: 224, endPoint y: 185, distance: 48.8
drag, startPoint x: 230, startPoint y: 186, endPoint x: 226, endPoint y: 192, distance: 7.3
drag, startPoint x: 229, startPoint y: 191, endPoint x: 272, endPoint y: 199, distance: 43.1
drag, startPoint x: 272, startPoint y: 198, endPoint x: 272, endPoint y: 191, distance: 7.3
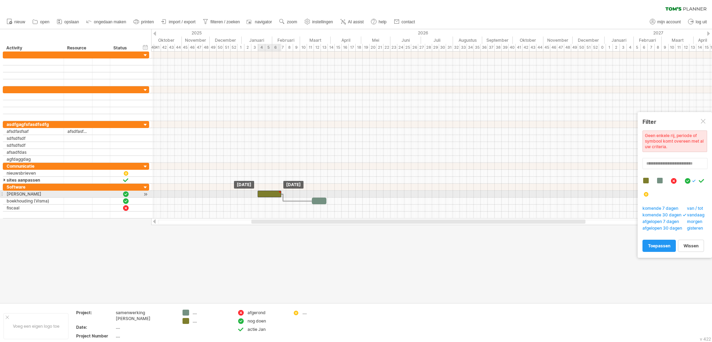
click at [274, 192] on div at bounding box center [269, 193] width 24 height 7
click at [315, 198] on div at bounding box center [319, 200] width 15 height 7
click at [315, 204] on div at bounding box center [431, 207] width 560 height 7
click at [315, 197] on div at bounding box center [319, 200] width 15 height 7
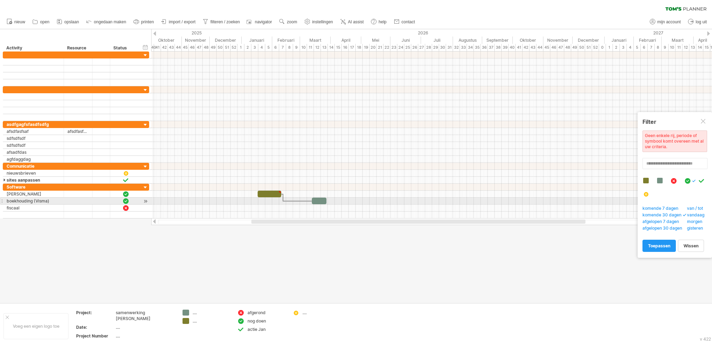
click at [311, 204] on div at bounding box center [431, 207] width 560 height 7
drag, startPoint x: 315, startPoint y: 199, endPoint x: 319, endPoint y: 199, distance: 3.8
click at [319, 199] on div at bounding box center [322, 200] width 15 height 7
click at [319, 199] on div at bounding box center [321, 200] width 15 height 7
click at [321, 199] on div at bounding box center [324, 200] width 15 height 7
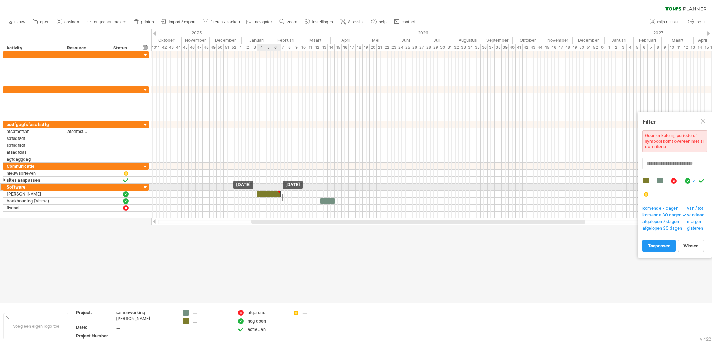
click at [275, 190] on div at bounding box center [269, 193] width 24 height 7
click at [327, 198] on div at bounding box center [327, 200] width 15 height 7
click at [325, 197] on div at bounding box center [327, 200] width 15 height 7
click at [319, 211] on div at bounding box center [431, 214] width 560 height 7
drag, startPoint x: 278, startPoint y: 191, endPoint x: 282, endPoint y: 189, distance: 5.0
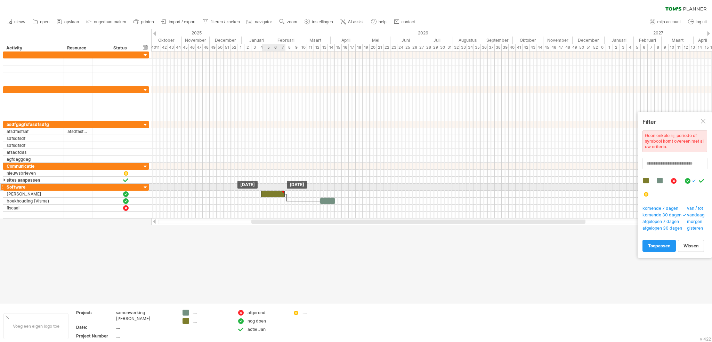
click at [282, 190] on div at bounding box center [282, 191] width 3 height 3
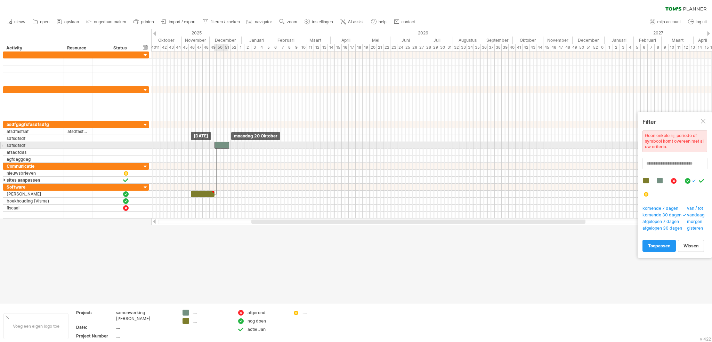
drag, startPoint x: 324, startPoint y: 197, endPoint x: 218, endPoint y: 142, distance: 119.2
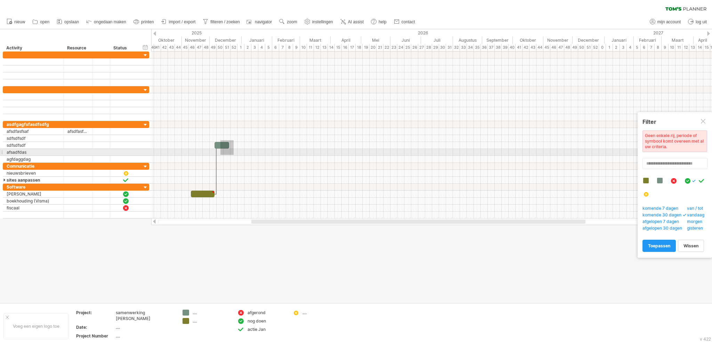
drag, startPoint x: 222, startPoint y: 142, endPoint x: 231, endPoint y: 149, distance: 10.4
click at [233, 153] on div at bounding box center [431, 142] width 560 height 42
click at [228, 145] on span at bounding box center [229, 145] width 3 height 7
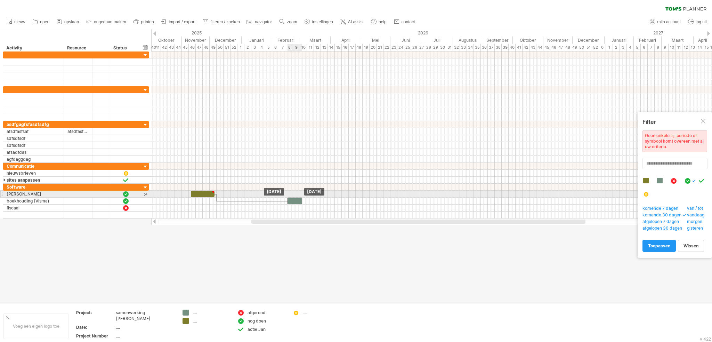
drag, startPoint x: 220, startPoint y: 143, endPoint x: 292, endPoint y: 196, distance: 89.9
click at [293, 198] on div at bounding box center [295, 200] width 15 height 7
click at [294, 209] on div at bounding box center [431, 207] width 560 height 7
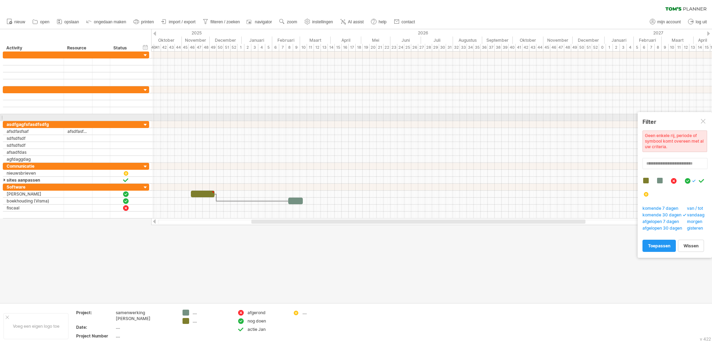
click at [704, 121] on div at bounding box center [703, 122] width 6 height 6
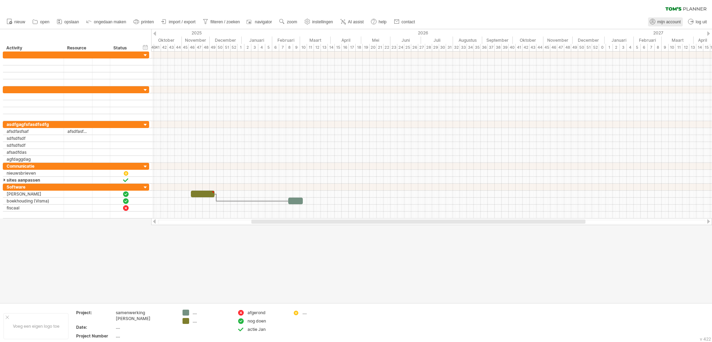
click at [668, 22] on span "mijn account" at bounding box center [668, 21] width 23 height 5
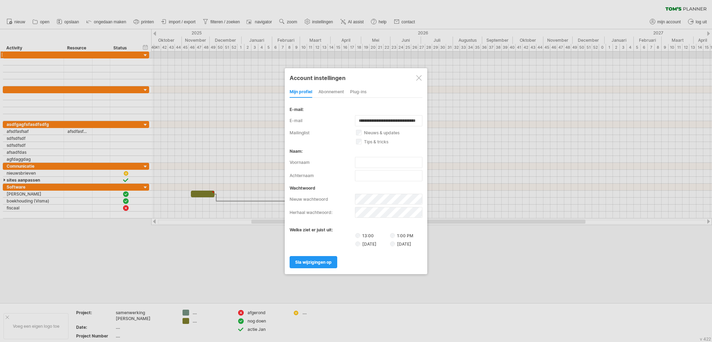
click at [419, 78] on div at bounding box center [419, 78] width 6 height 6
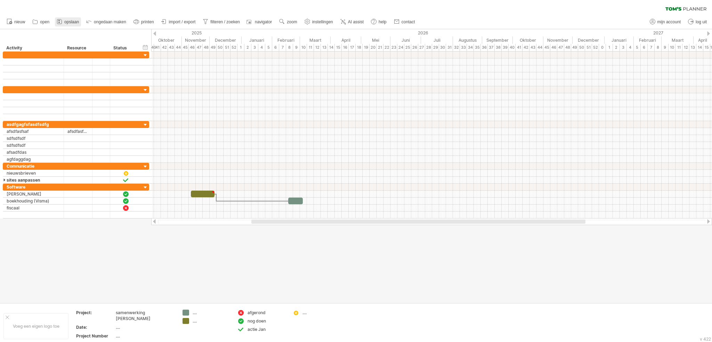
click at [62, 23] on icon at bounding box center [59, 21] width 7 height 7
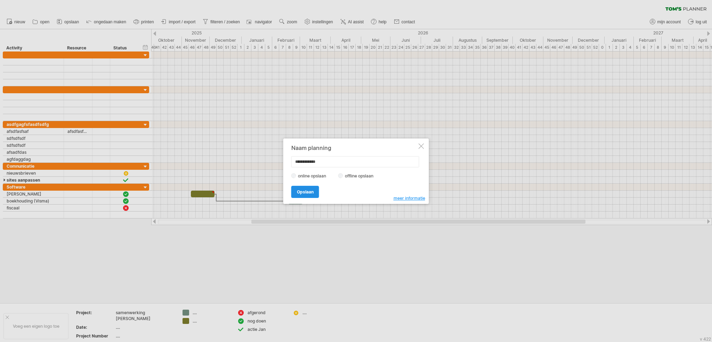
type input "**********"
click at [314, 190] on link "Opslaan" at bounding box center [305, 192] width 28 height 12
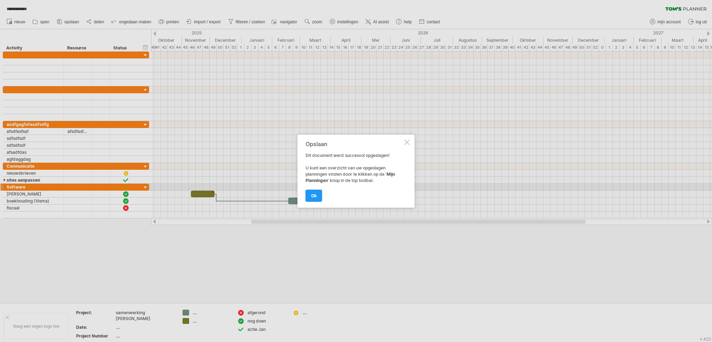
drag, startPoint x: 407, startPoint y: 142, endPoint x: 569, endPoint y: 111, distance: 165.6
click at [408, 142] on div at bounding box center [407, 142] width 6 height 6
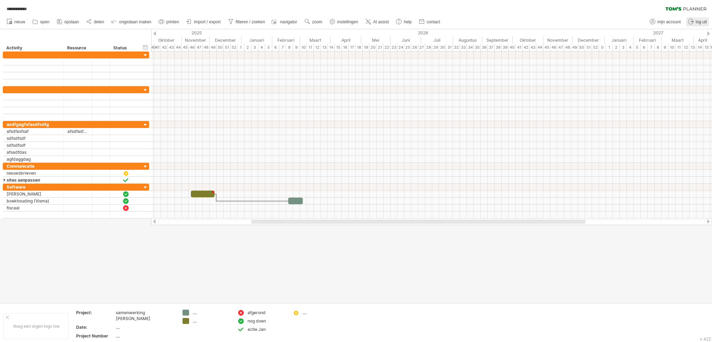
click at [700, 19] on span "log uit" at bounding box center [700, 21] width 11 height 5
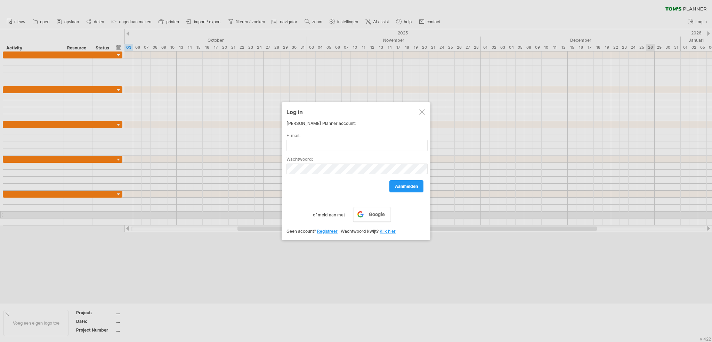
click at [424, 110] on div at bounding box center [422, 112] width 6 height 6
